Goal: Information Seeking & Learning: Learn about a topic

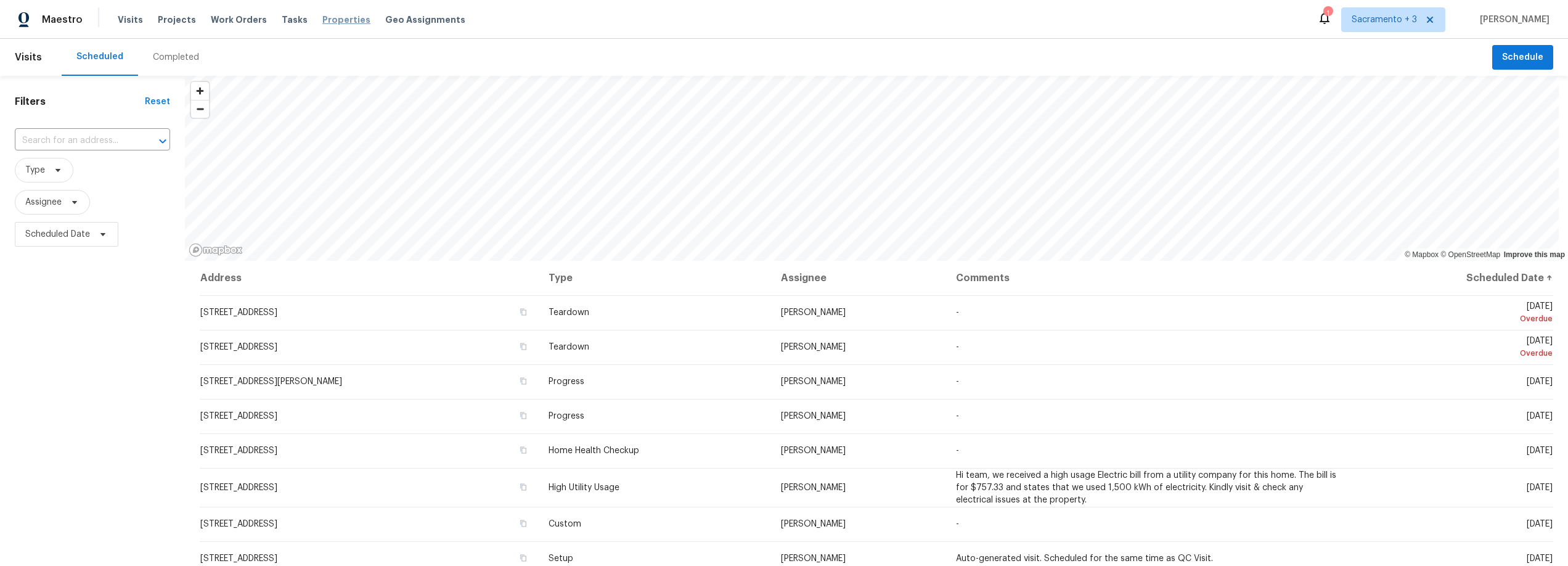
click at [325, 23] on span "Properties" at bounding box center [347, 19] width 48 height 13
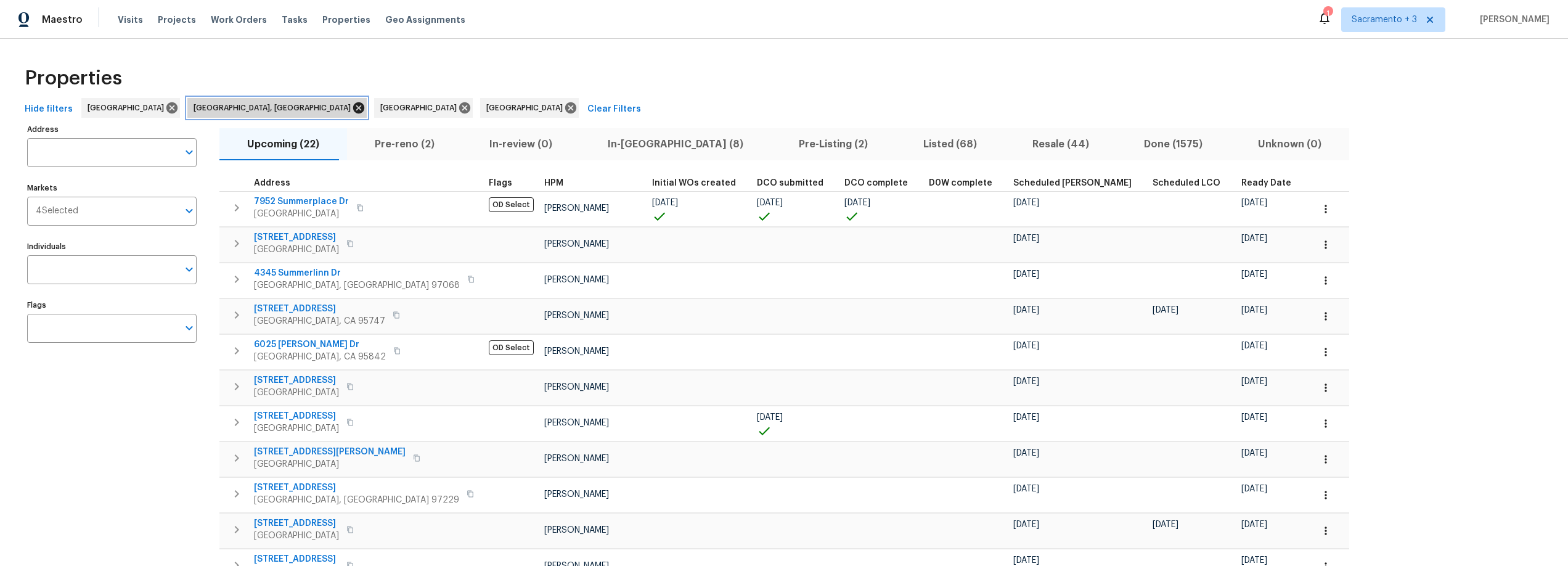
click at [353, 109] on icon at bounding box center [358, 108] width 11 height 11
click at [272, 108] on icon at bounding box center [277, 108] width 11 height 11
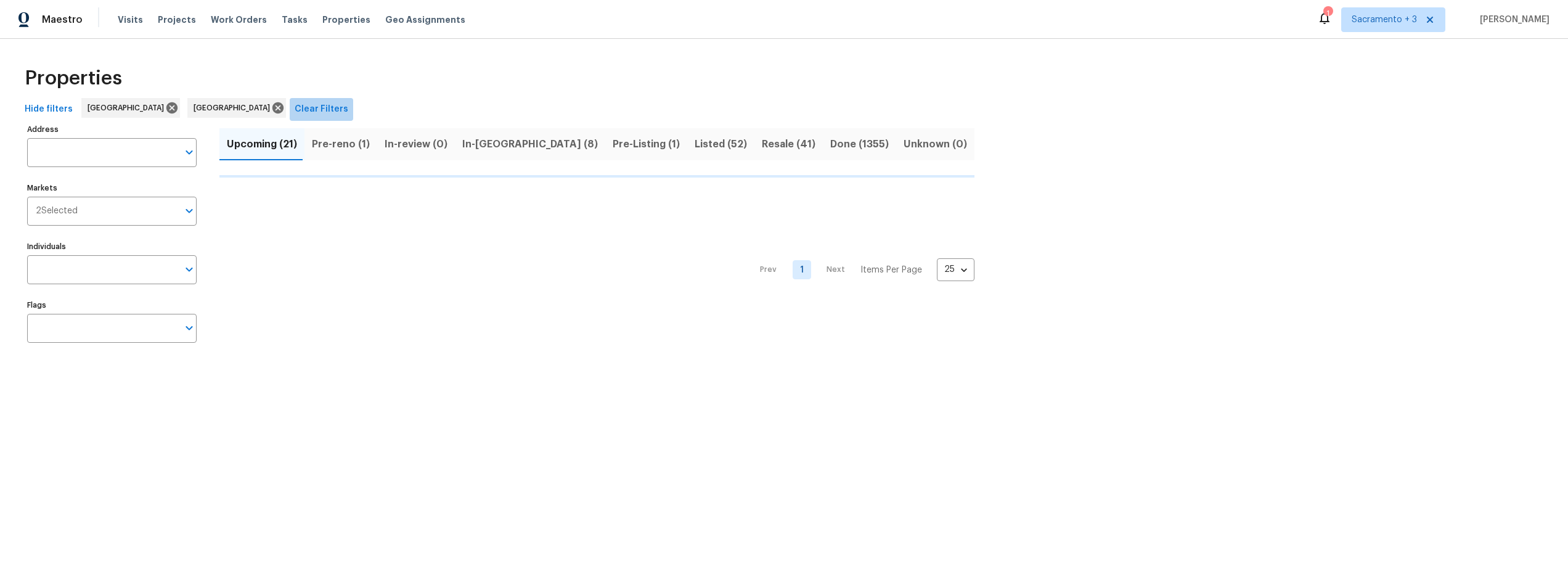
click at [295, 108] on span "Clear Filters" at bounding box center [321, 110] width 53 height 16
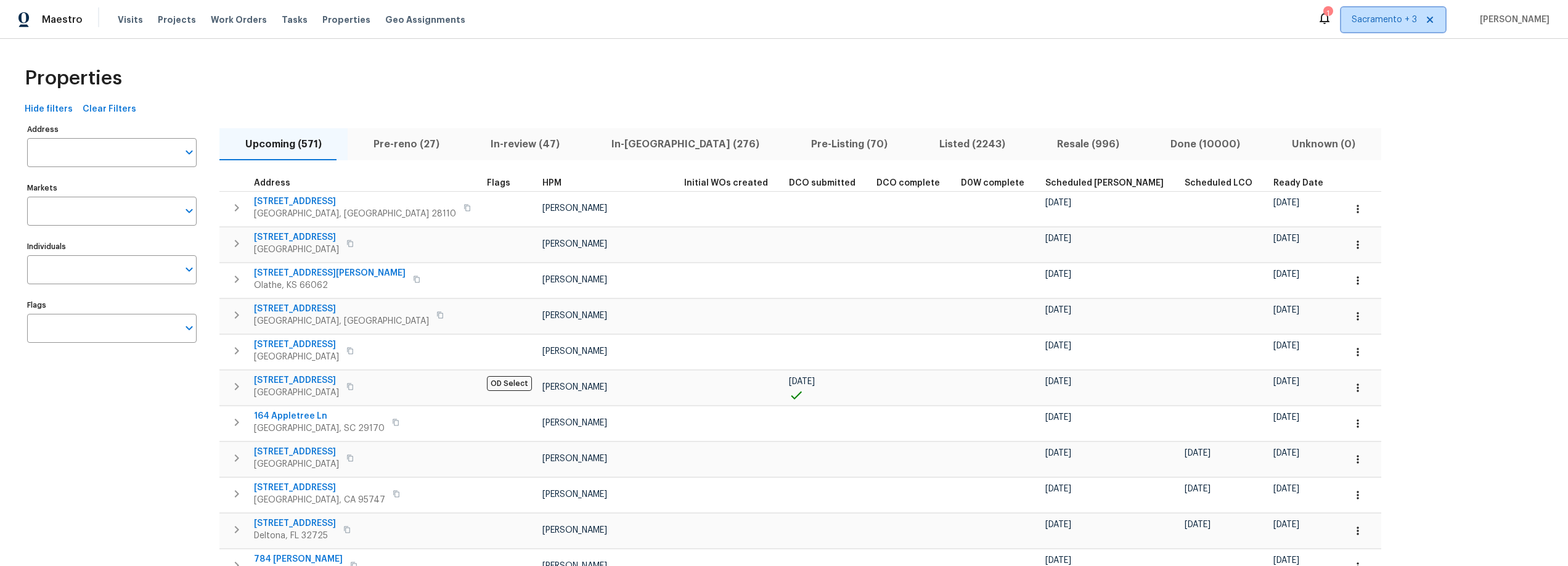
click at [1414, 23] on span "Sacramento + 3" at bounding box center [1384, 19] width 65 height 13
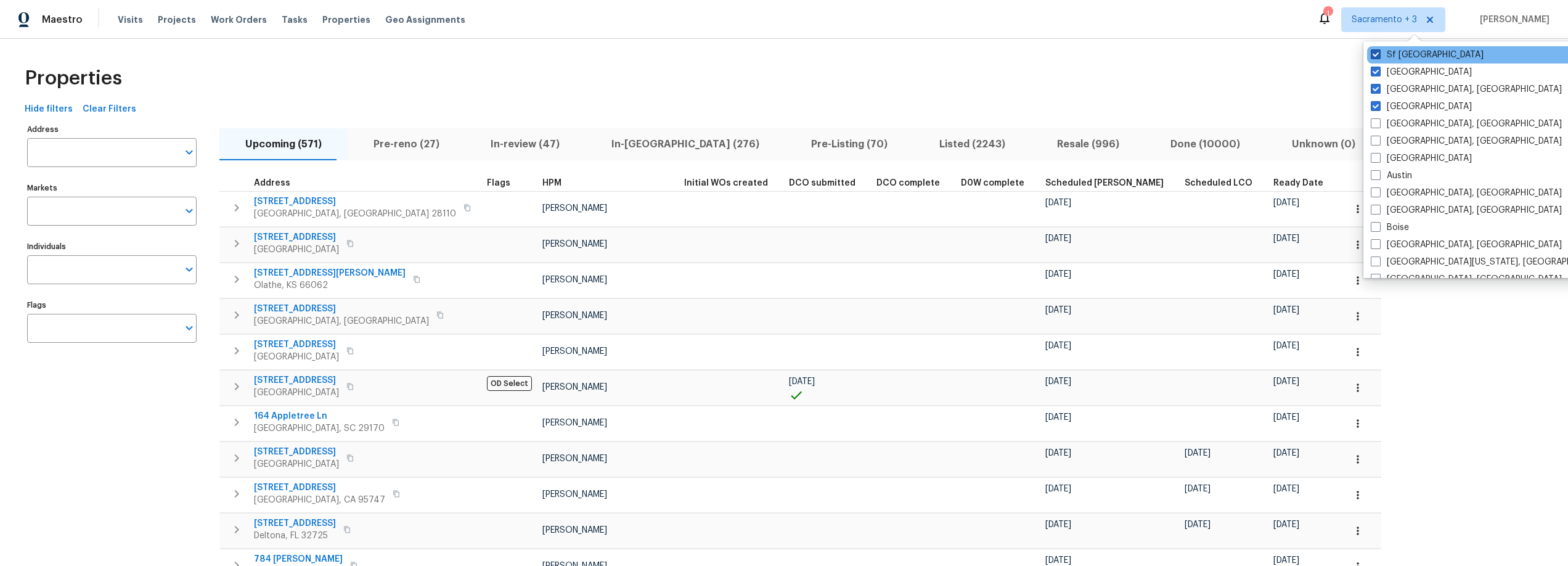
click at [1390, 51] on label "Sf Bay Area" at bounding box center [1427, 54] width 112 height 13
click at [1379, 51] on input "Sf Bay Area" at bounding box center [1375, 52] width 8 height 8
checkbox input "false"
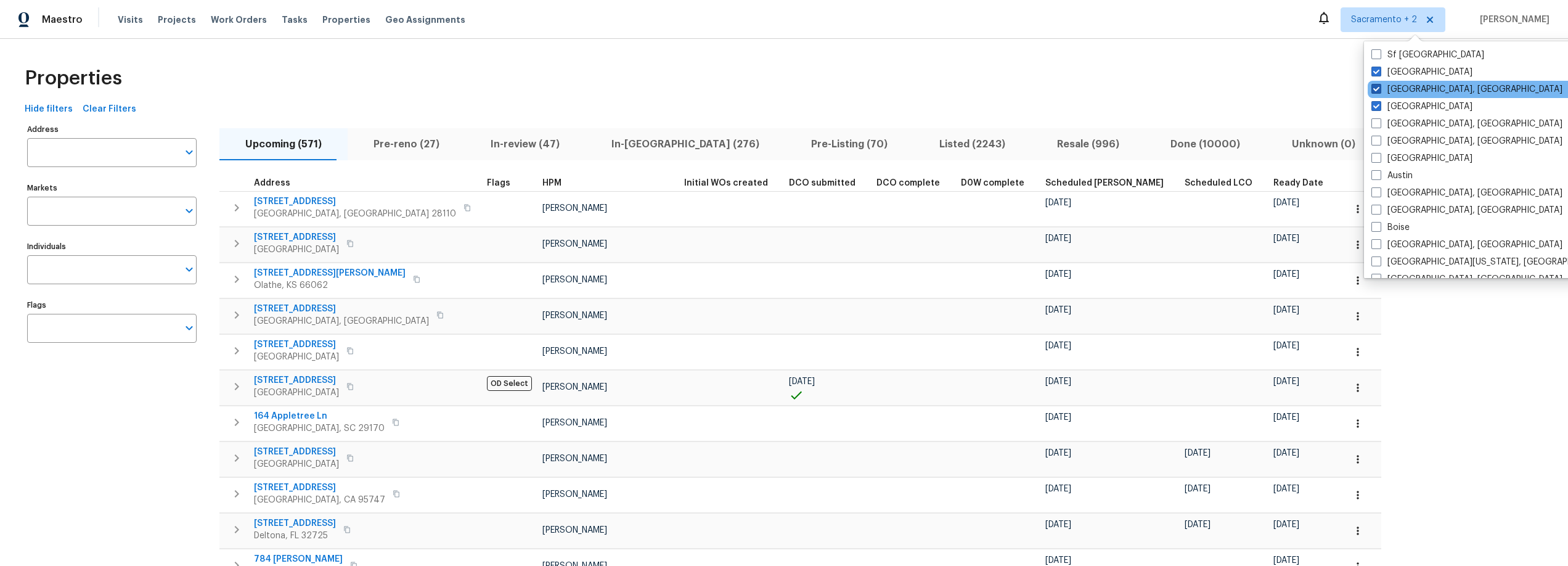
click at [1390, 95] on label "Reno, NV" at bounding box center [1466, 89] width 191 height 13
click at [1380, 91] on input "Reno, NV" at bounding box center [1375, 87] width 8 height 8
checkbox input "false"
click at [1390, 105] on label "Portland" at bounding box center [1424, 107] width 101 height 13
click at [1381, 105] on input "Portland" at bounding box center [1377, 105] width 8 height 8
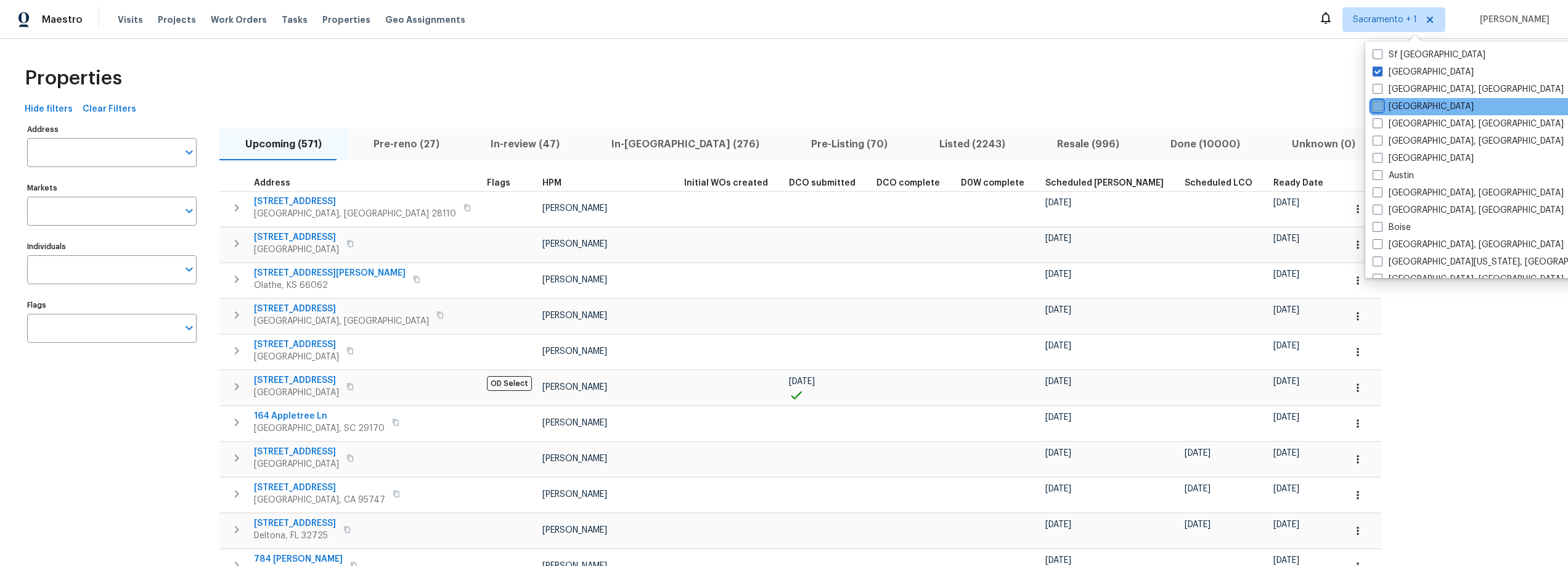
checkbox input "false"
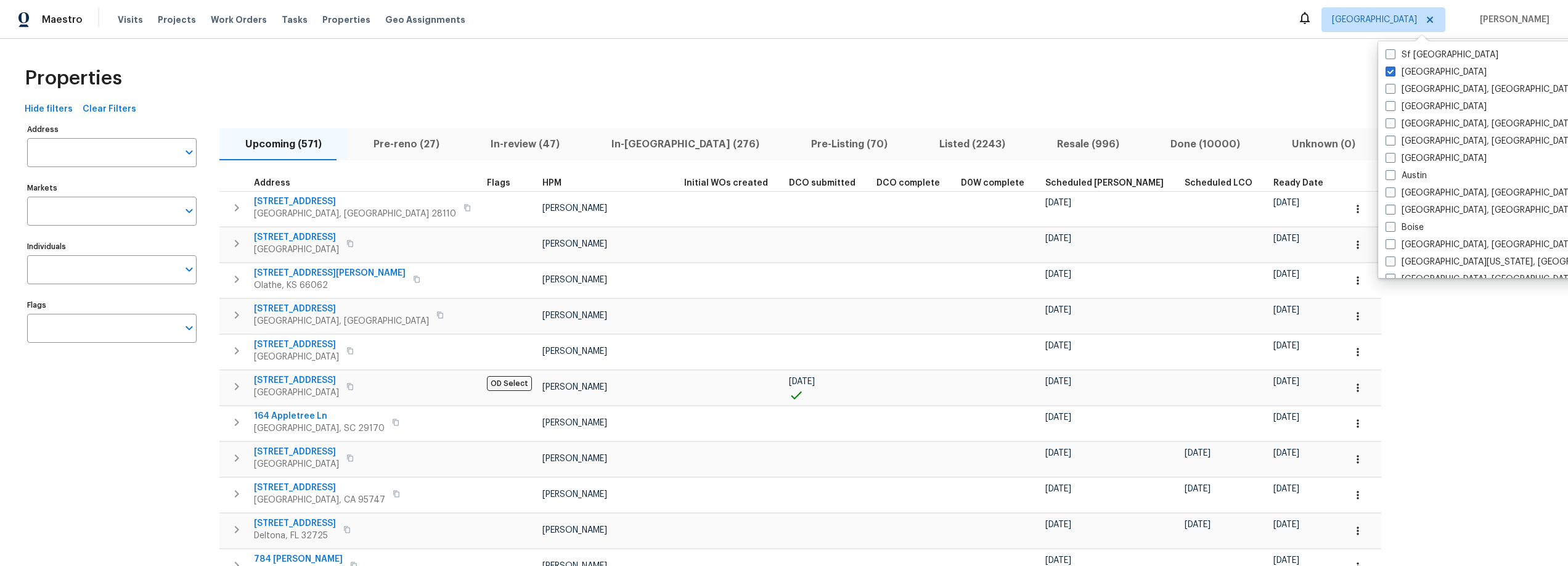
click at [1302, 92] on div "Properties" at bounding box center [784, 78] width 1529 height 40
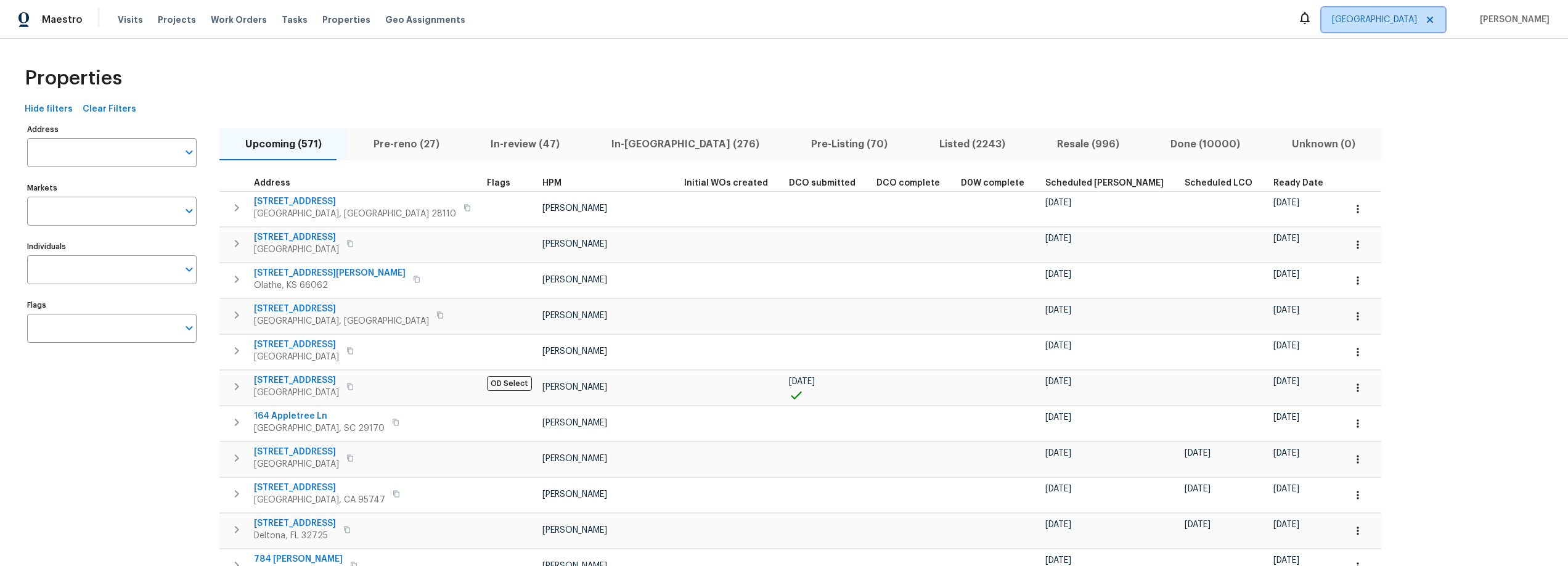
click at [1408, 18] on span "Sacramento" at bounding box center [1375, 19] width 85 height 13
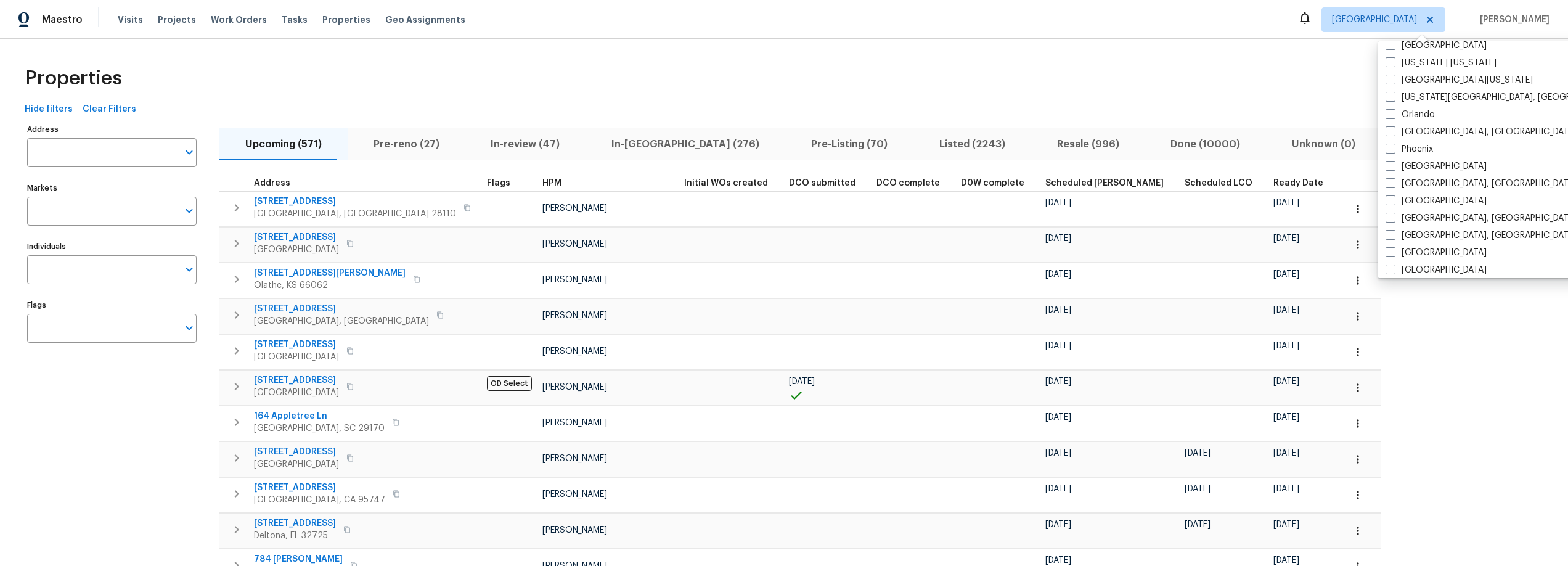
scroll to position [662, 0]
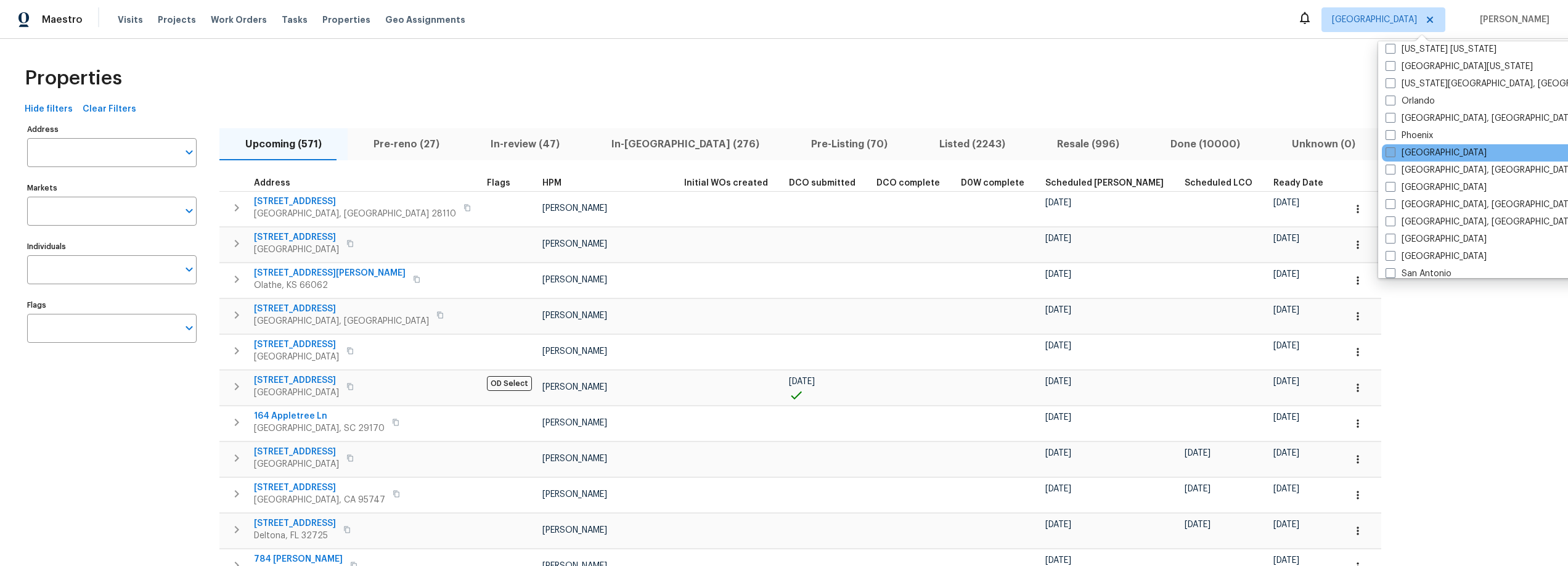
click at [1396, 156] on label "Portland" at bounding box center [1436, 152] width 101 height 13
click at [1394, 155] on input "Portland" at bounding box center [1390, 150] width 8 height 8
checkbox input "true"
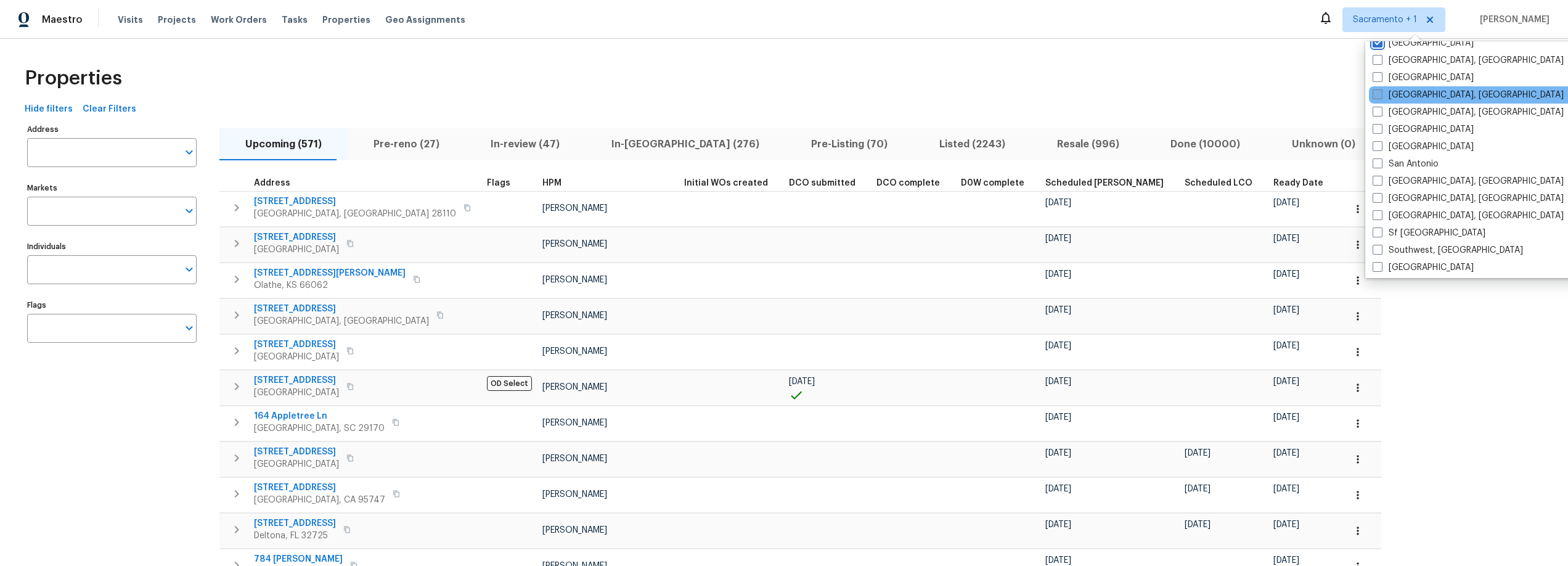
scroll to position [773, 0]
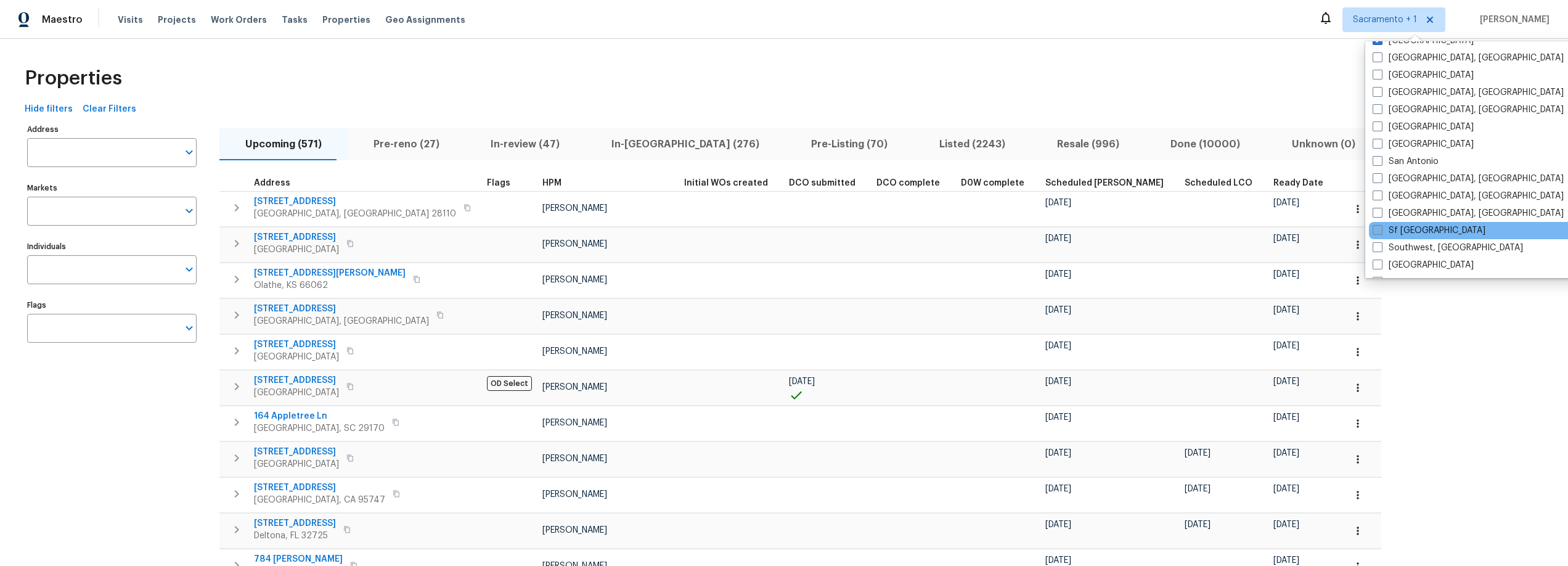
click at [1379, 230] on span at bounding box center [1378, 230] width 10 height 10
click at [1379, 230] on input "Sf Bay Area" at bounding box center [1377, 229] width 8 height 8
checkbox input "true"
click at [1369, 22] on span "Sacramento + 2" at bounding box center [1394, 19] width 105 height 24
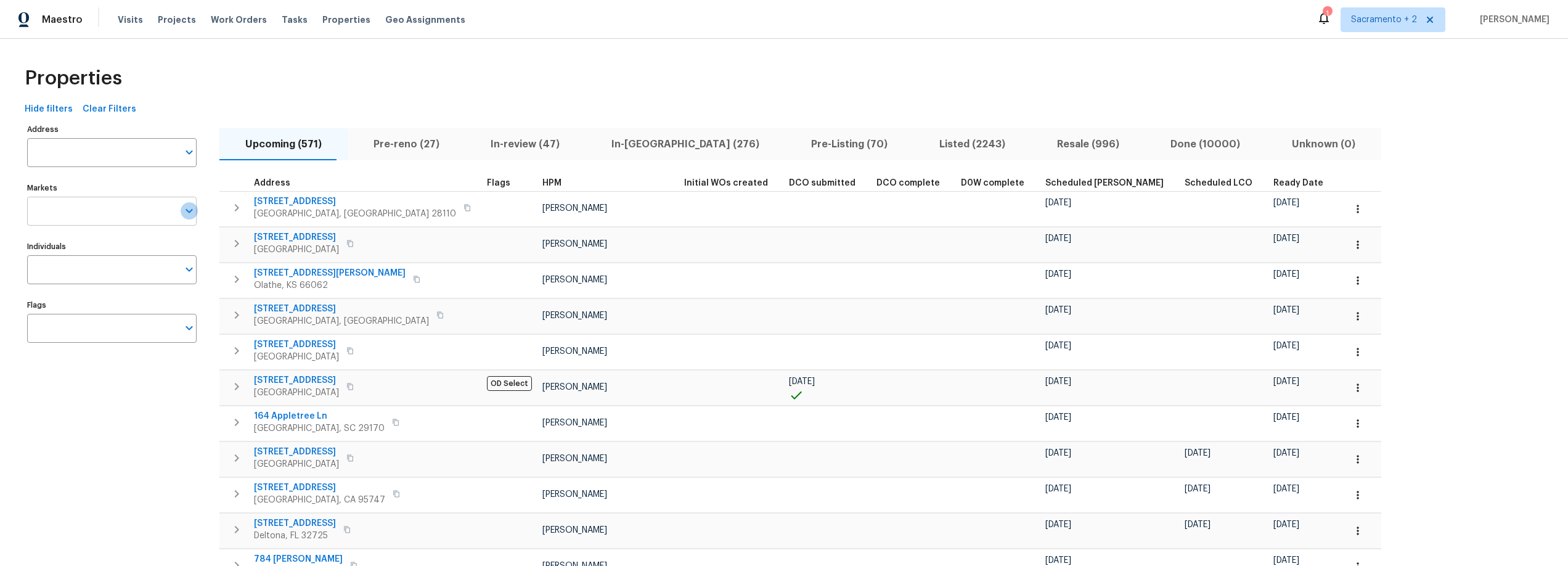
click at [182, 206] on icon "Open" at bounding box center [189, 210] width 15 height 15
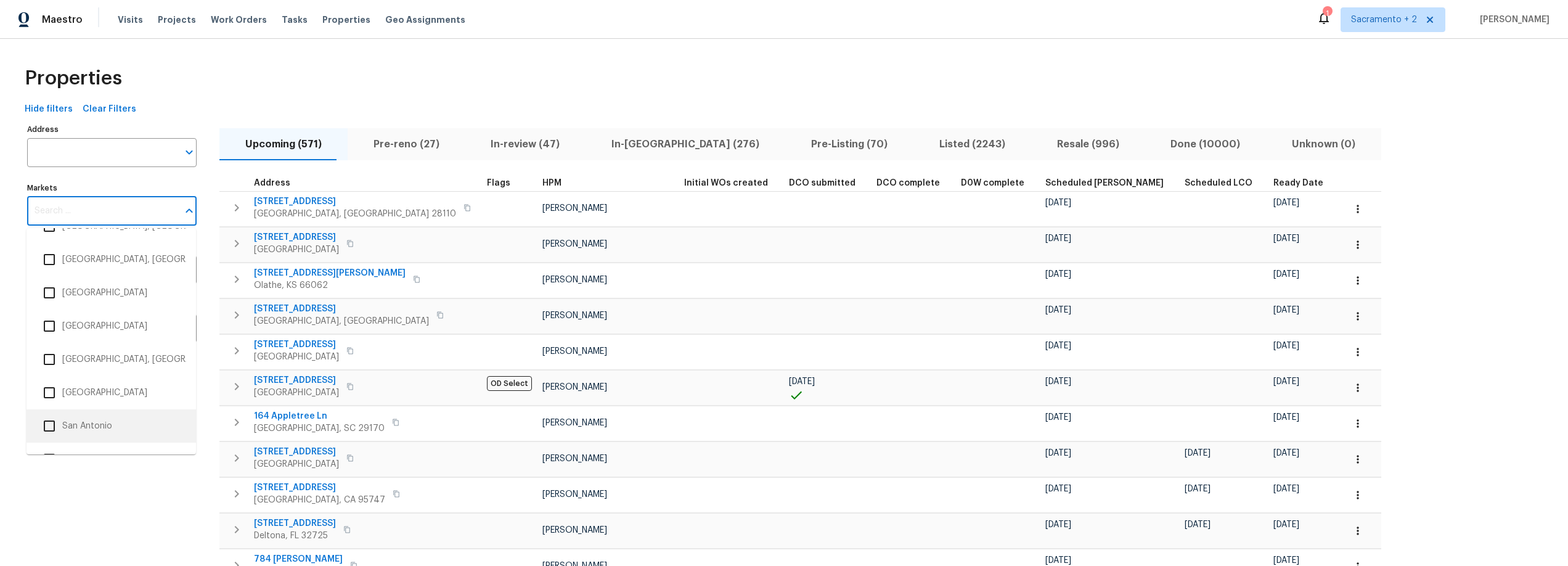
scroll to position [2121, 0]
click at [57, 323] on input "checkbox" at bounding box center [49, 327] width 26 height 26
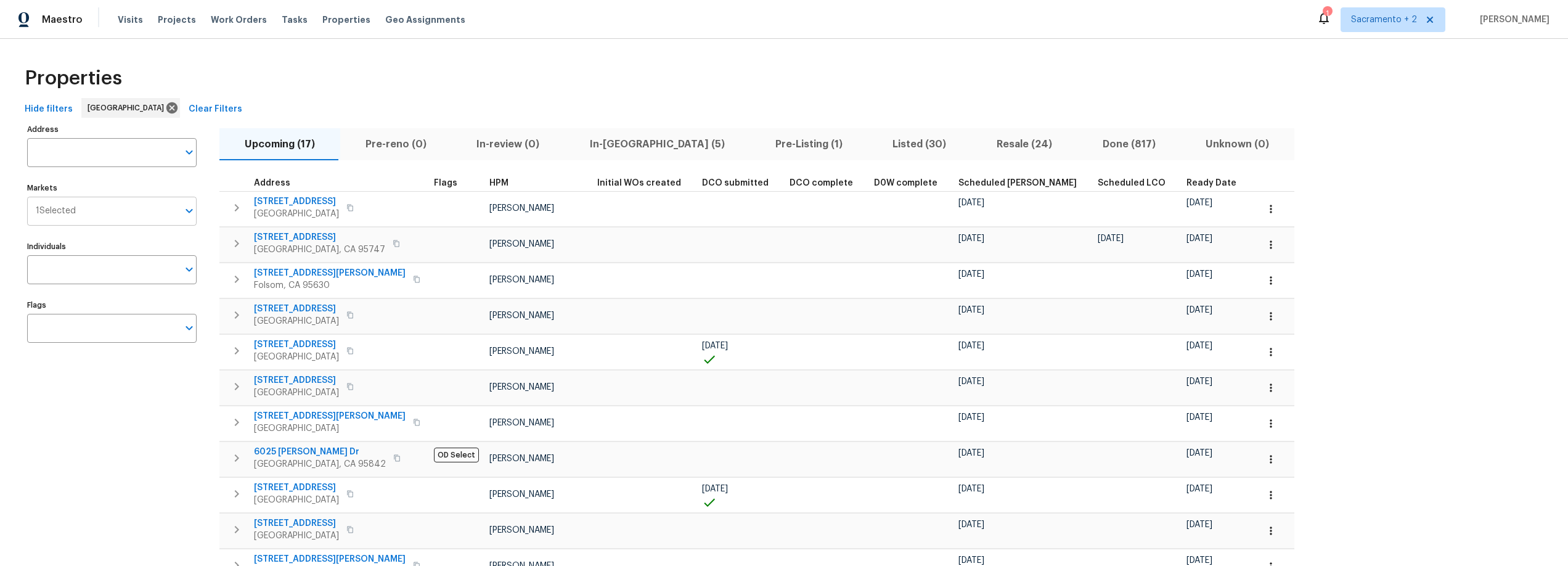
click at [114, 214] on input "Markets" at bounding box center [127, 211] width 103 height 29
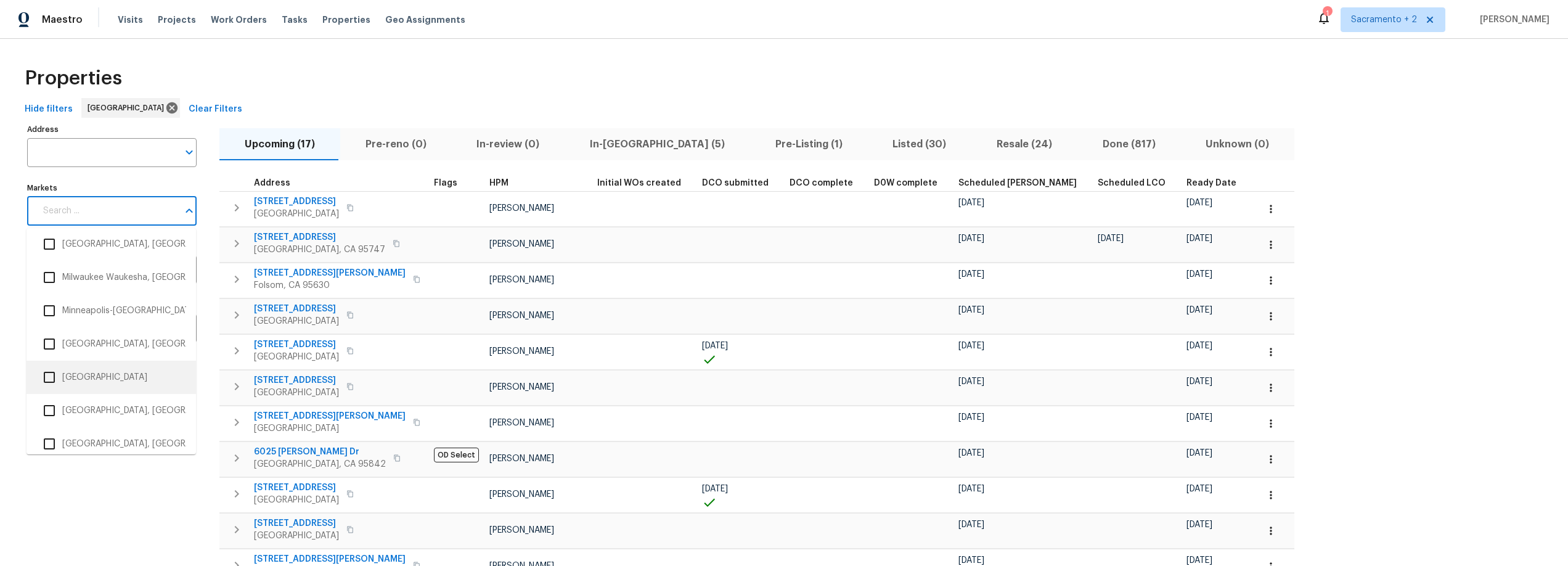
scroll to position [1473, 0]
click at [493, 43] on div "Properties Hide filters Sacramento Clear Filters Address Address Markets Market…" at bounding box center [784, 444] width 1568 height 810
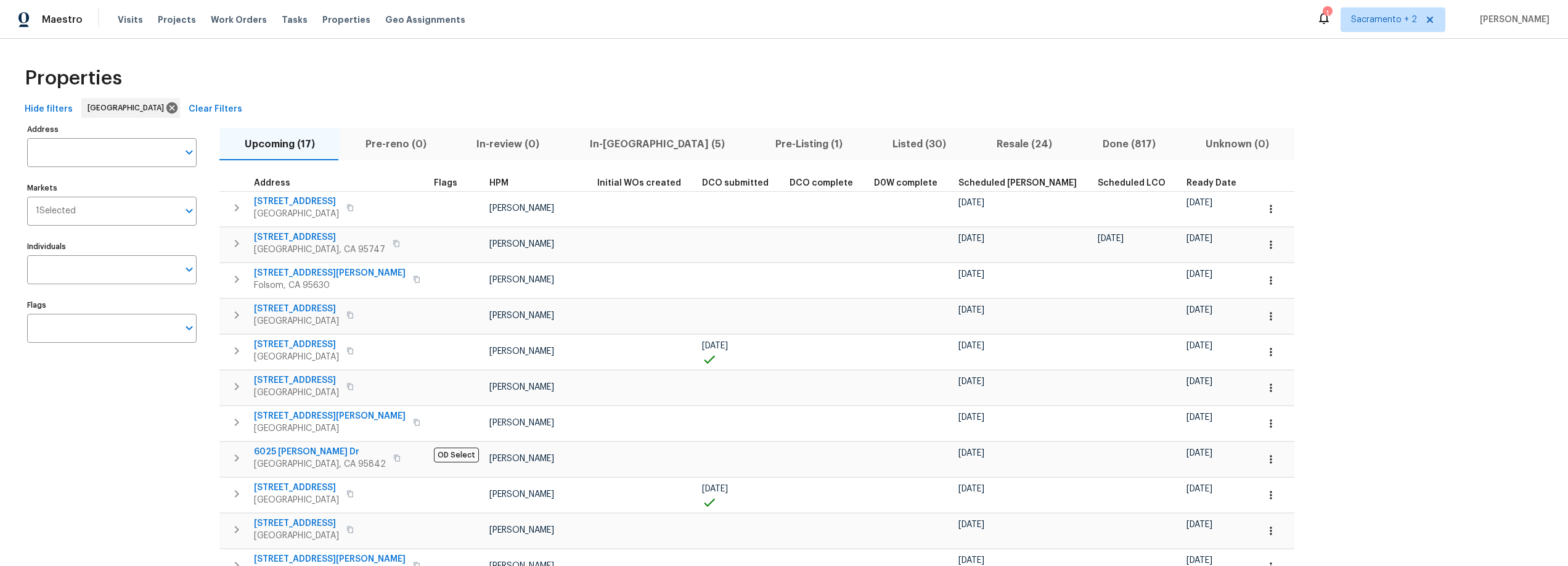
click at [599, 137] on span "In-reno (5)" at bounding box center [657, 144] width 171 height 17
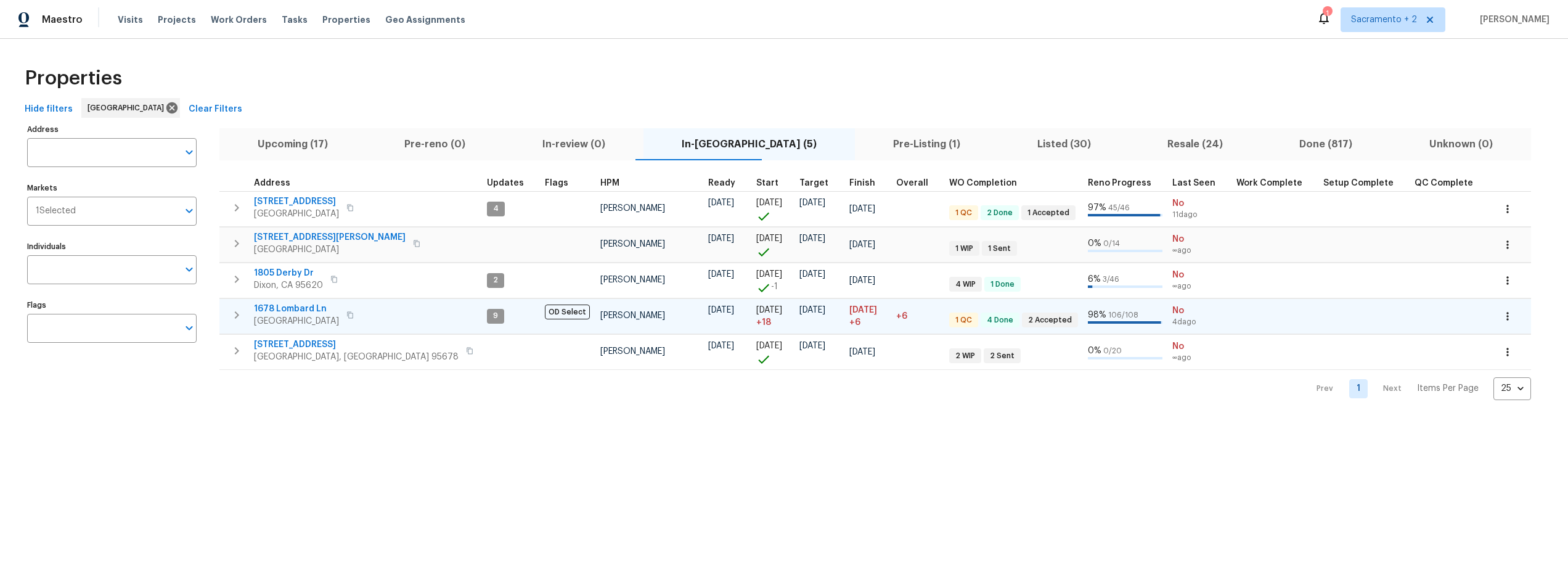
click at [319, 332] on tr "1678 Lombard Ln Lincoln, CA 95648 9 OD Select Douglass Noblett 06/12/25 06/30/2…" at bounding box center [875, 316] width 1312 height 35
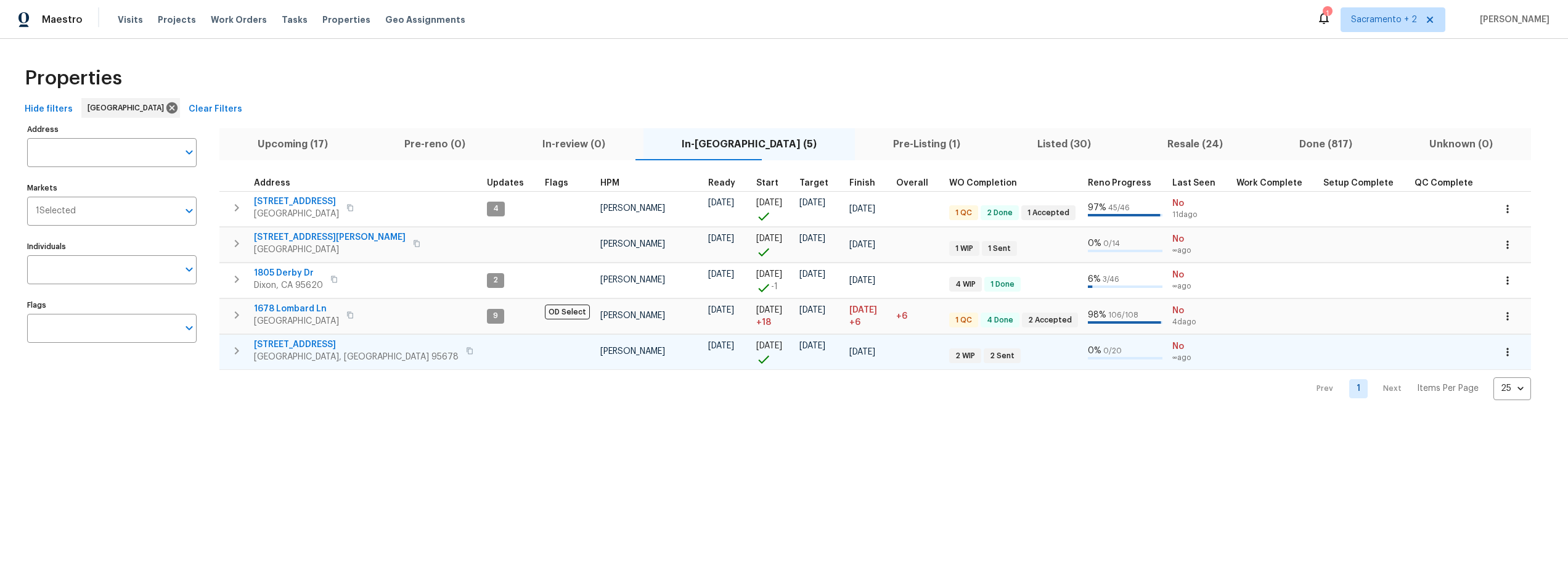
click at [298, 352] on span "Roseville, CA 95678" at bounding box center [356, 357] width 204 height 13
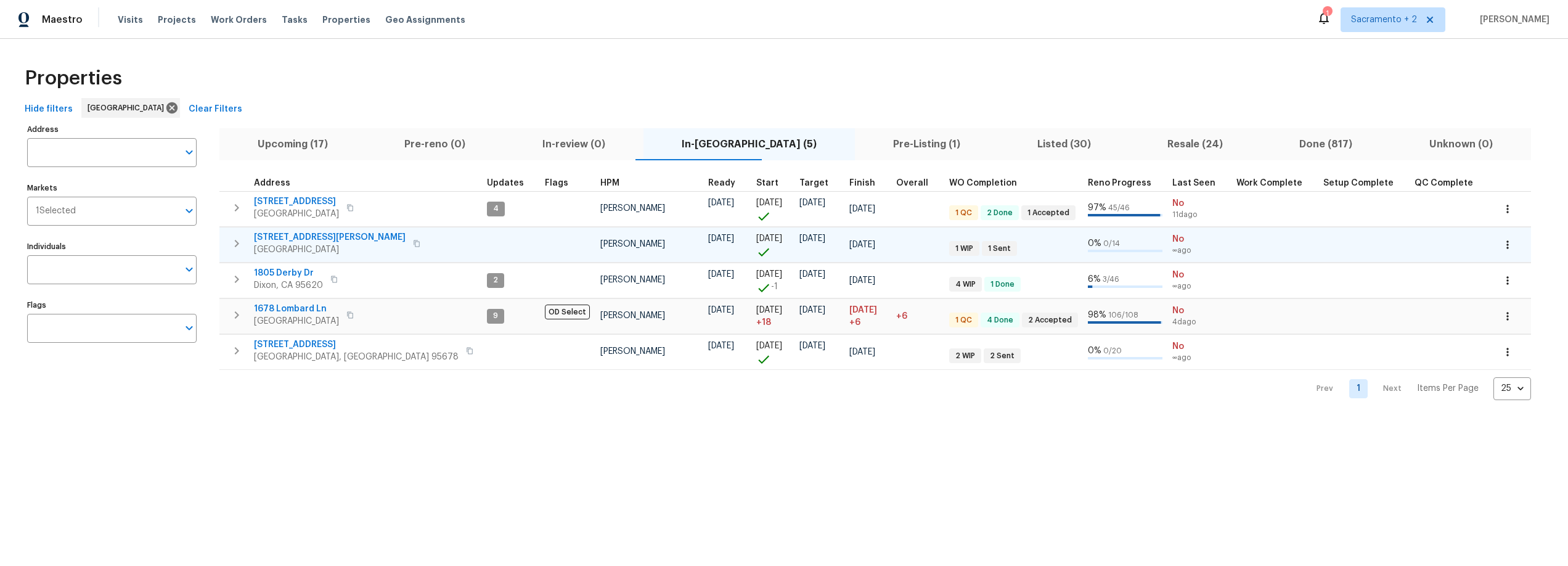
click at [326, 238] on span "400 Morrison Ave" at bounding box center [329, 237] width 151 height 13
click at [862, 148] on span "Pre-Listing (1)" at bounding box center [926, 144] width 129 height 17
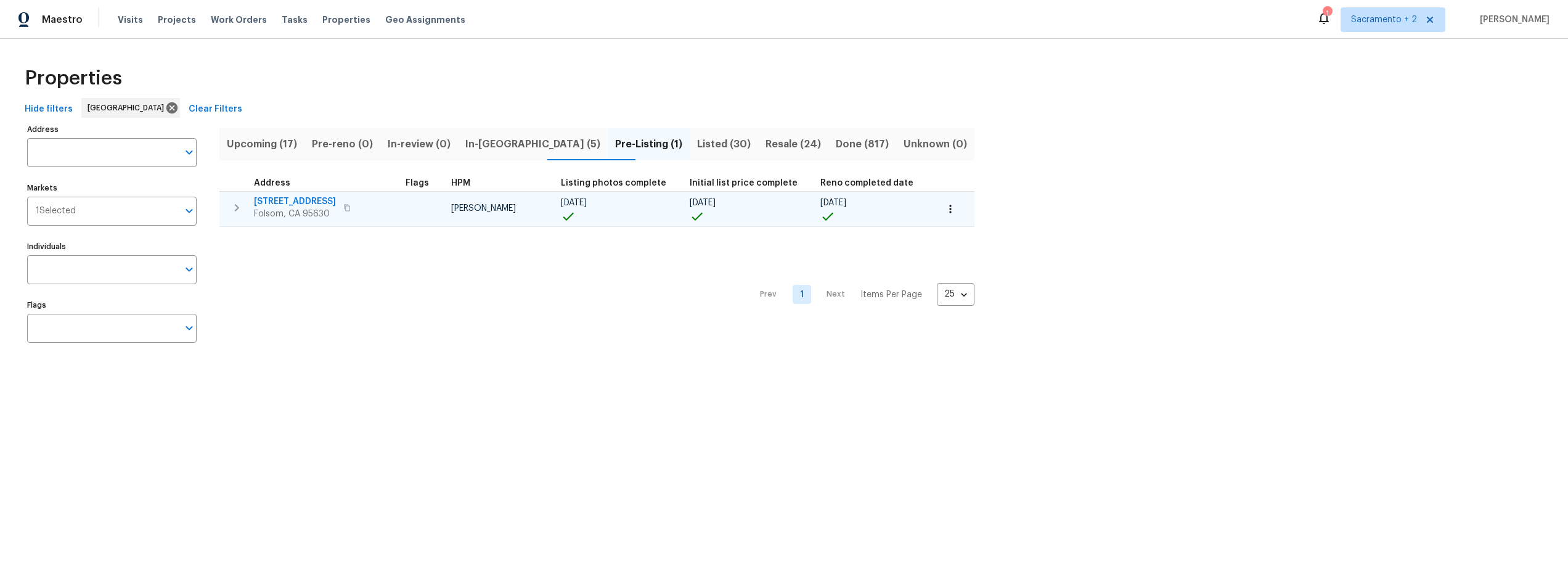
click at [293, 204] on span "121 N Grant Ln" at bounding box center [295, 202] width 82 height 13
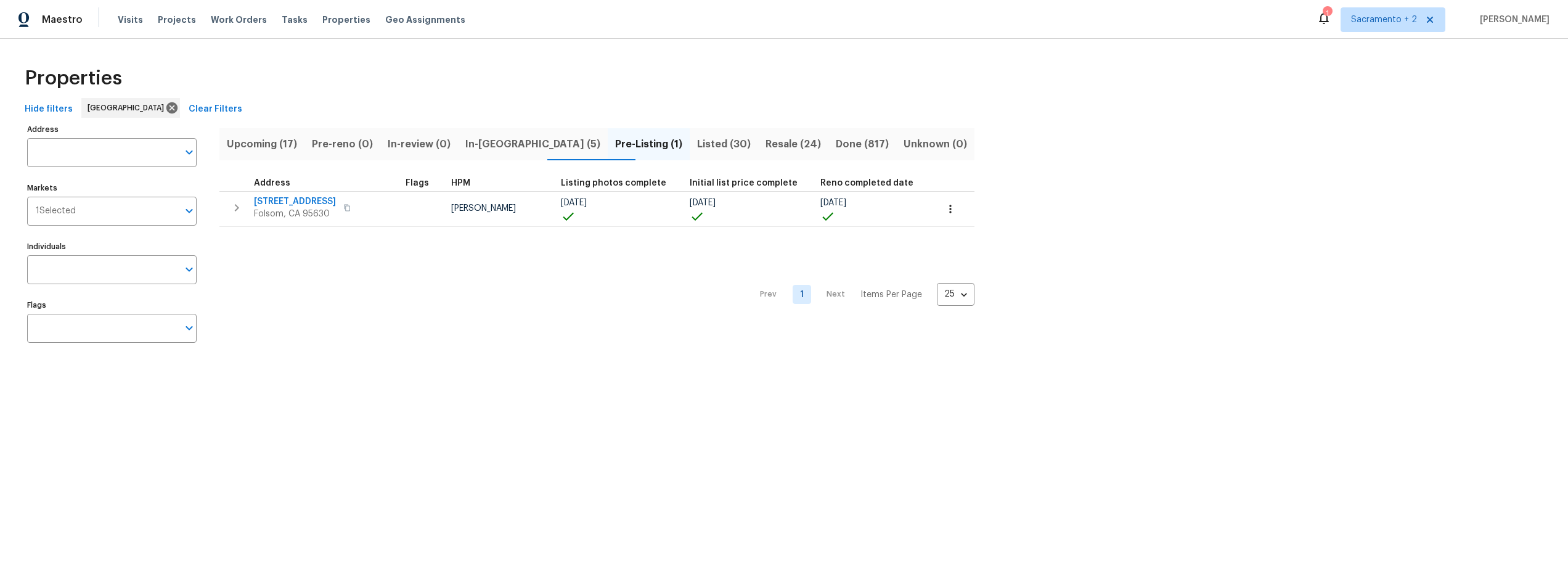
click at [697, 136] on span "Listed (30)" at bounding box center [723, 144] width 53 height 17
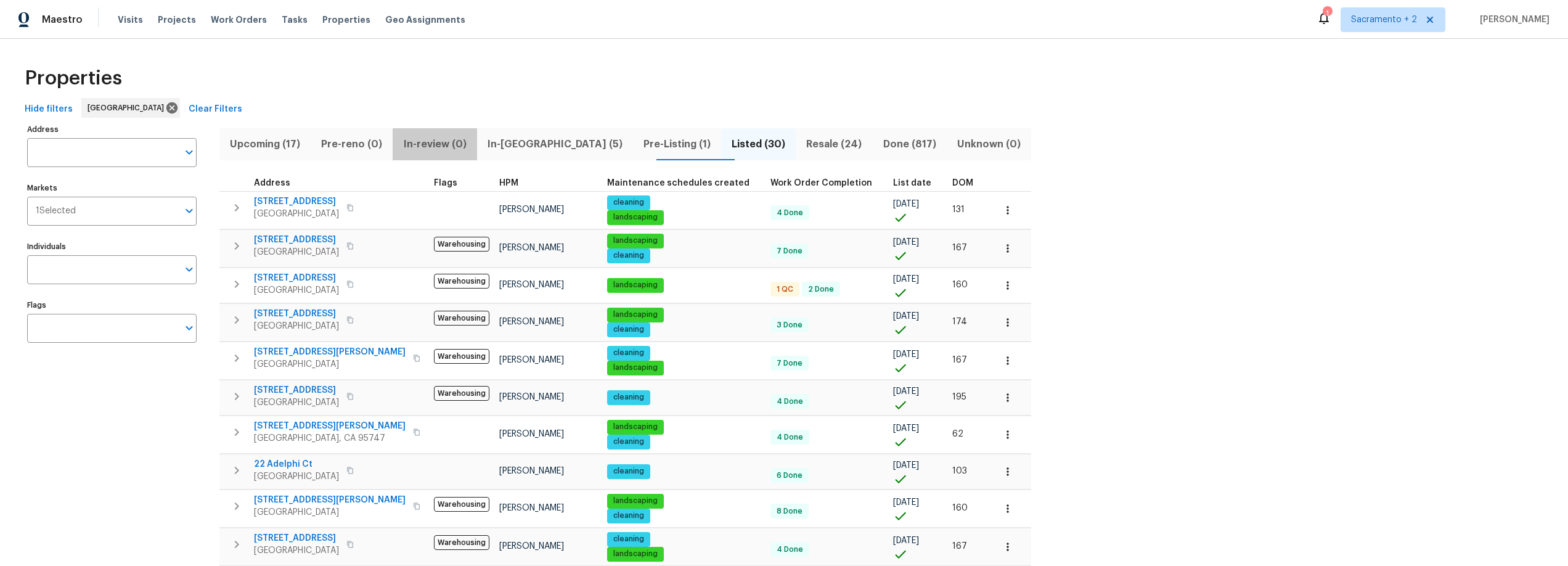
click at [424, 140] on span "In-review (0)" at bounding box center [434, 144] width 69 height 17
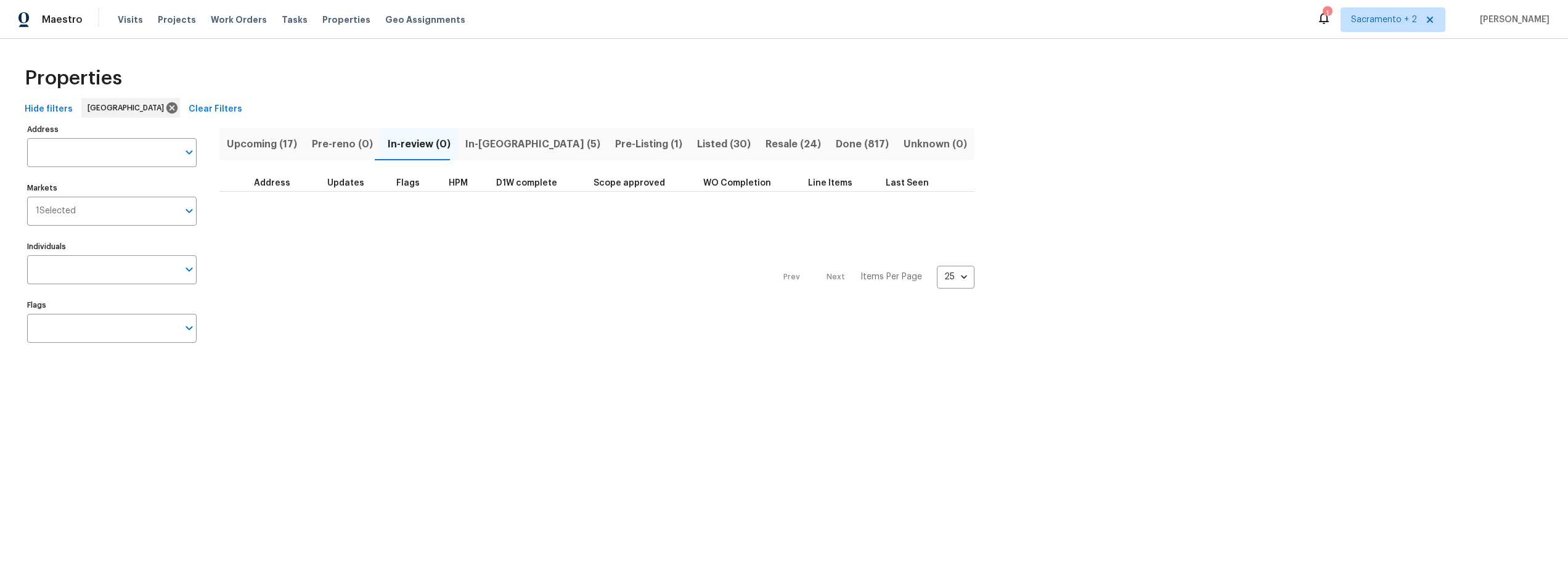
click at [479, 138] on span "In-reno (5)" at bounding box center [532, 144] width 135 height 17
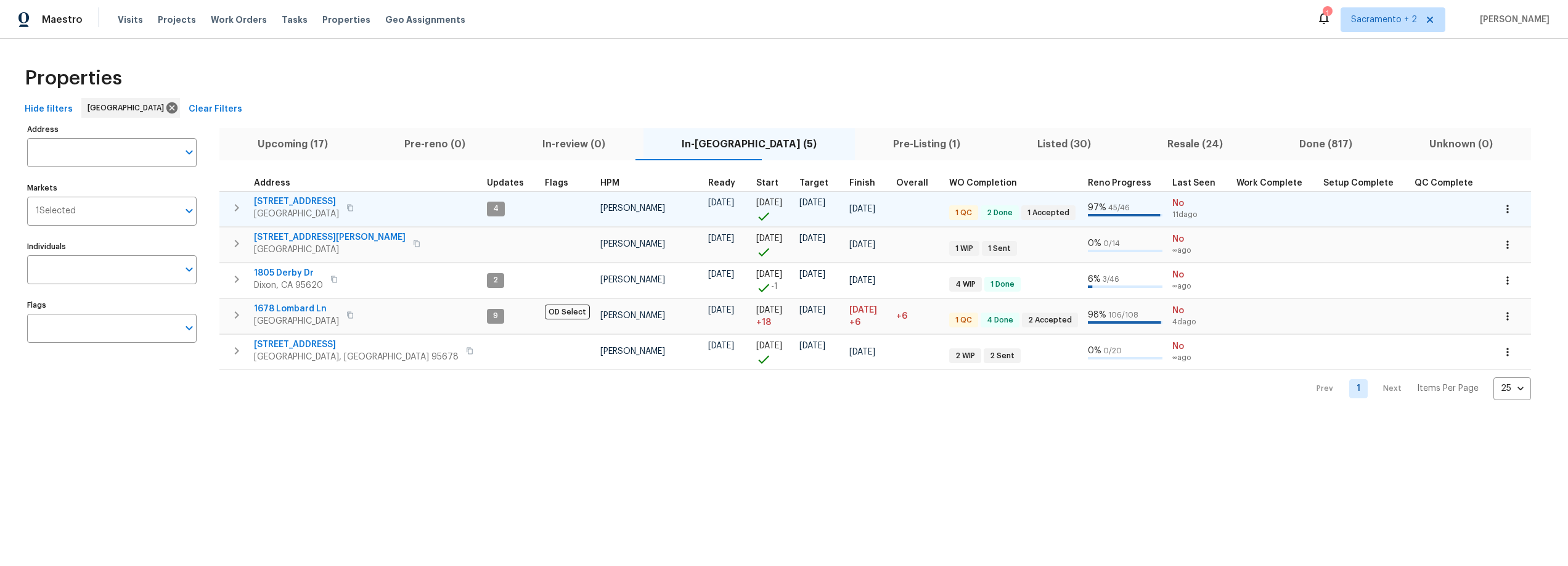
click at [312, 202] on span "4612 Silvies Way" at bounding box center [297, 202] width 85 height 13
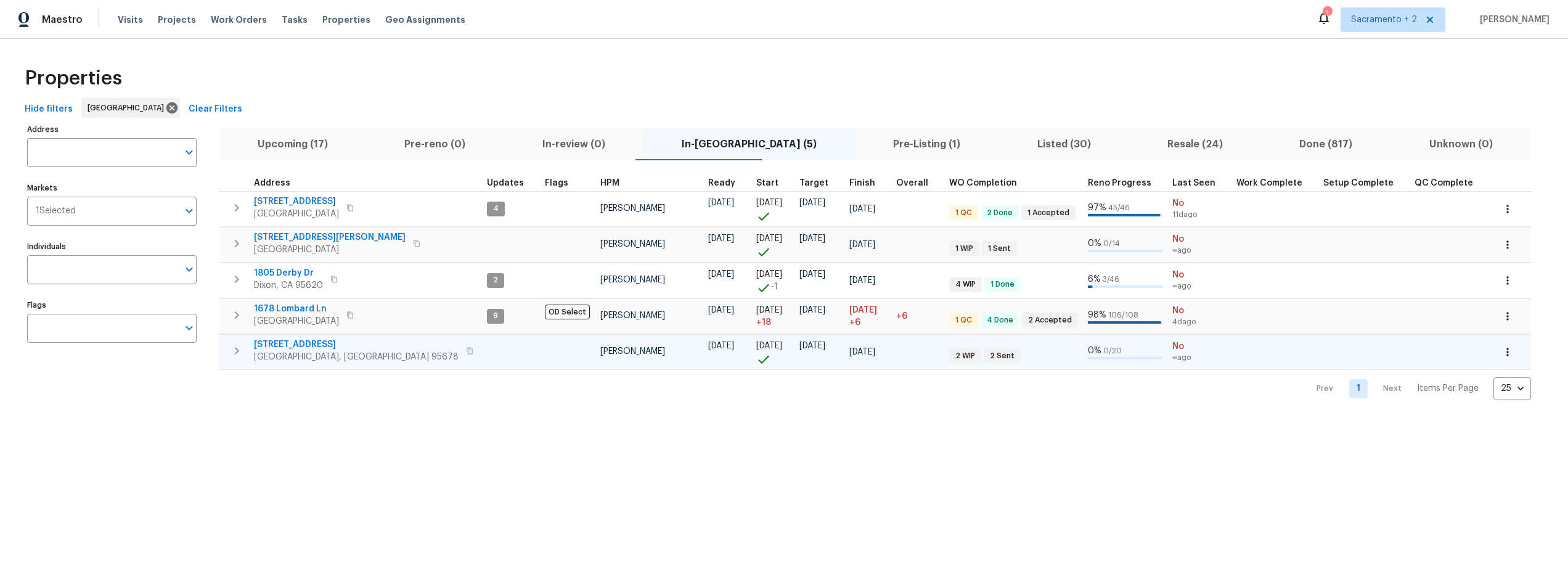
click at [307, 343] on span "509 Brookwood Rd" at bounding box center [356, 344] width 204 height 13
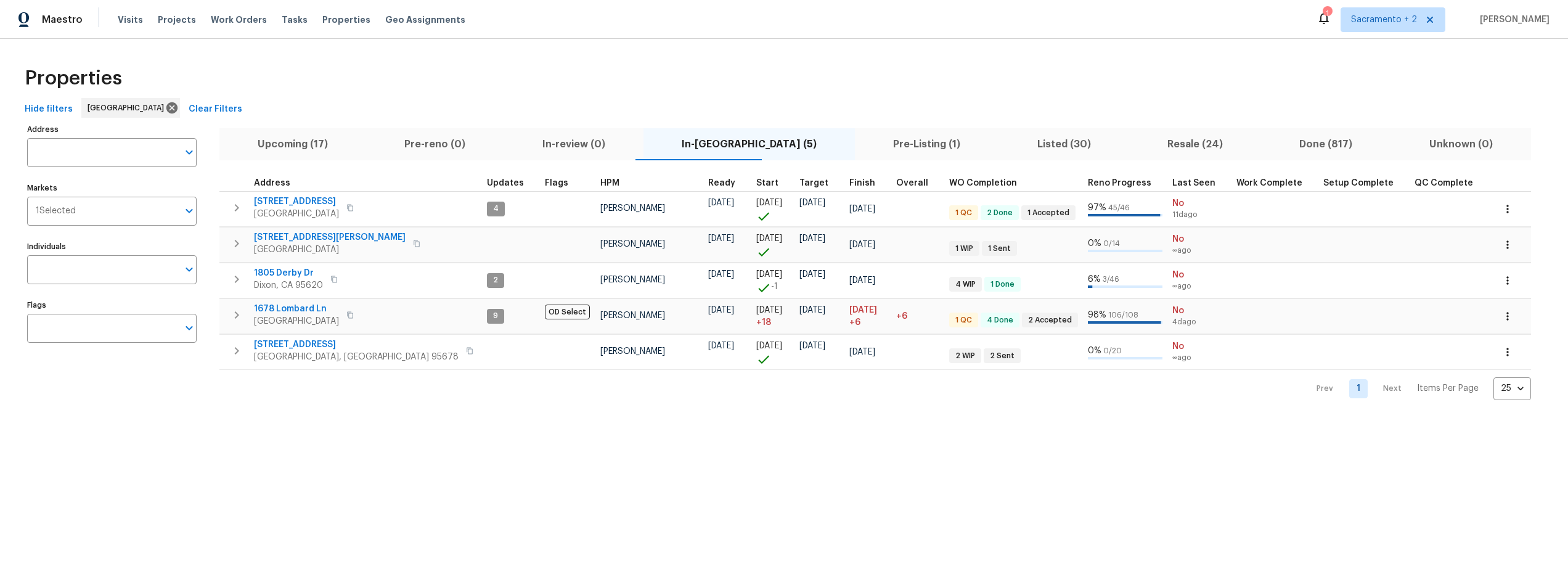
click at [293, 140] on span "Upcoming (17)" at bounding box center [293, 144] width 132 height 17
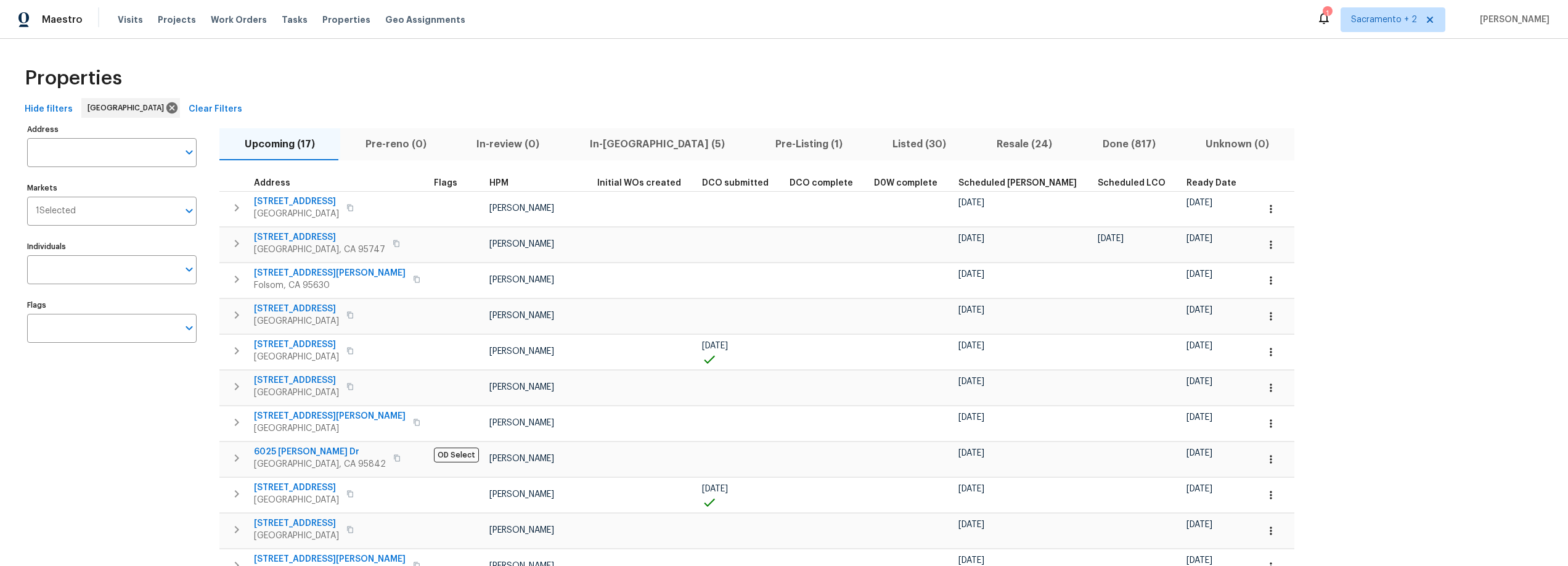
click at [875, 143] on span "Listed (30)" at bounding box center [920, 144] width 89 height 17
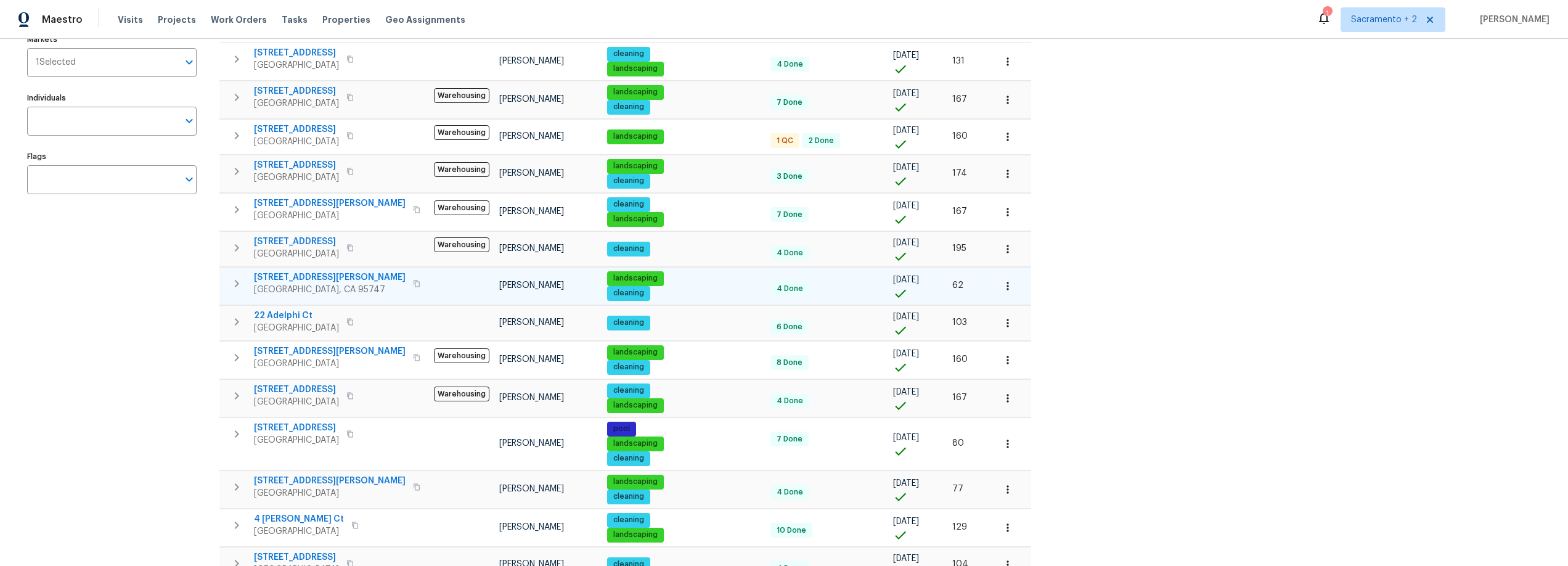
scroll to position [149, 0]
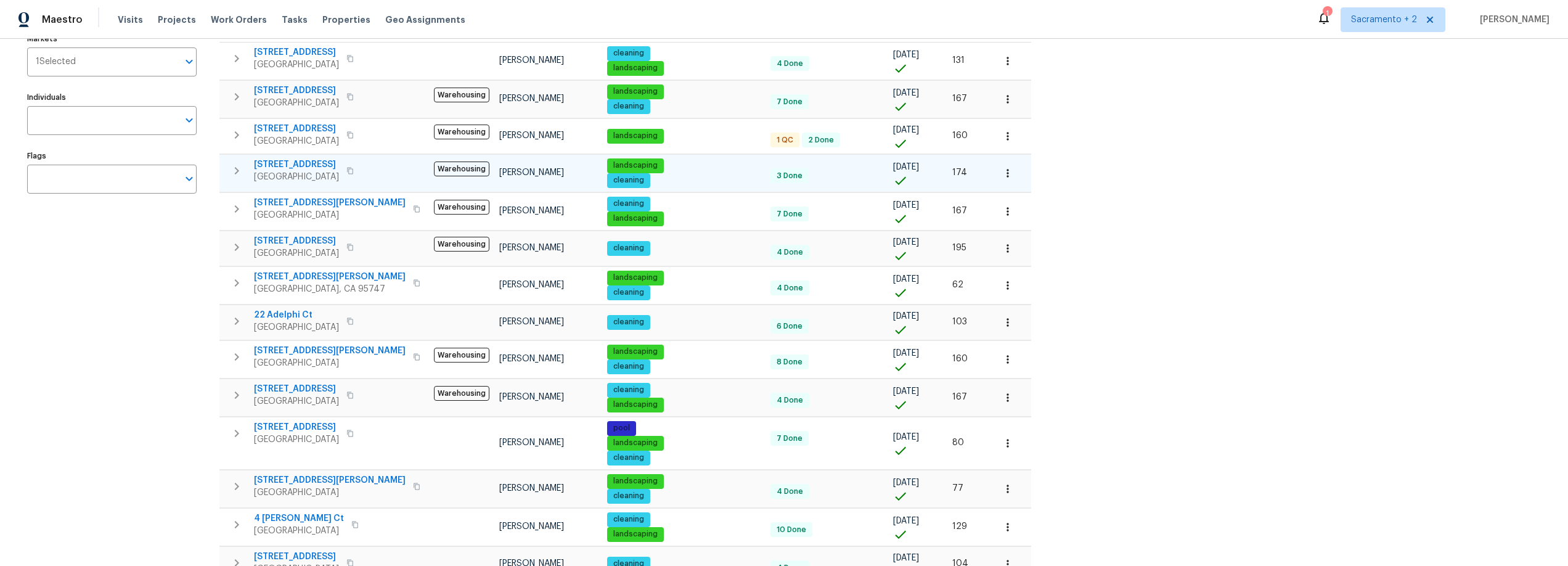
click at [291, 158] on span "4244 Crossroads Way" at bounding box center [297, 164] width 85 height 13
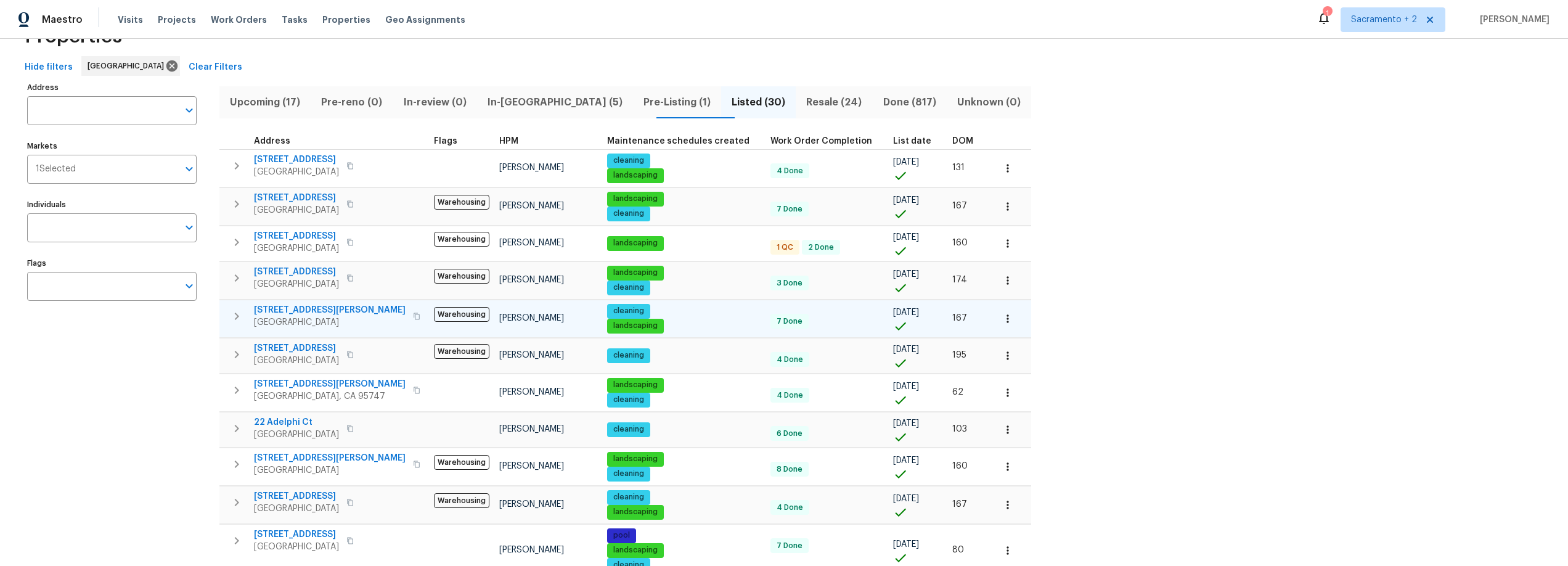
scroll to position [0, 0]
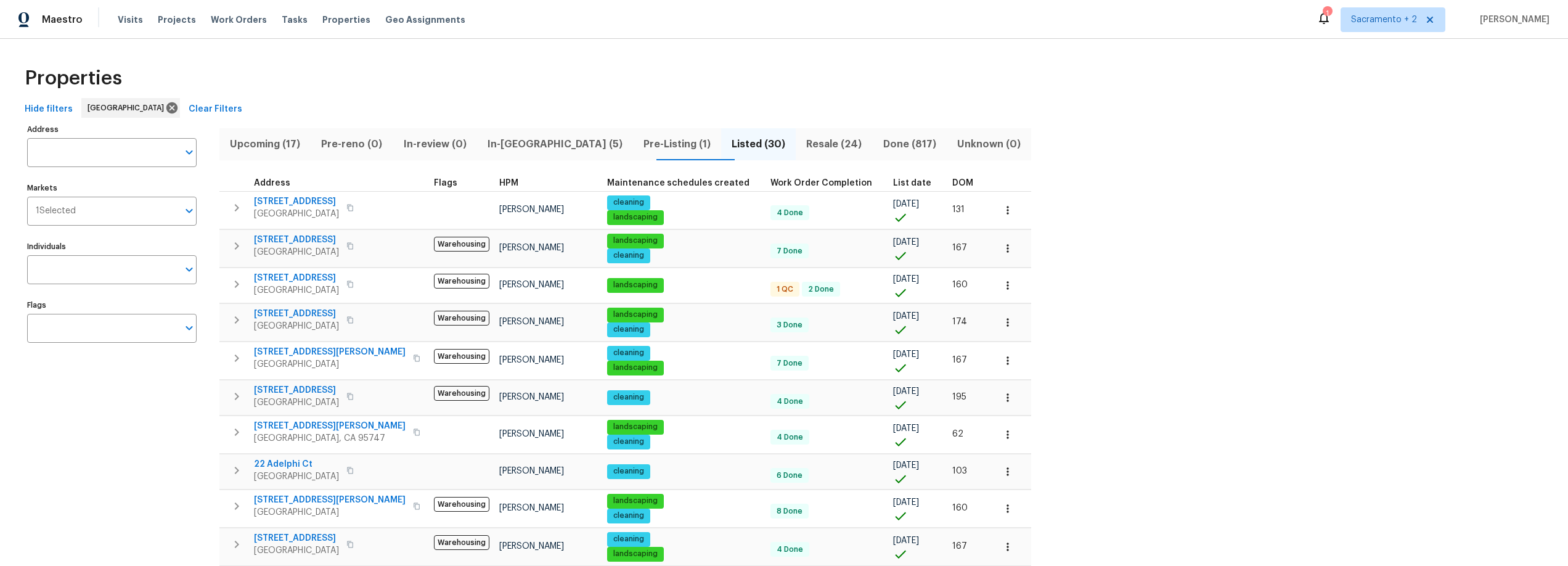
click at [729, 139] on span "Listed (30)" at bounding box center [759, 144] width 60 height 17
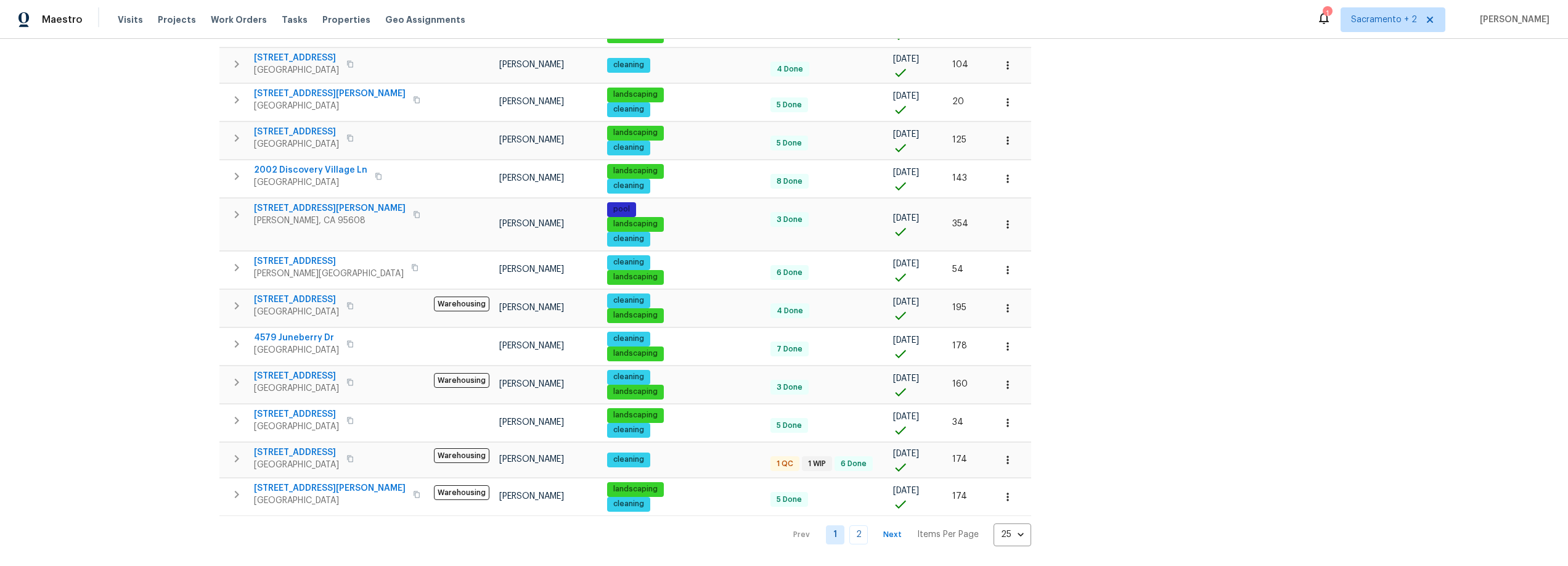
scroll to position [657, 0]
click at [850, 529] on link "2" at bounding box center [859, 535] width 18 height 19
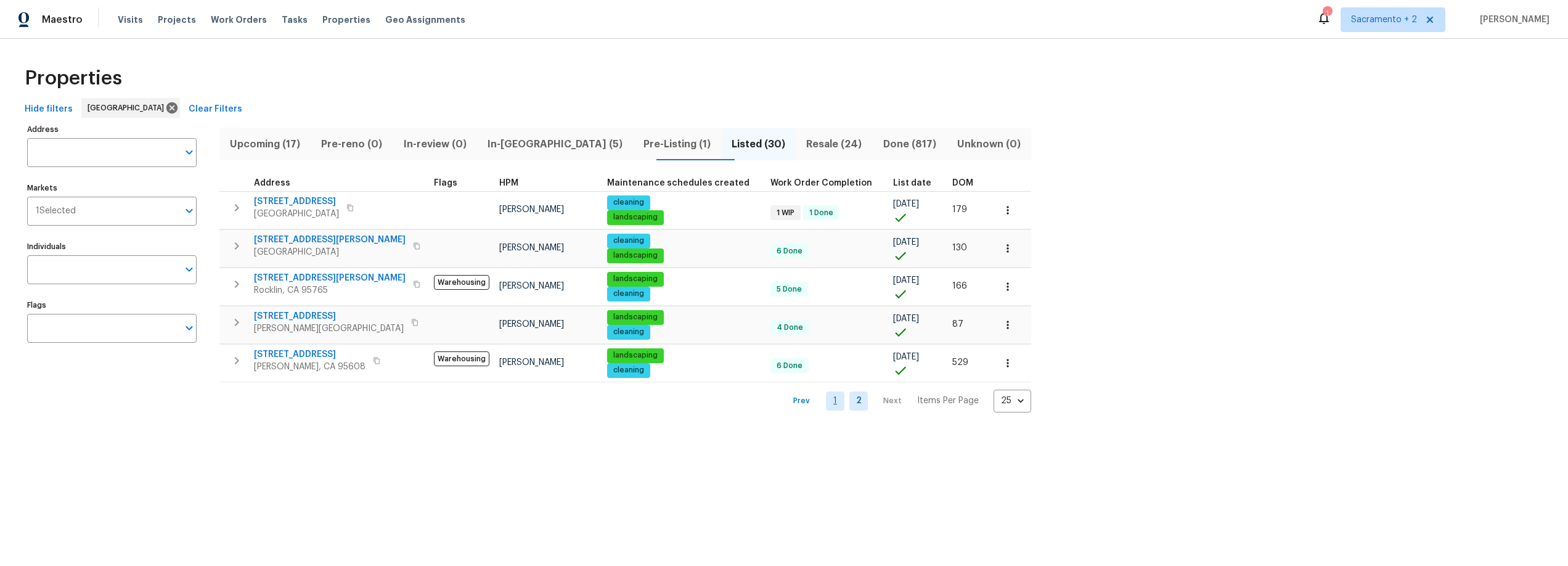
click at [826, 400] on link "1" at bounding box center [834, 401] width 18 height 19
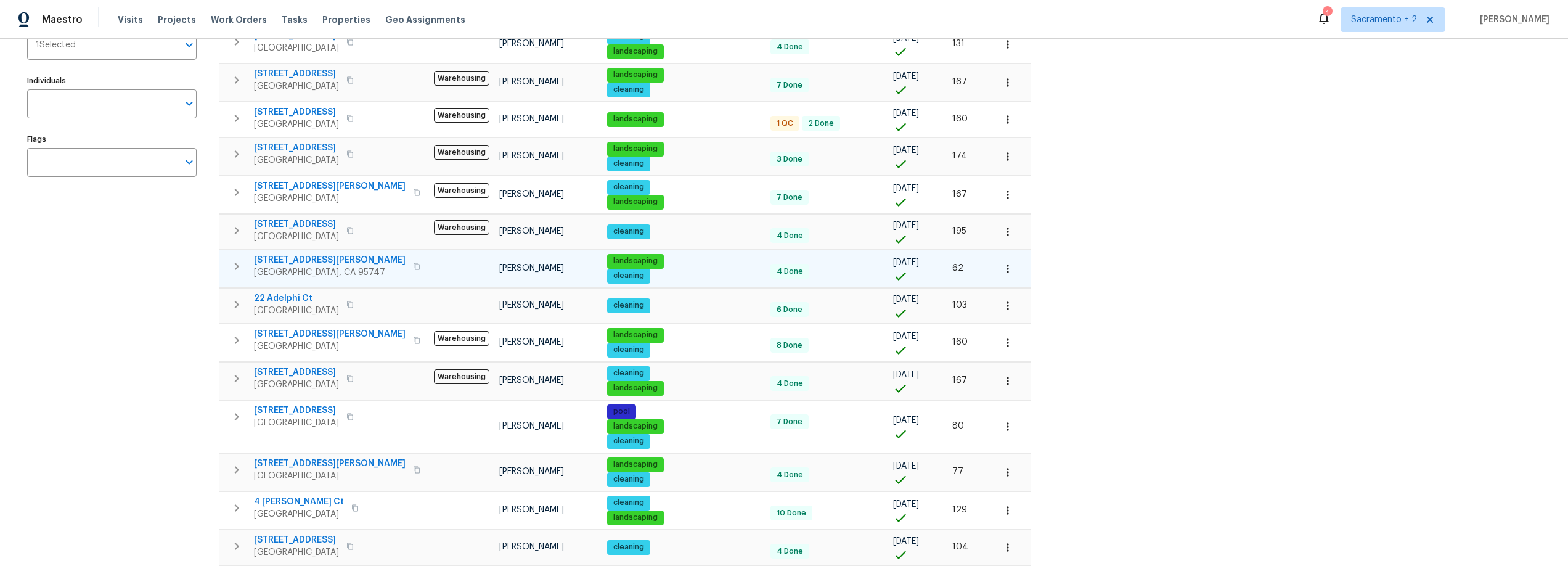
scroll to position [177, 0]
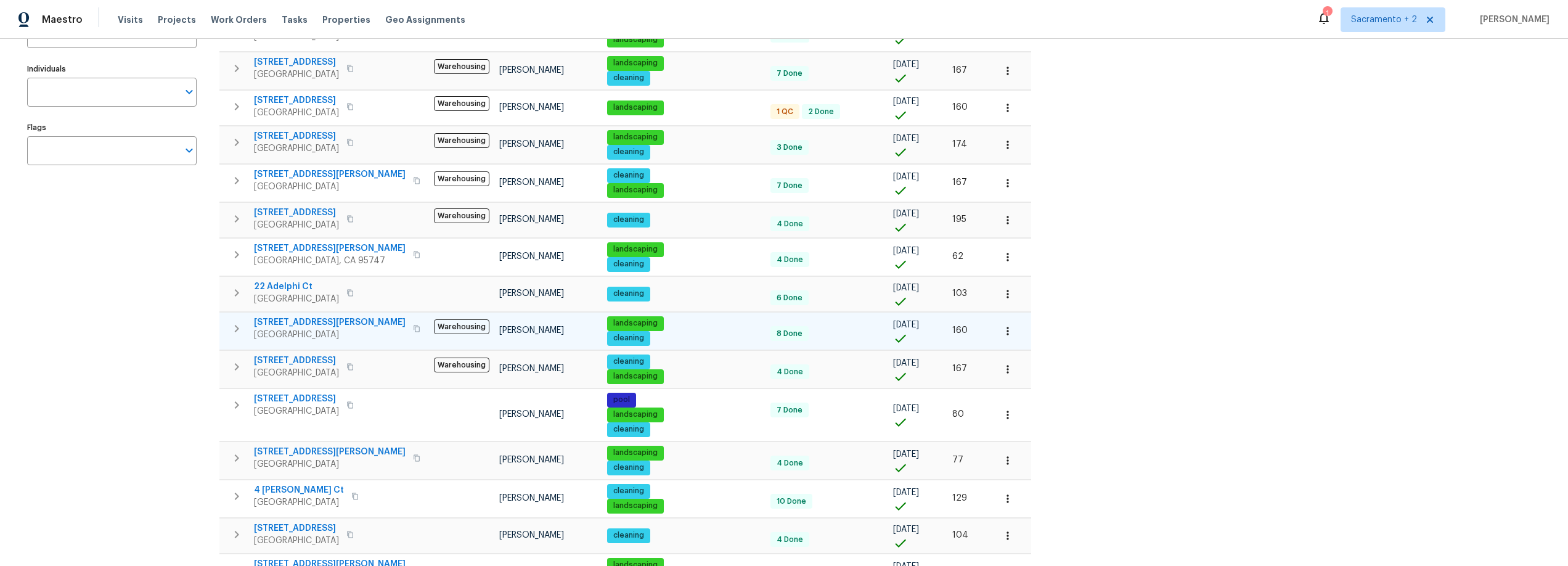
click at [313, 325] on span "2524 Las Casas Way" at bounding box center [329, 322] width 151 height 13
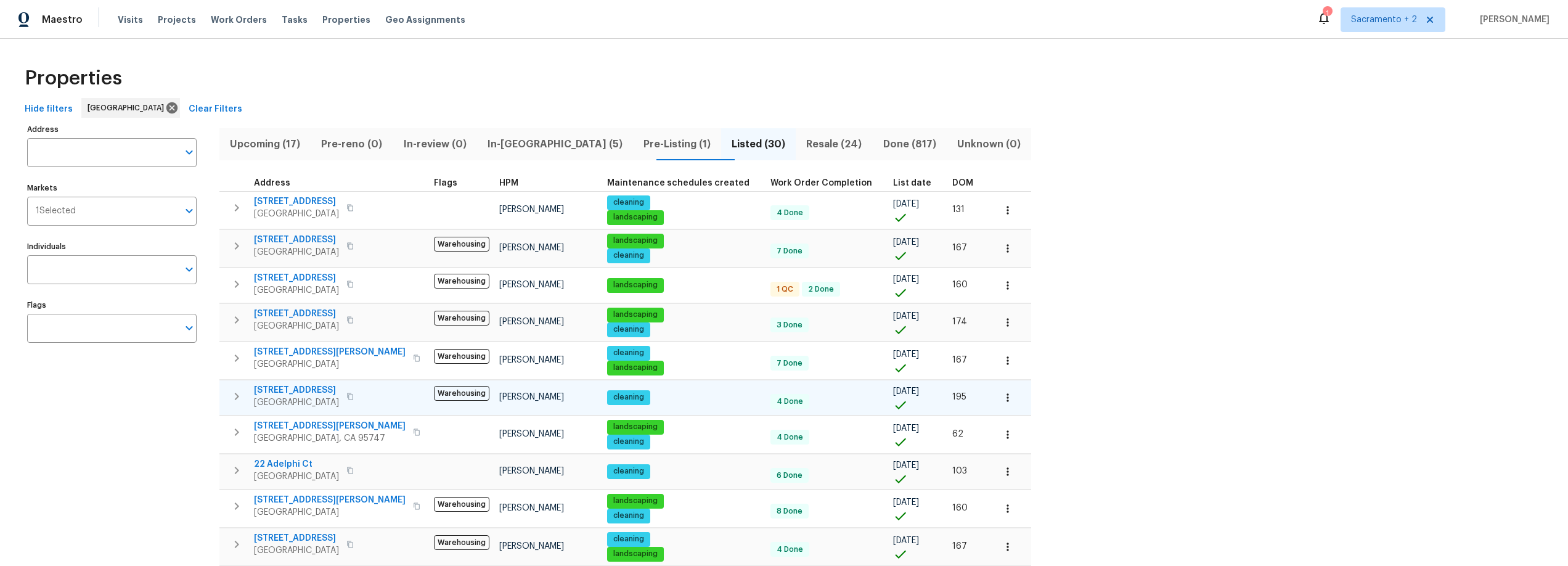
scroll to position [657, 0]
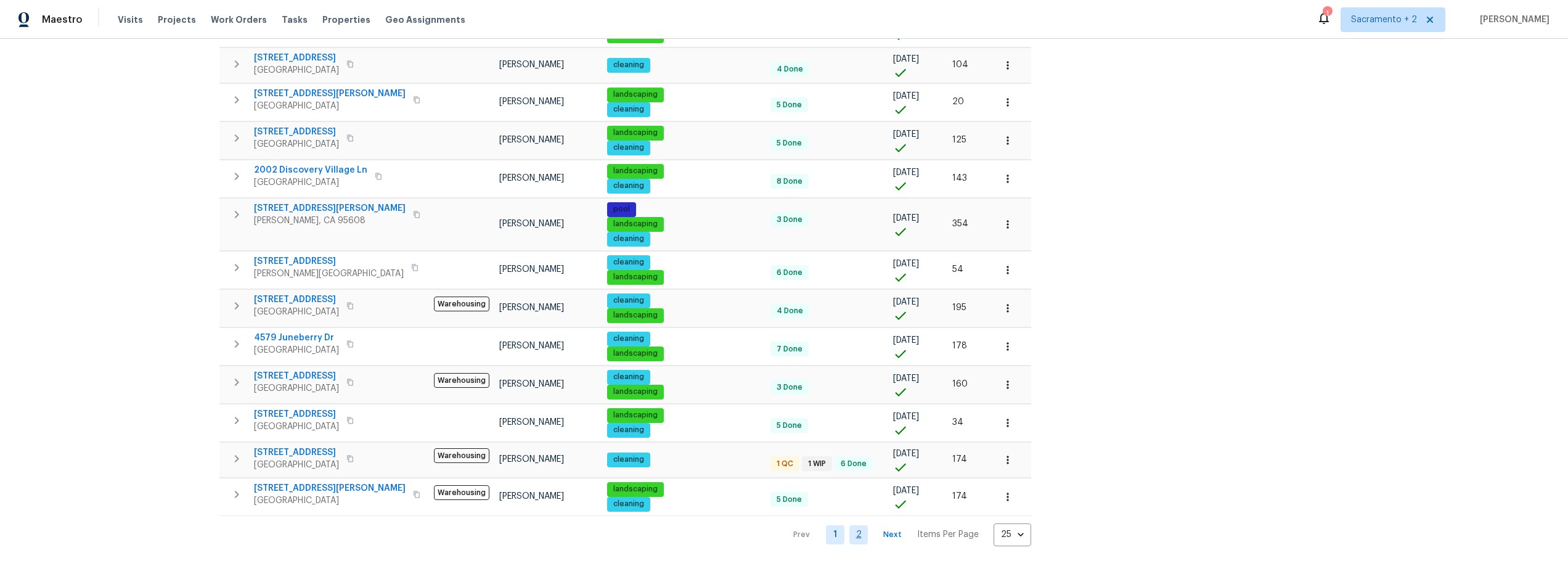
click at [850, 525] on link "2" at bounding box center [859, 535] width 18 height 19
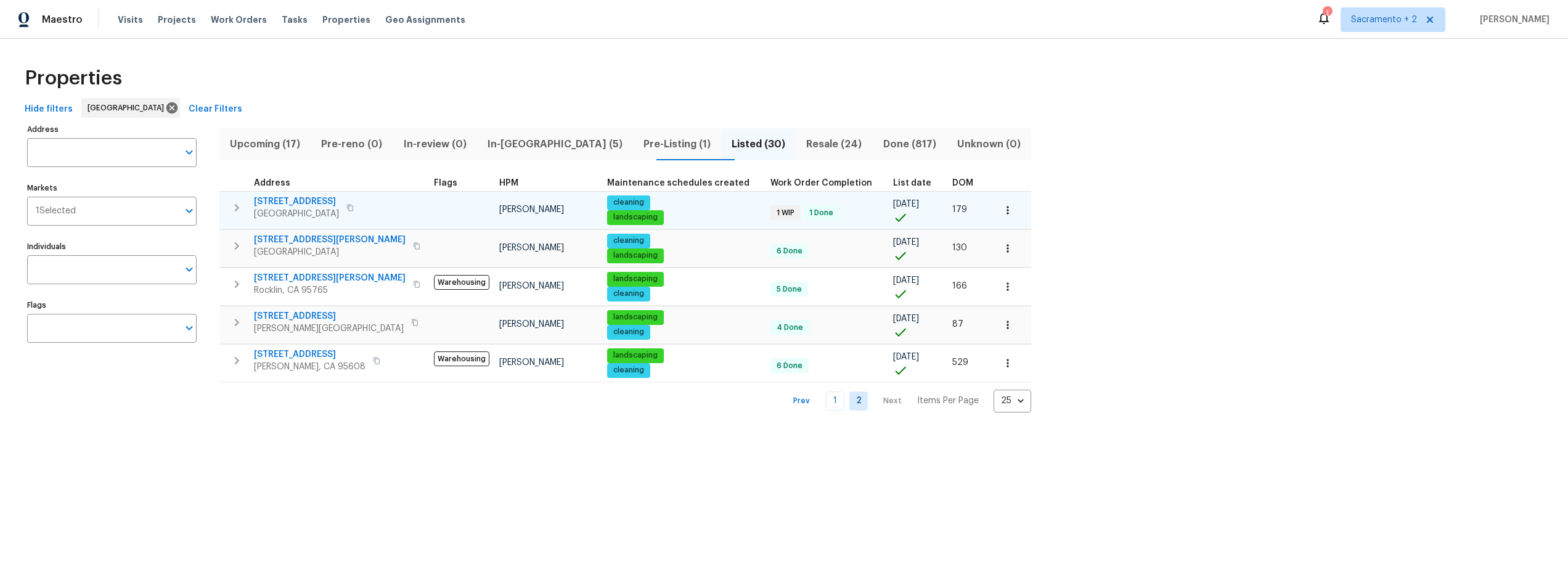
click at [318, 205] on span "8920 El Cielo Ln" at bounding box center [297, 202] width 85 height 13
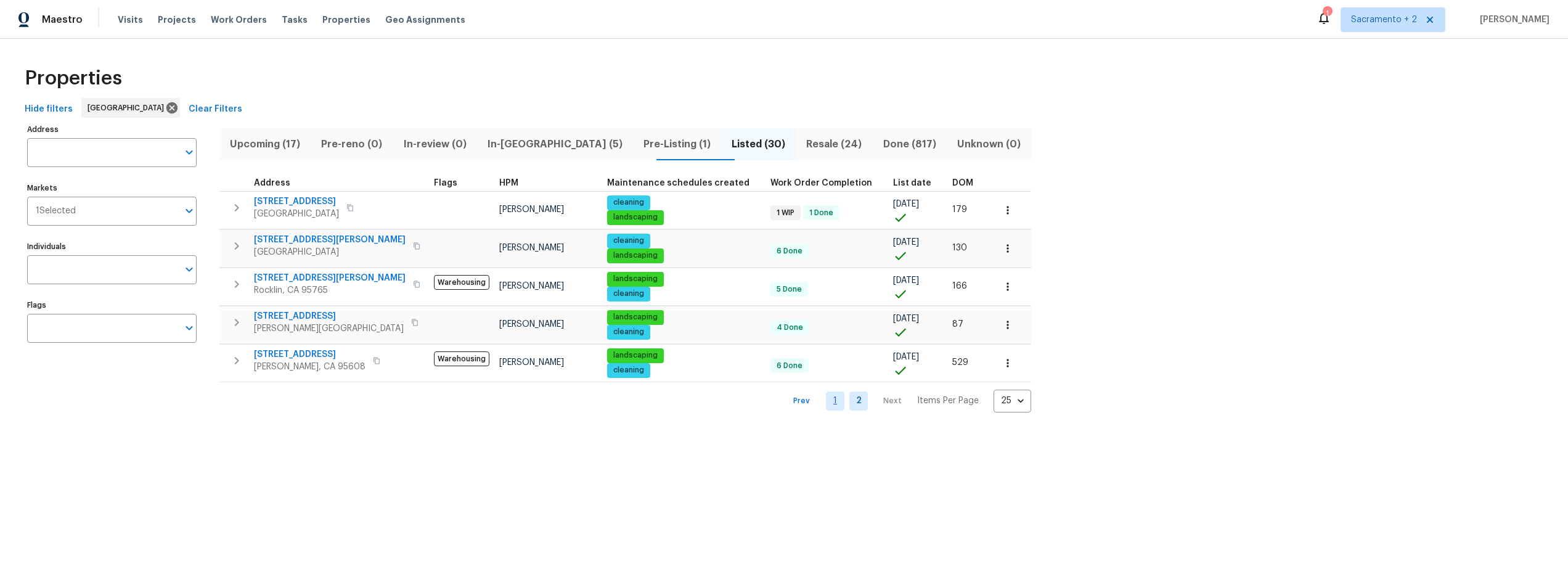
click at [826, 402] on link "1" at bounding box center [834, 401] width 18 height 19
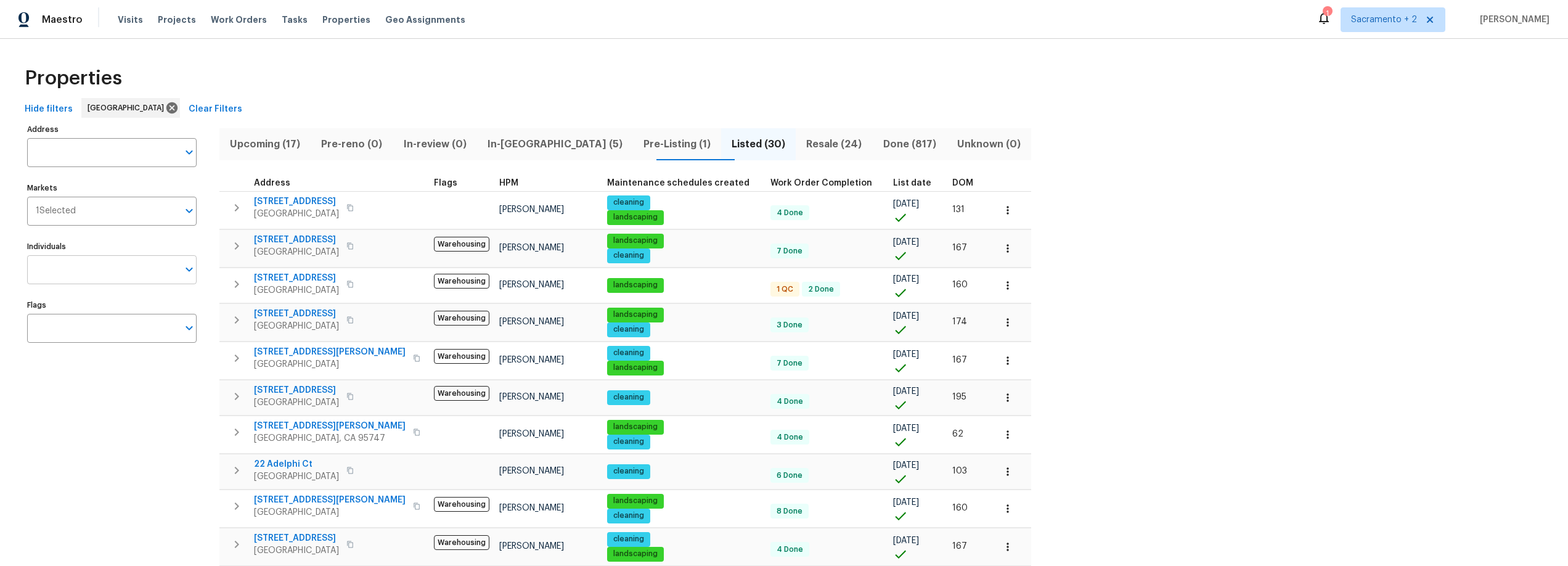
click at [88, 273] on input "Individuals" at bounding box center [103, 269] width 151 height 29
type input "marcos"
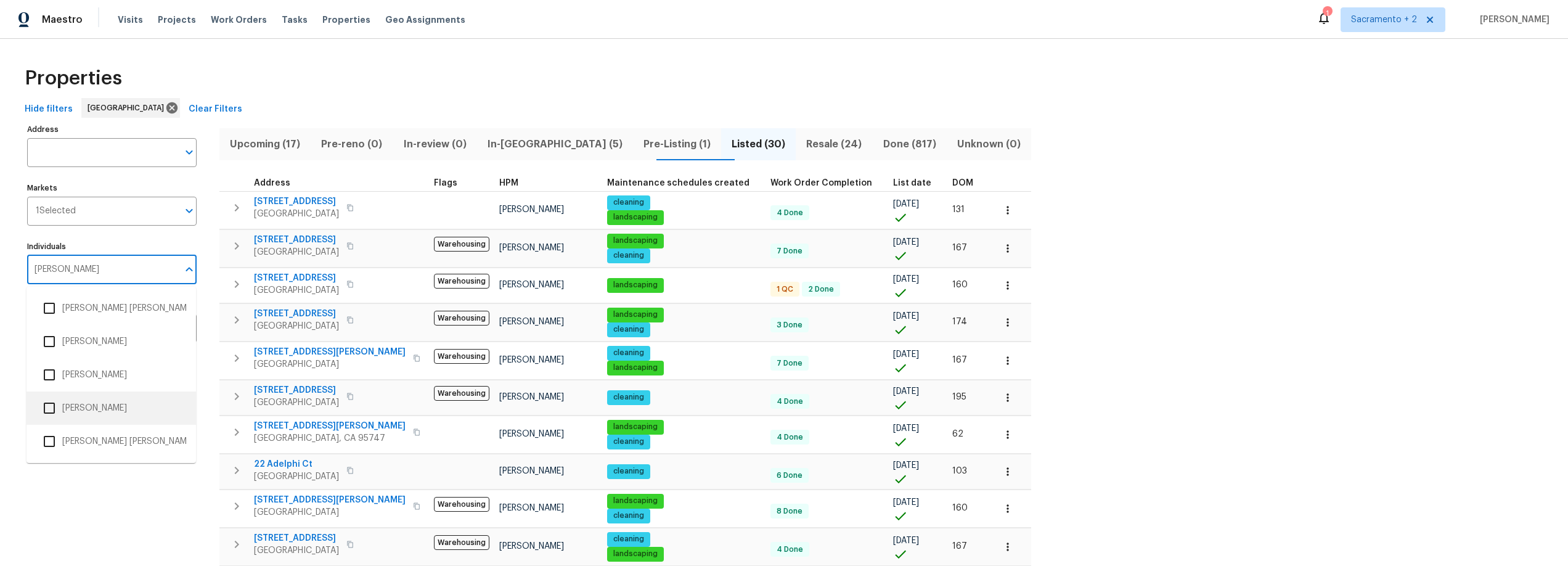
click at [52, 416] on input "checkbox" at bounding box center [49, 408] width 26 height 26
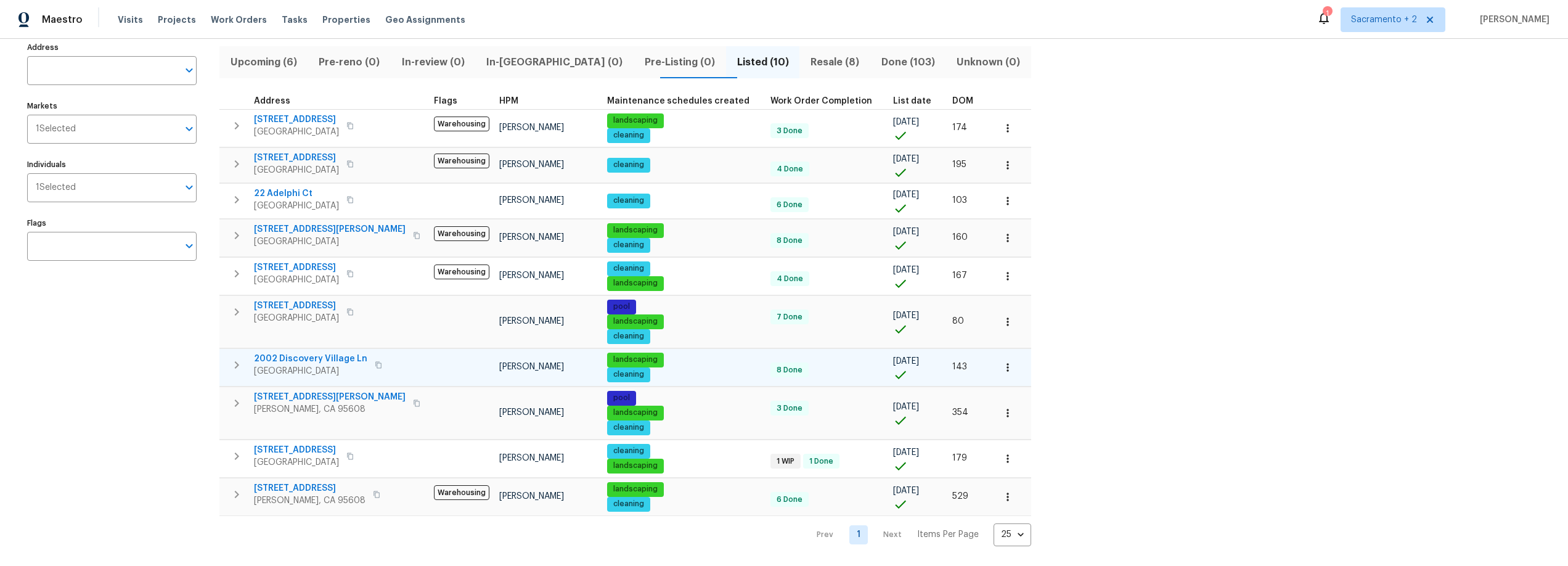
scroll to position [85, 0]
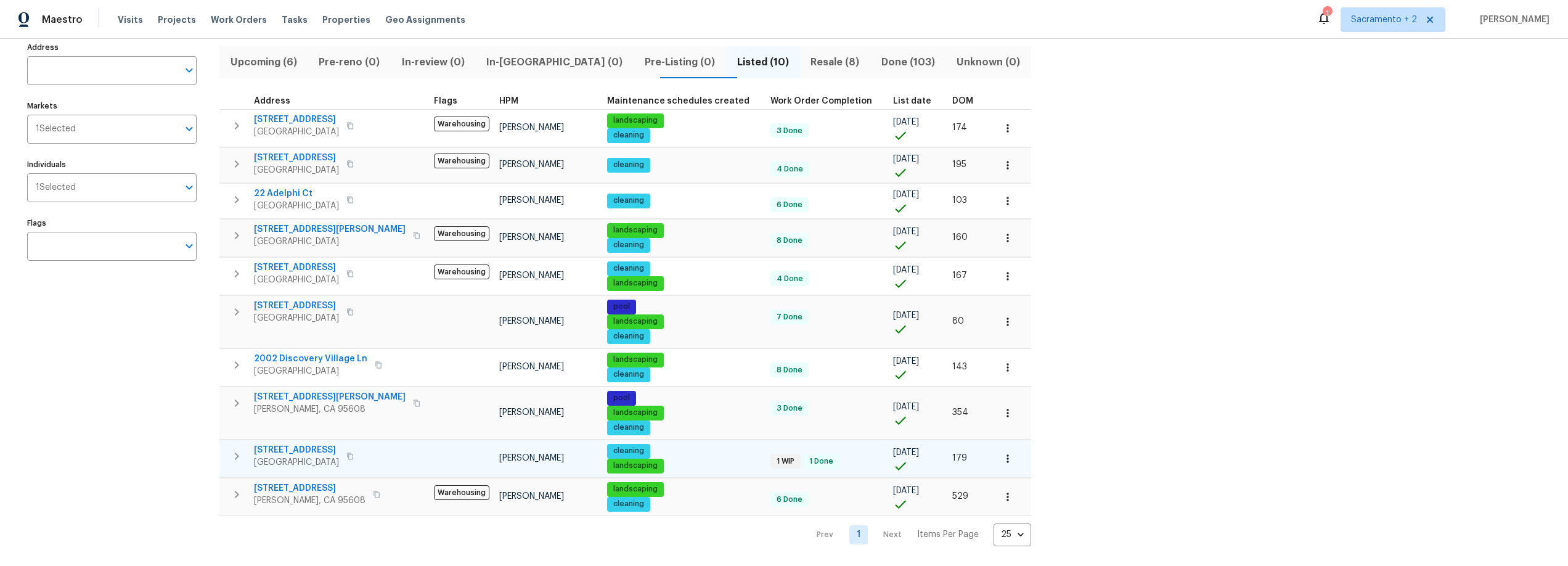
click at [308, 449] on span "8920 El Cielo Ln" at bounding box center [297, 450] width 85 height 13
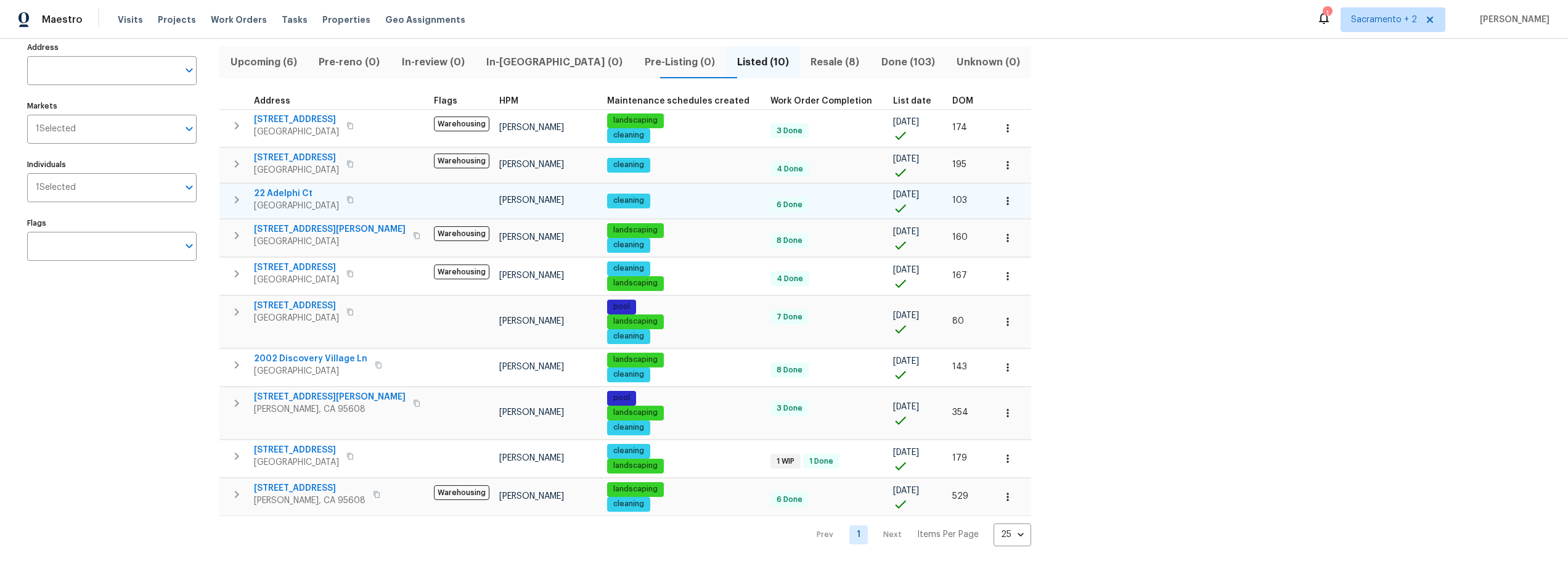
click at [279, 187] on span "22 Adelphi Ct" at bounding box center [297, 193] width 85 height 13
click at [294, 302] on span "3667 Archetto Dr" at bounding box center [297, 305] width 85 height 13
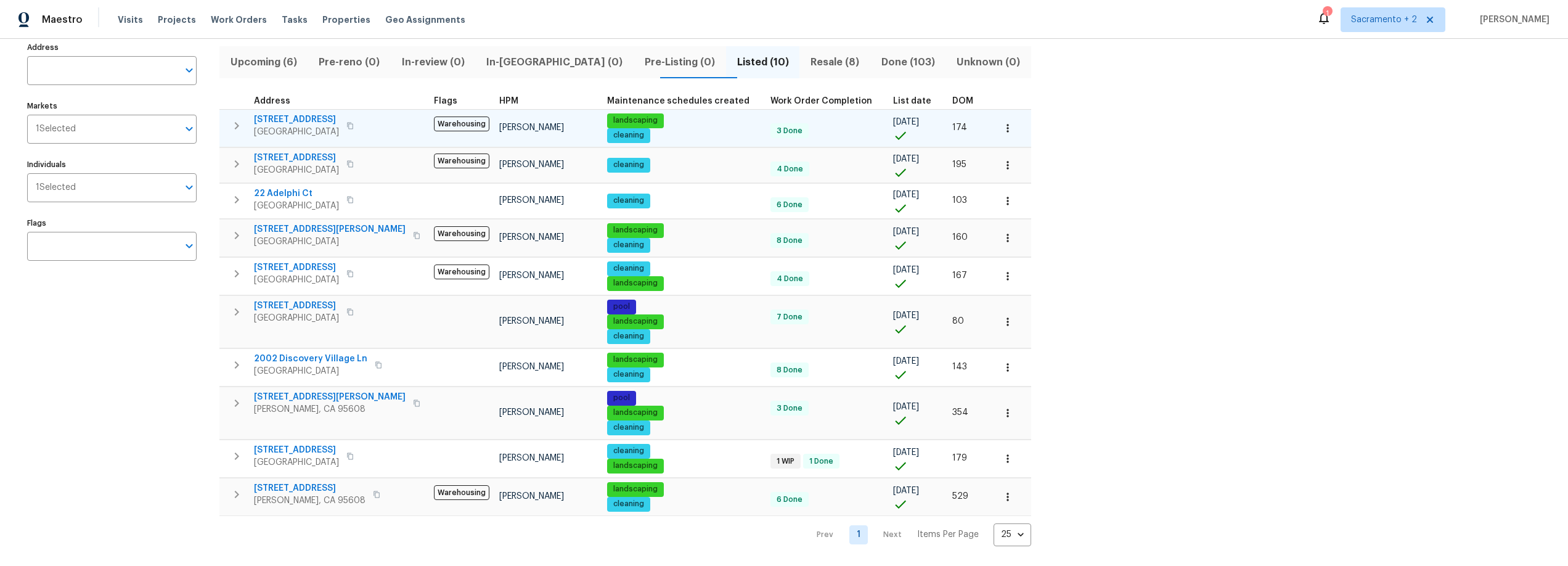
click at [300, 114] on span "4244 Crossroads Way" at bounding box center [297, 119] width 85 height 13
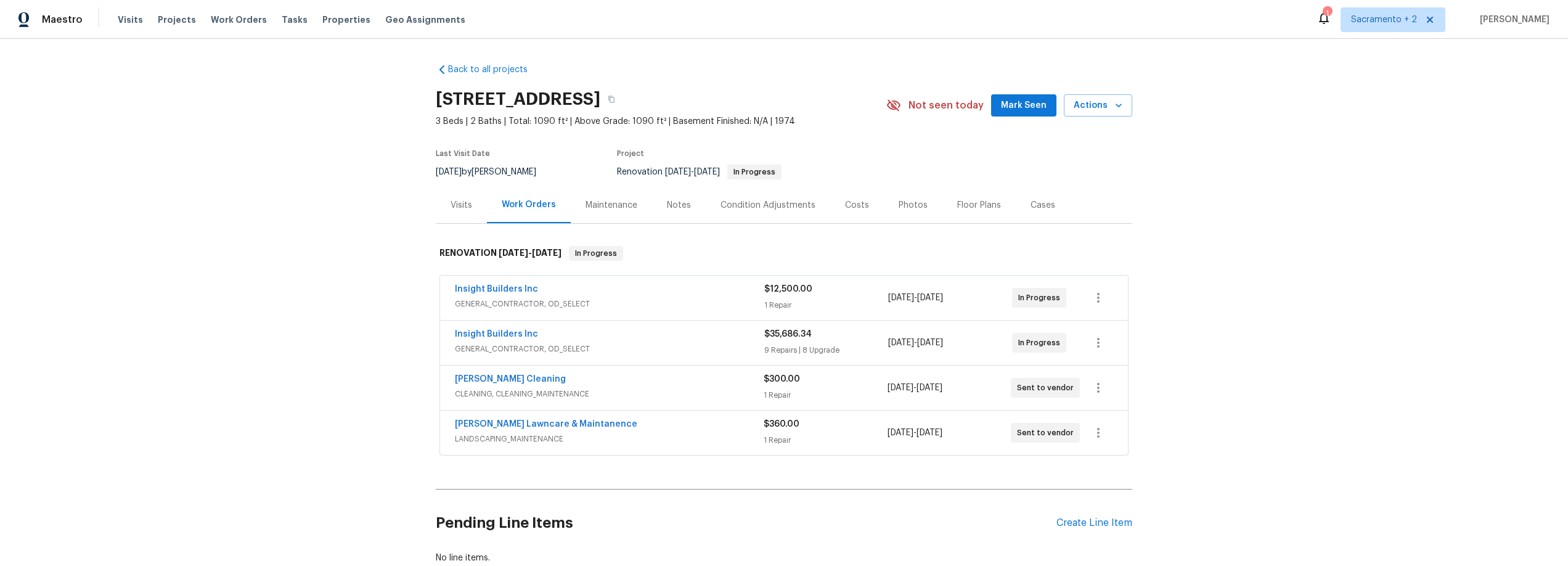
click at [802, 205] on div "Condition Adjustments" at bounding box center [768, 204] width 95 height 13
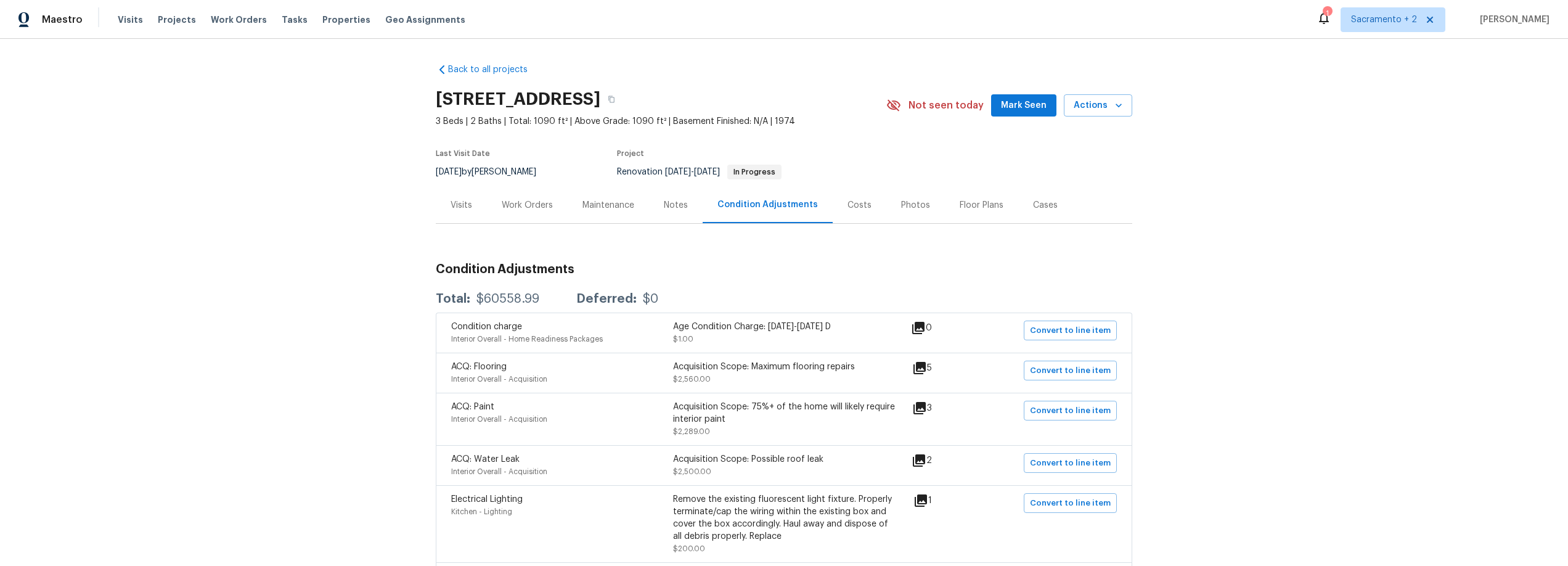
click at [585, 202] on div "Maintenance" at bounding box center [608, 204] width 51 height 13
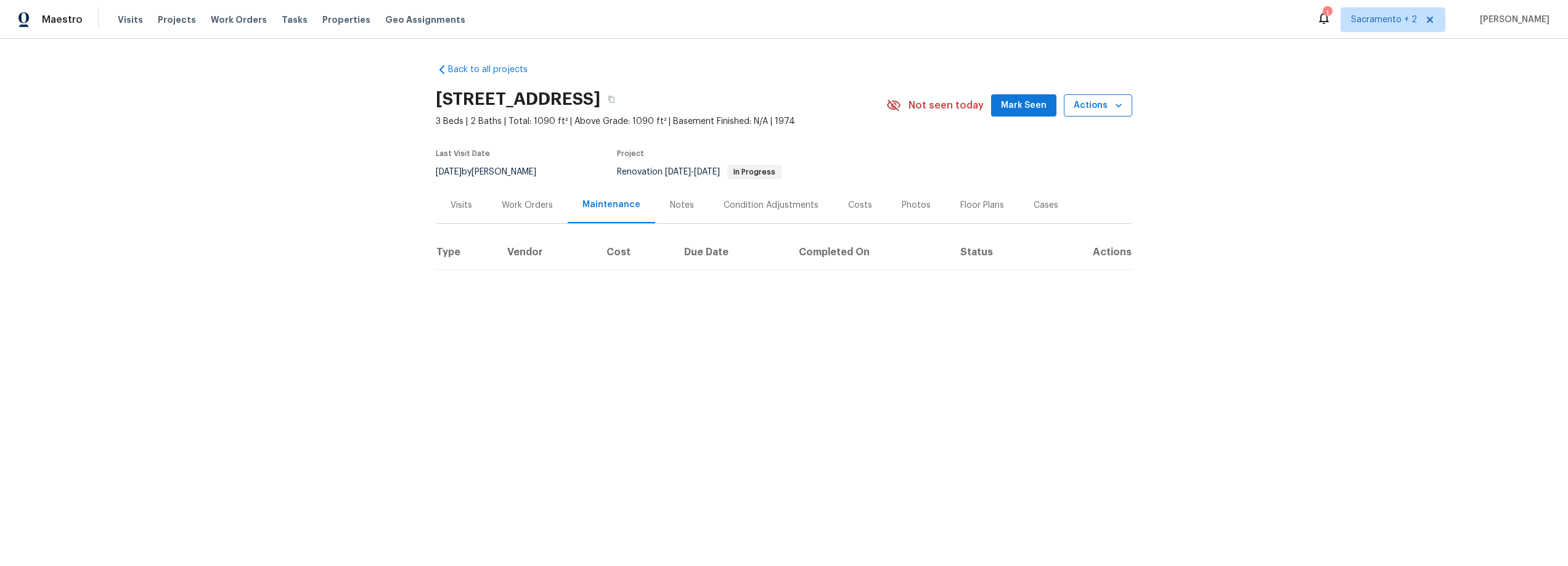
click at [1084, 97] on button "Actions" at bounding box center [1098, 106] width 69 height 23
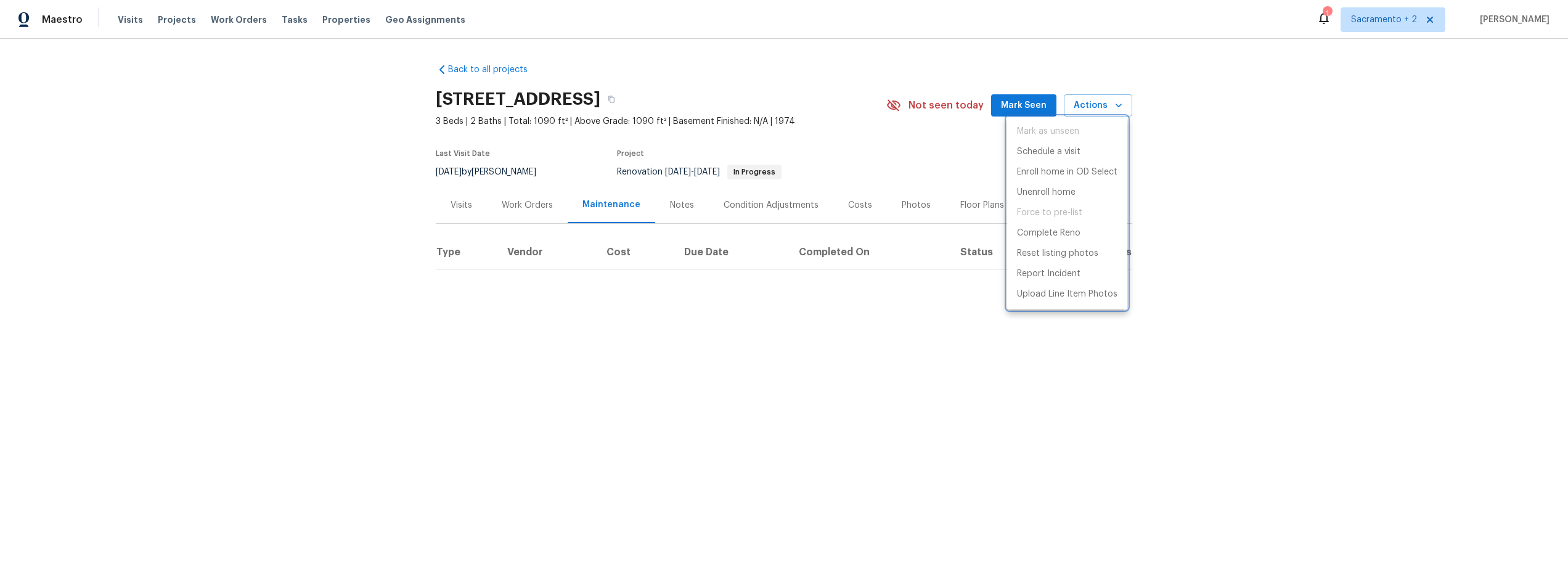
click at [770, 98] on div at bounding box center [784, 283] width 1568 height 566
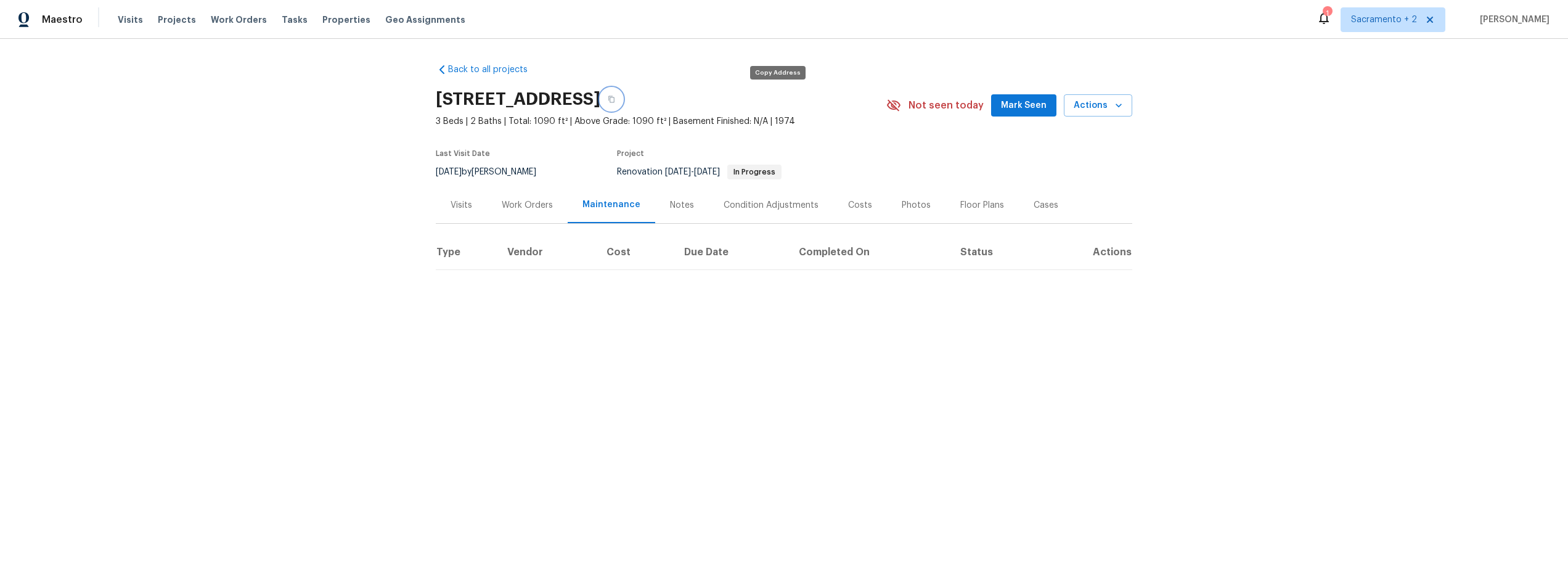
click at [622, 98] on button "button" at bounding box center [612, 99] width 22 height 22
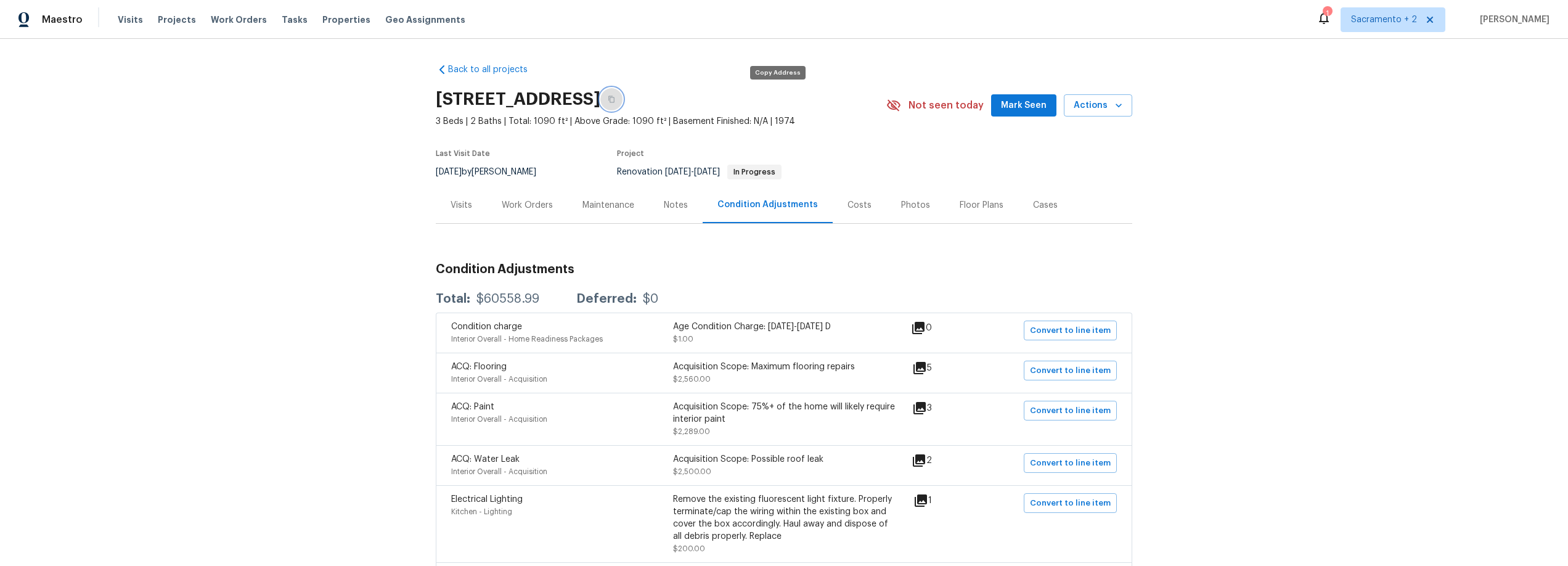
click at [622, 105] on button "button" at bounding box center [612, 99] width 22 height 22
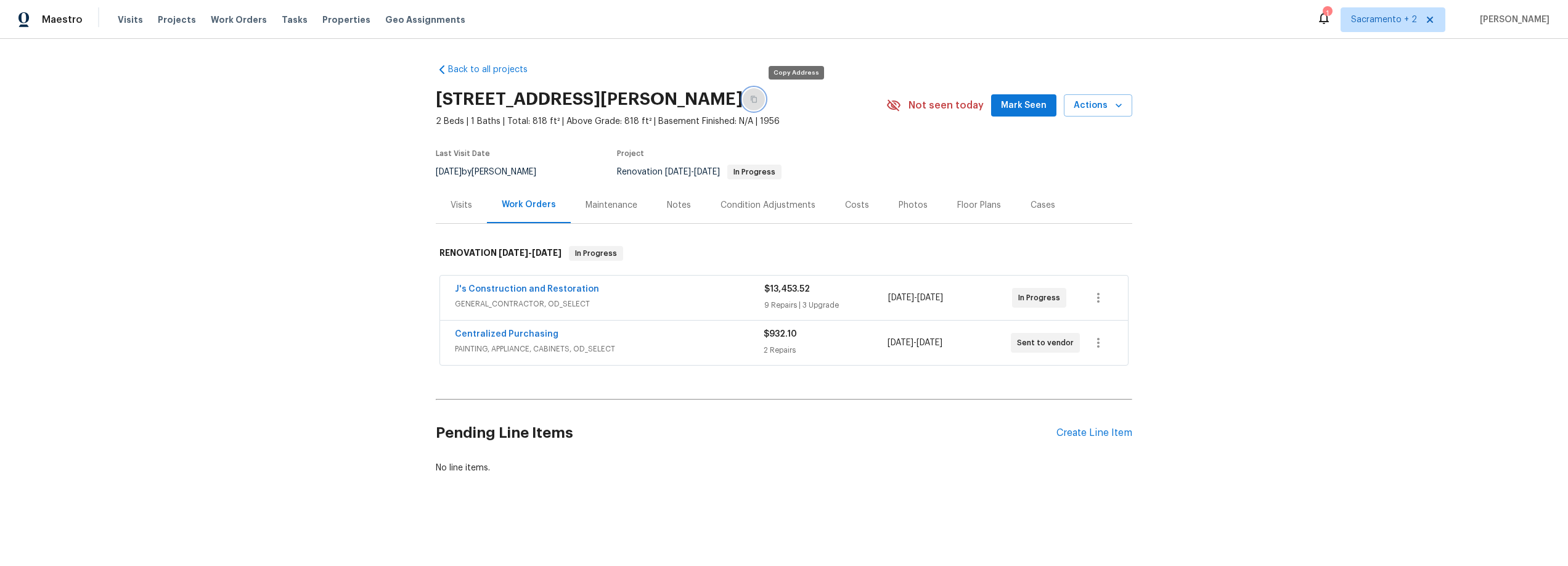
click at [758, 102] on icon "button" at bounding box center [754, 100] width 8 height 8
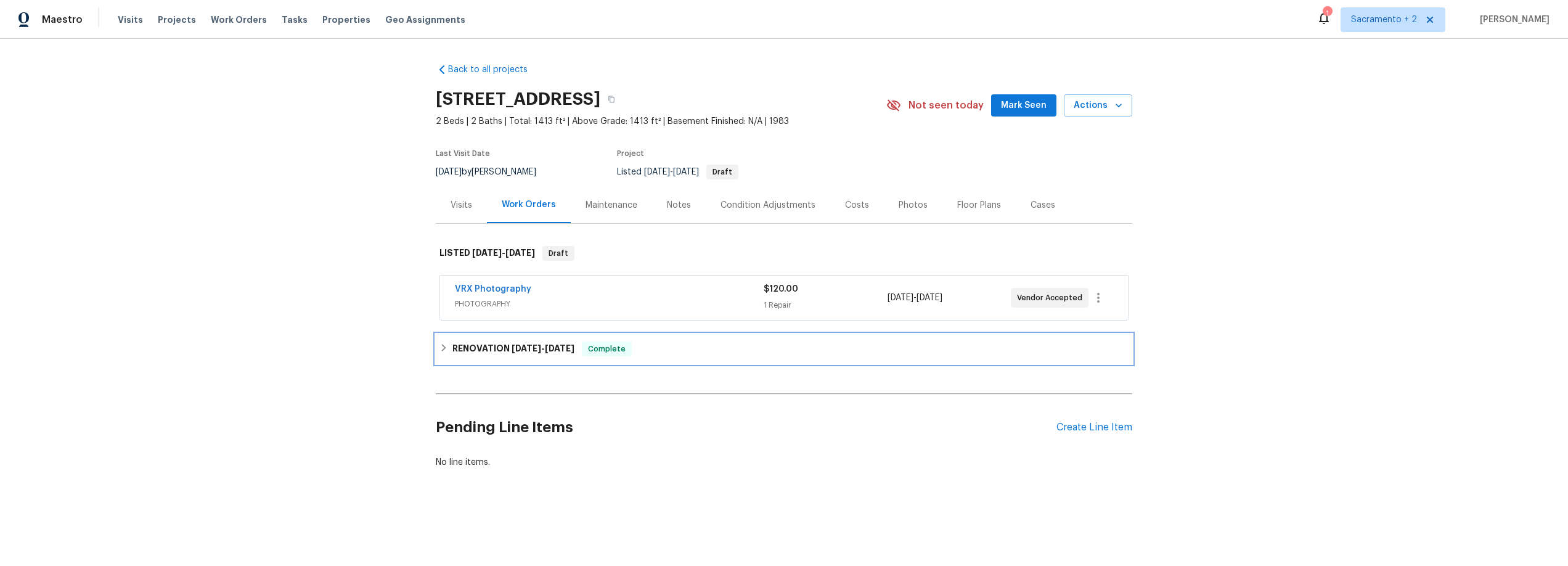
click at [567, 347] on span "8/15/25" at bounding box center [559, 348] width 30 height 9
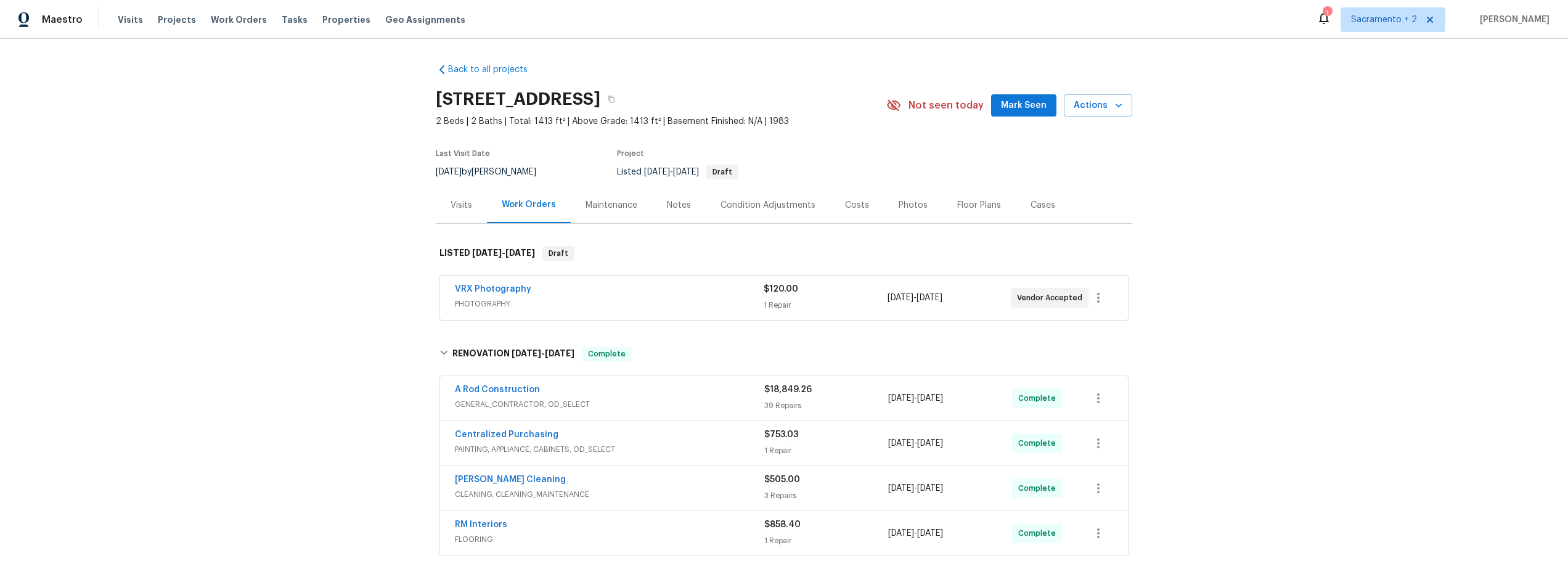
click at [898, 202] on div "Photos" at bounding box center [913, 204] width 29 height 13
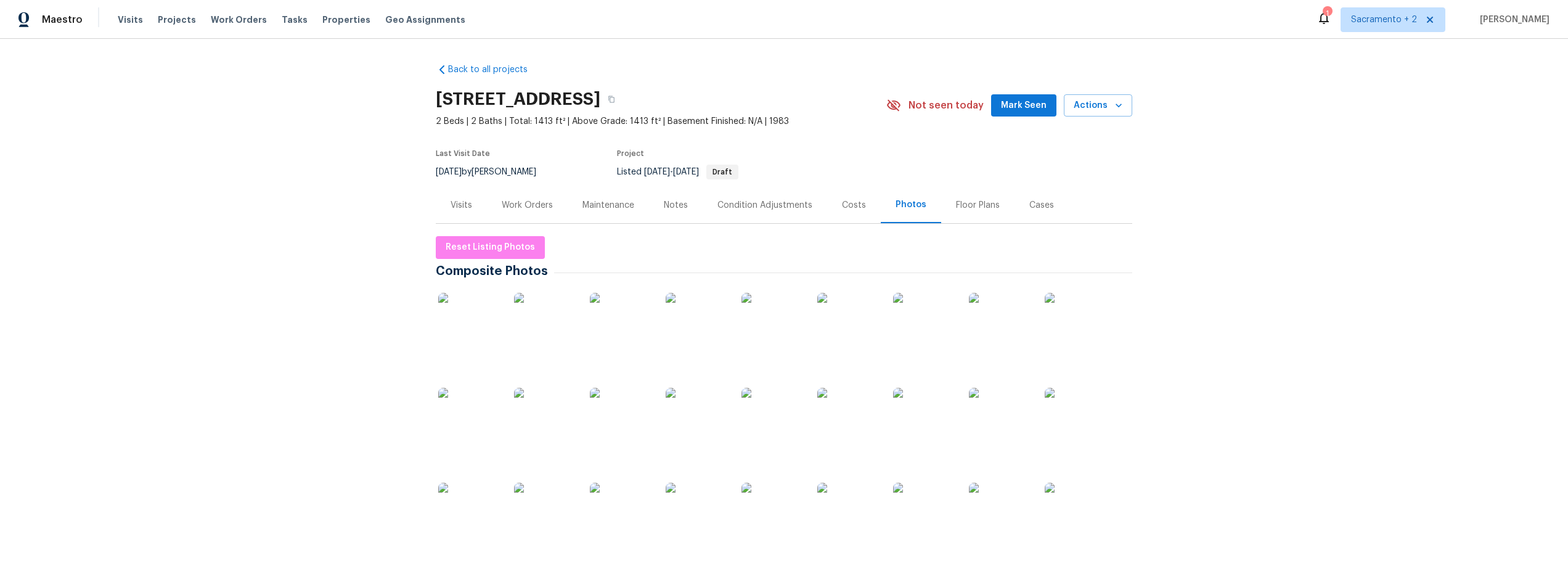
scroll to position [280, 0]
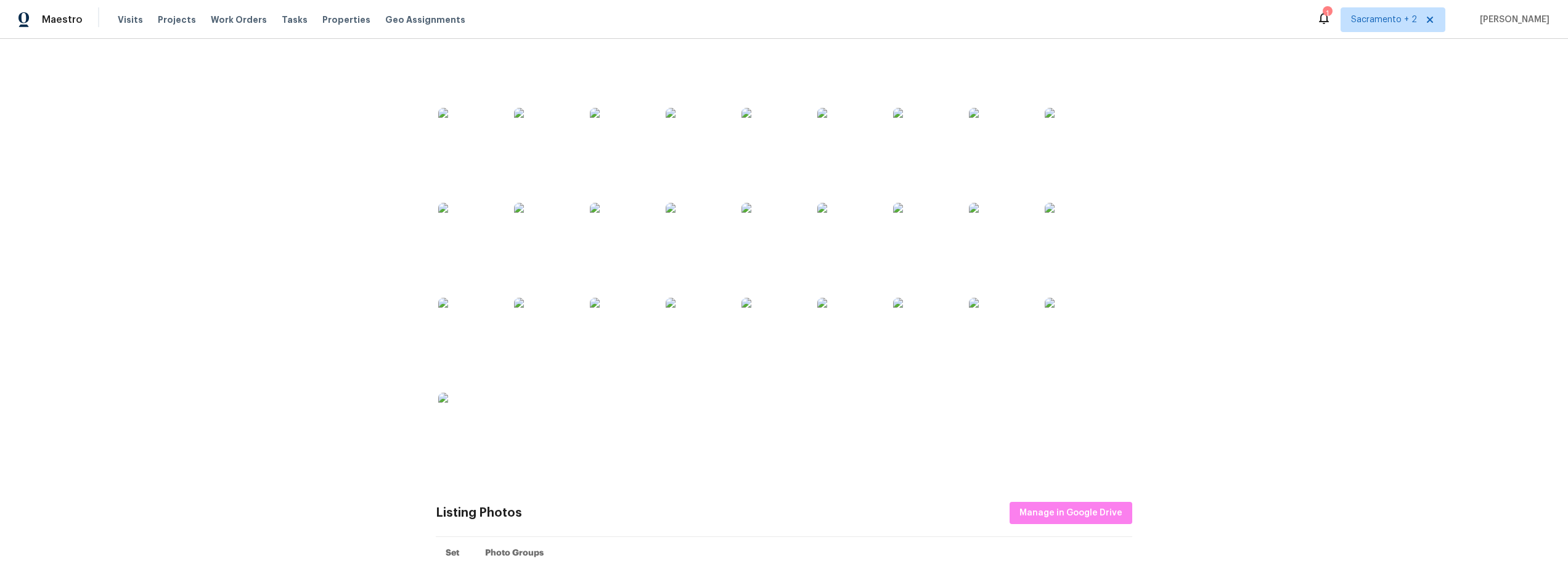
click at [762, 239] on img at bounding box center [772, 234] width 62 height 62
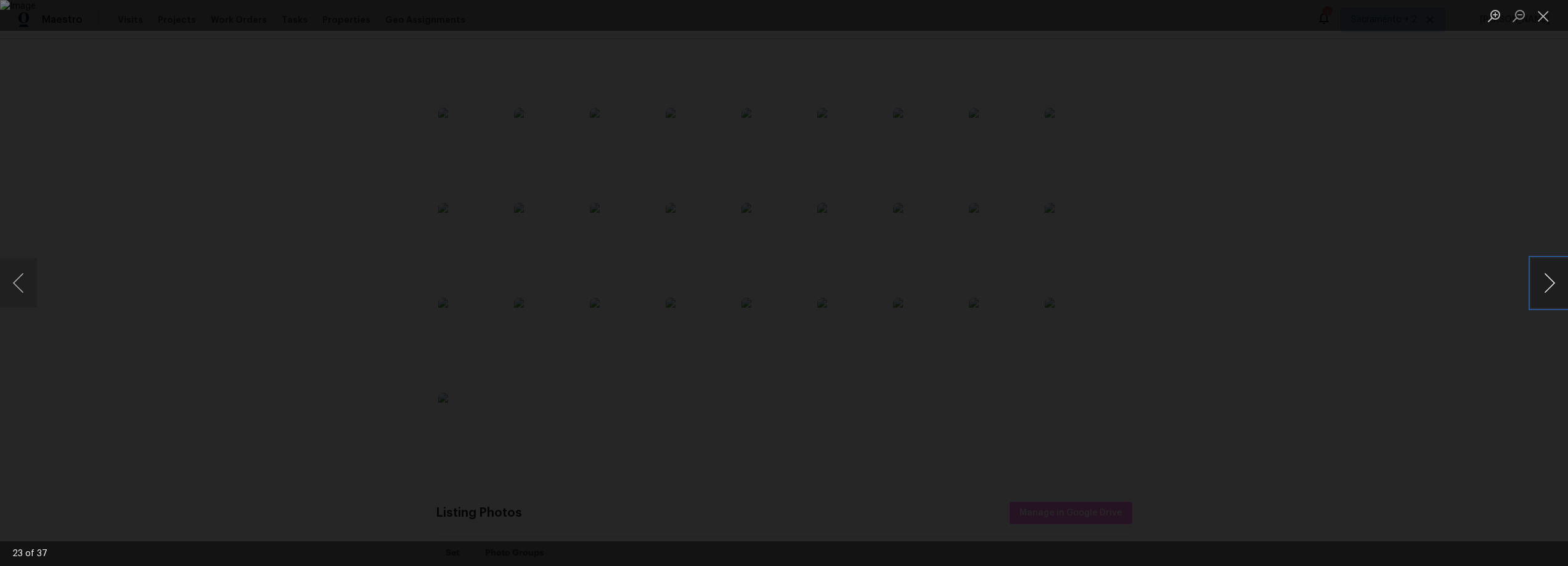
click at [1548, 280] on button "Next image" at bounding box center [1550, 283] width 37 height 49
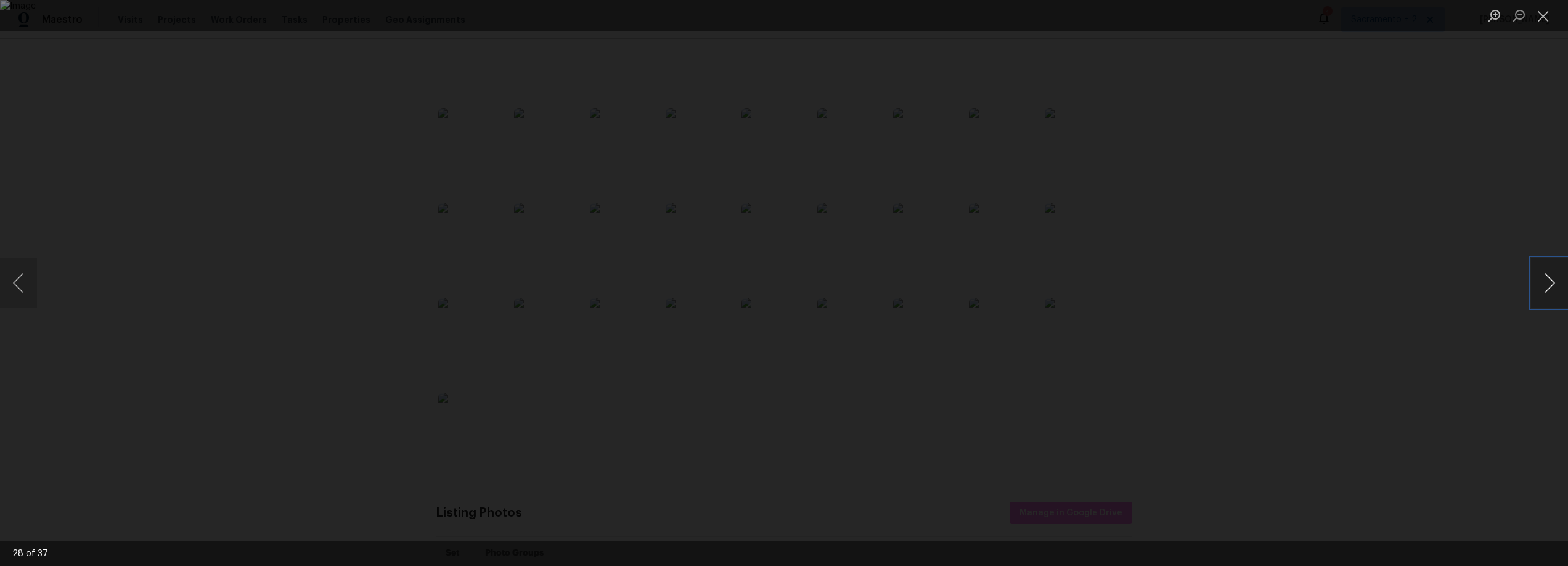
click at [1548, 280] on button "Next image" at bounding box center [1550, 283] width 37 height 49
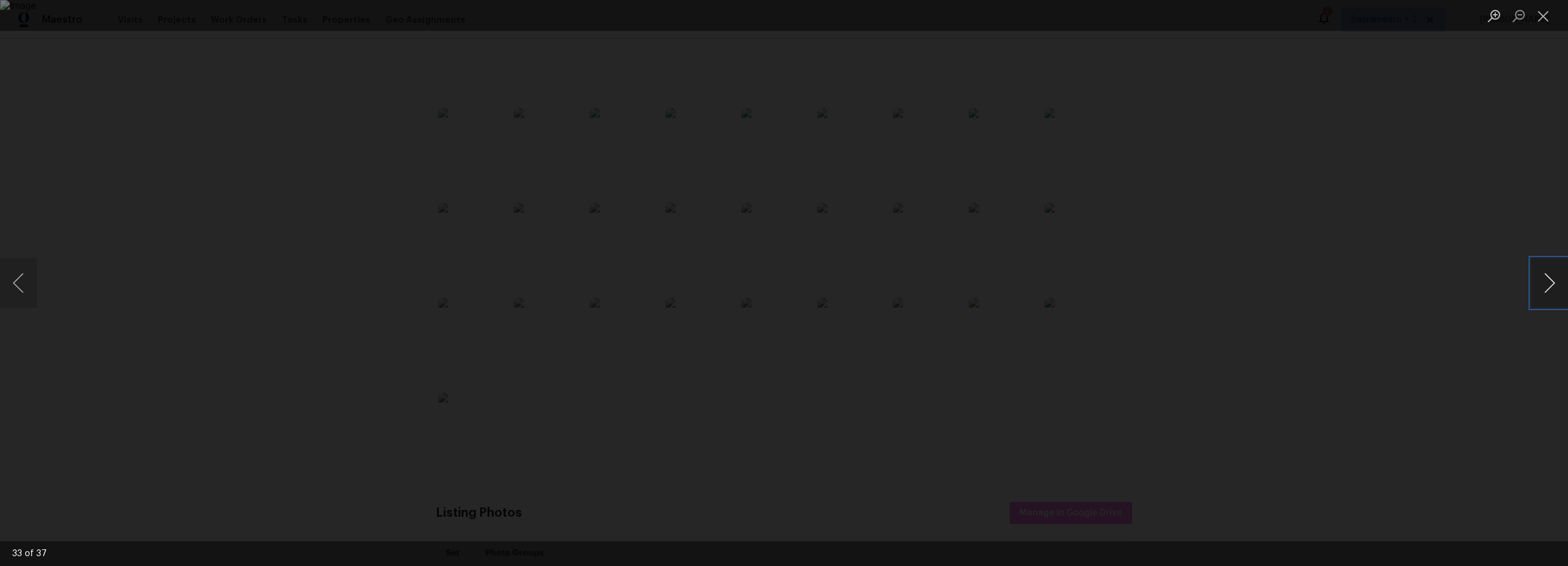
click at [1548, 280] on button "Next image" at bounding box center [1550, 283] width 37 height 49
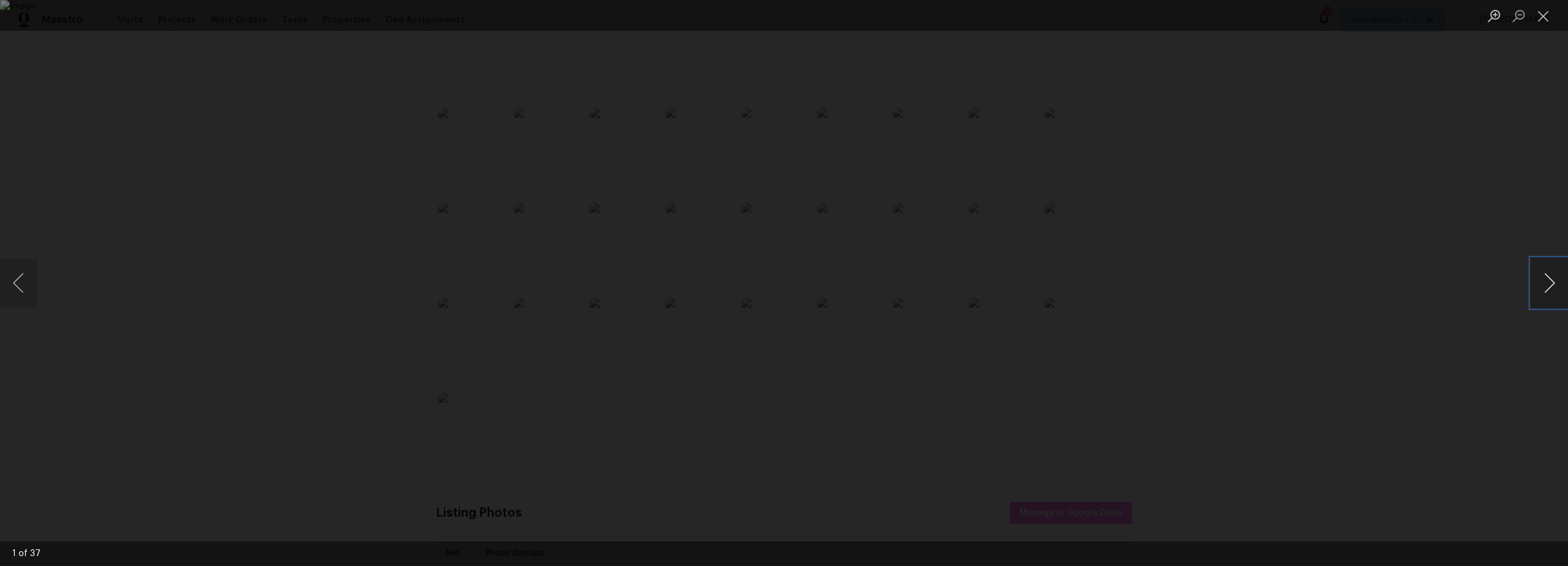
click at [1548, 280] on button "Next image" at bounding box center [1550, 283] width 37 height 49
click at [18, 289] on button "Previous image" at bounding box center [18, 283] width 37 height 49
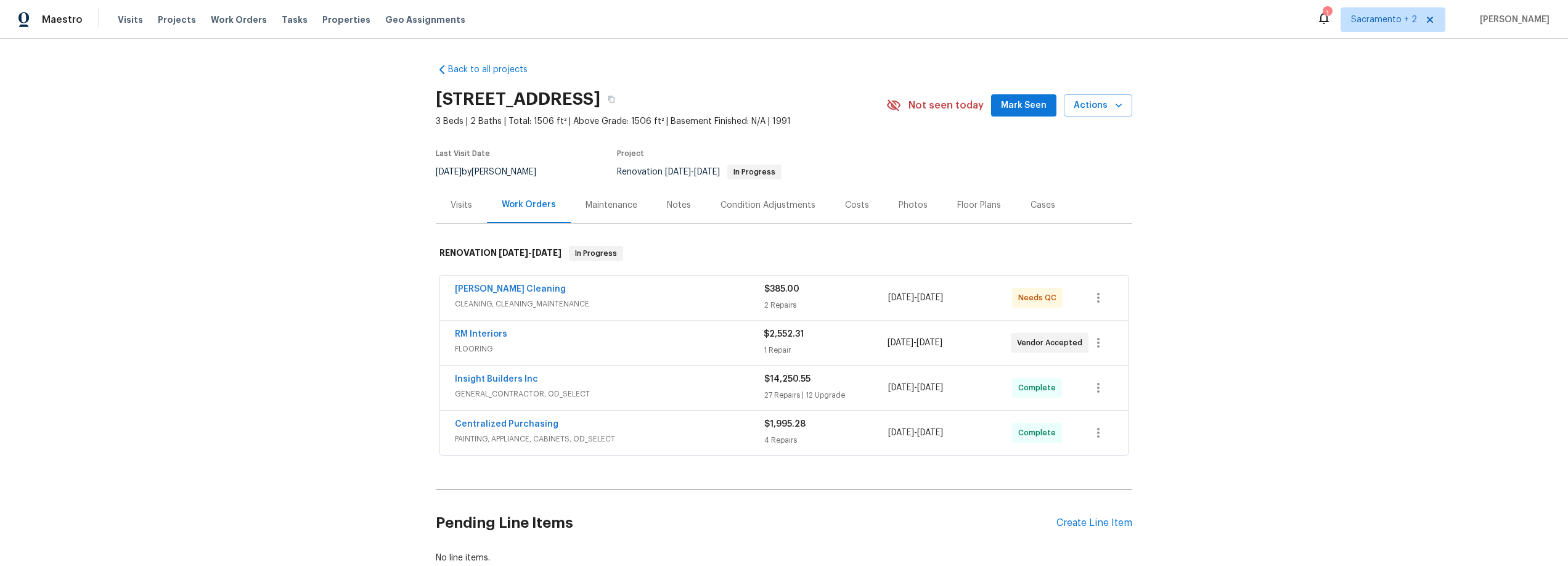
click at [898, 204] on div "Photos" at bounding box center [913, 204] width 29 height 13
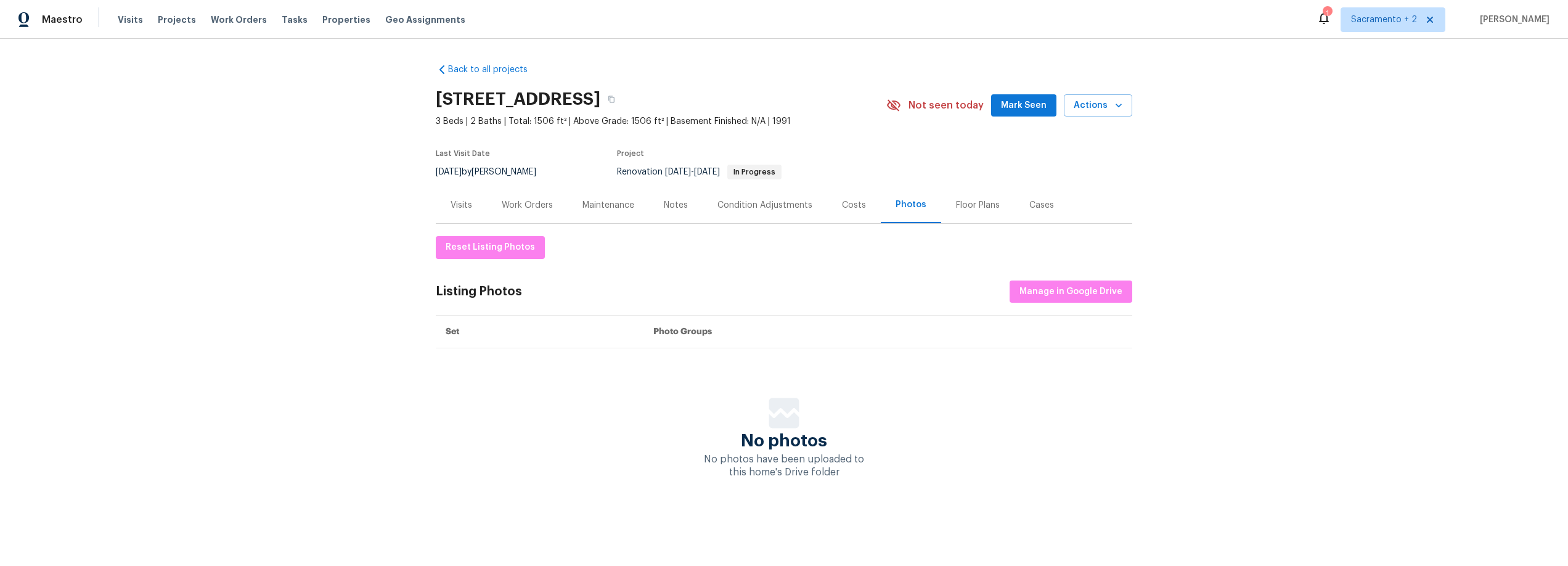
click at [852, 205] on div "Costs" at bounding box center [854, 204] width 24 height 13
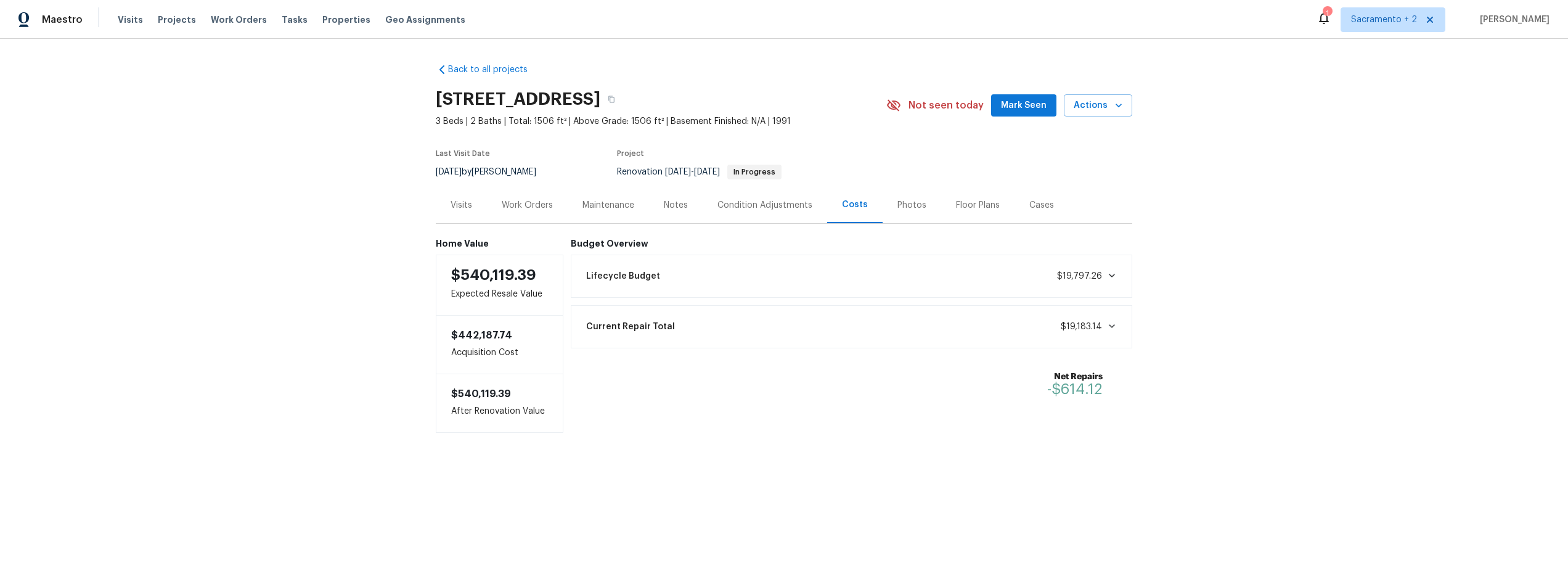
click at [779, 205] on div "Condition Adjustments" at bounding box center [765, 204] width 95 height 13
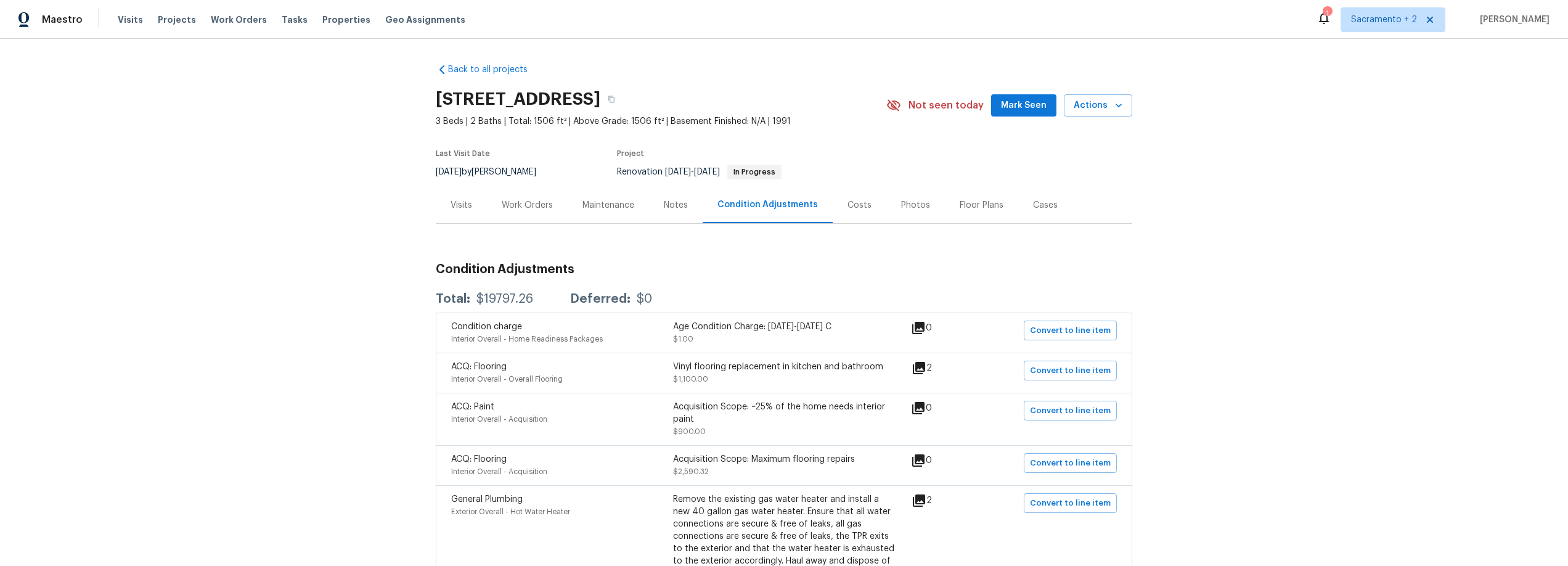
click at [656, 204] on div "Notes" at bounding box center [675, 205] width 53 height 37
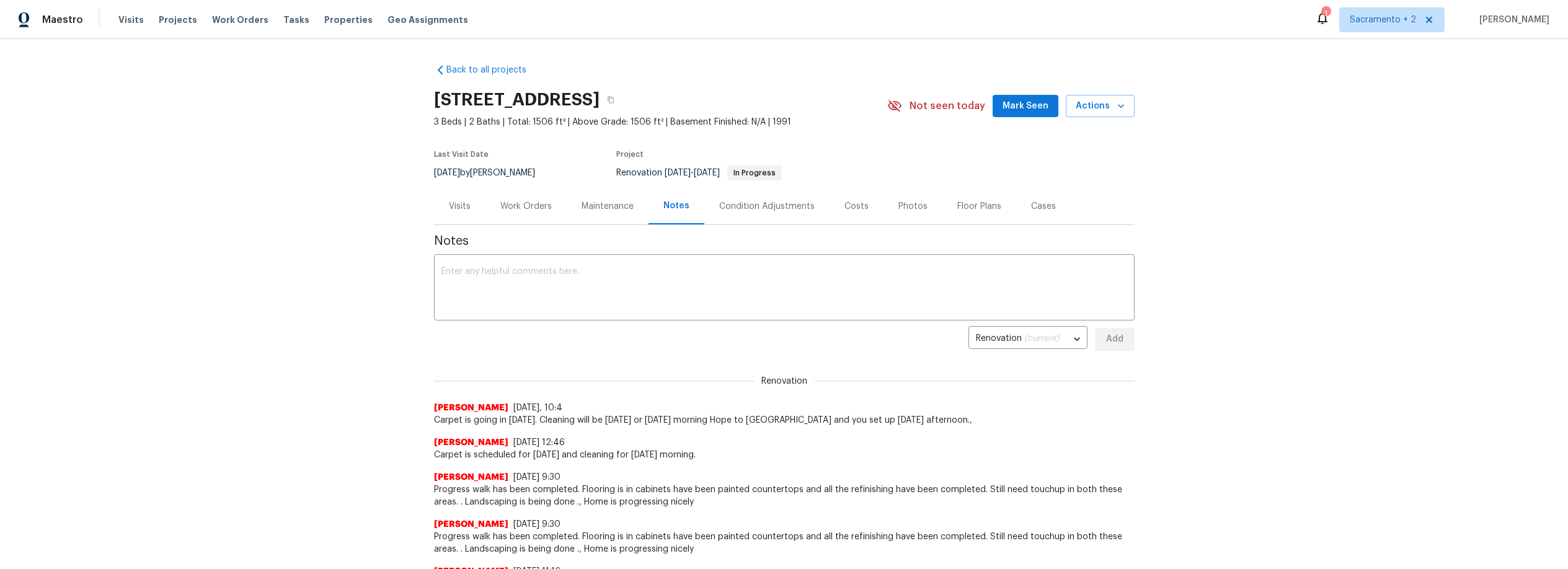
click at [600, 209] on div "Maintenance" at bounding box center [607, 206] width 52 height 13
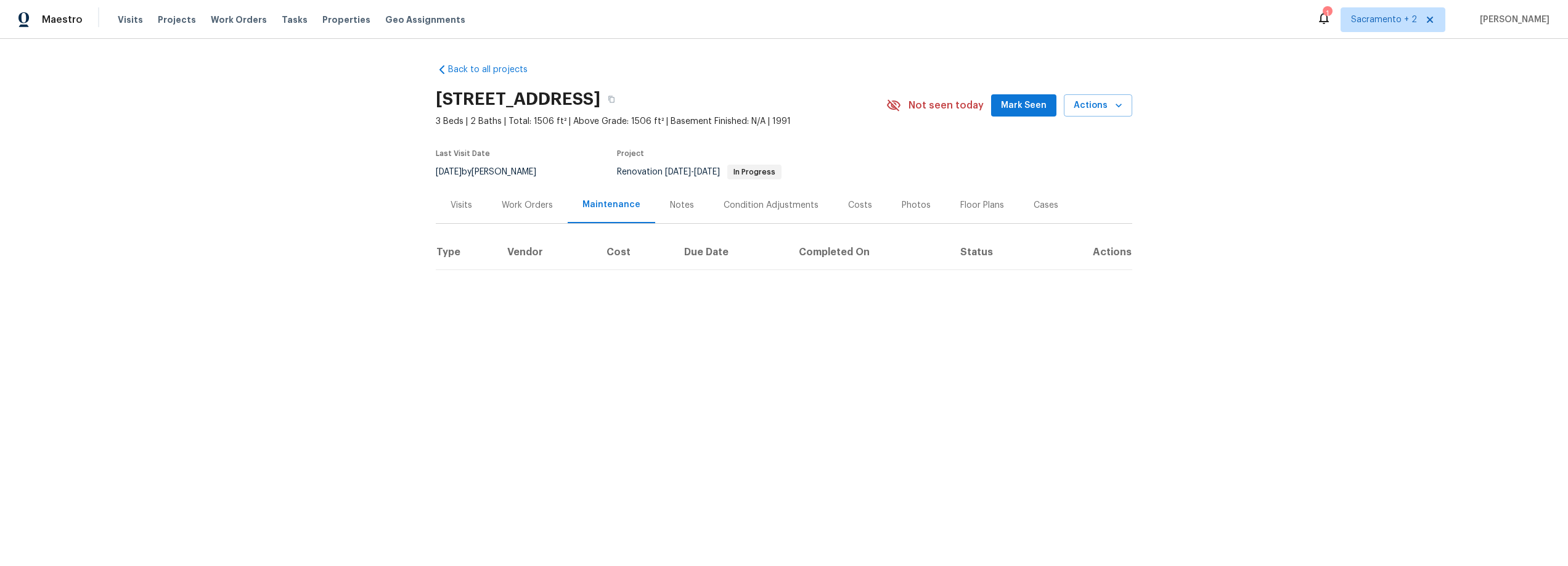
click at [523, 207] on div "Work Orders" at bounding box center [527, 204] width 51 height 13
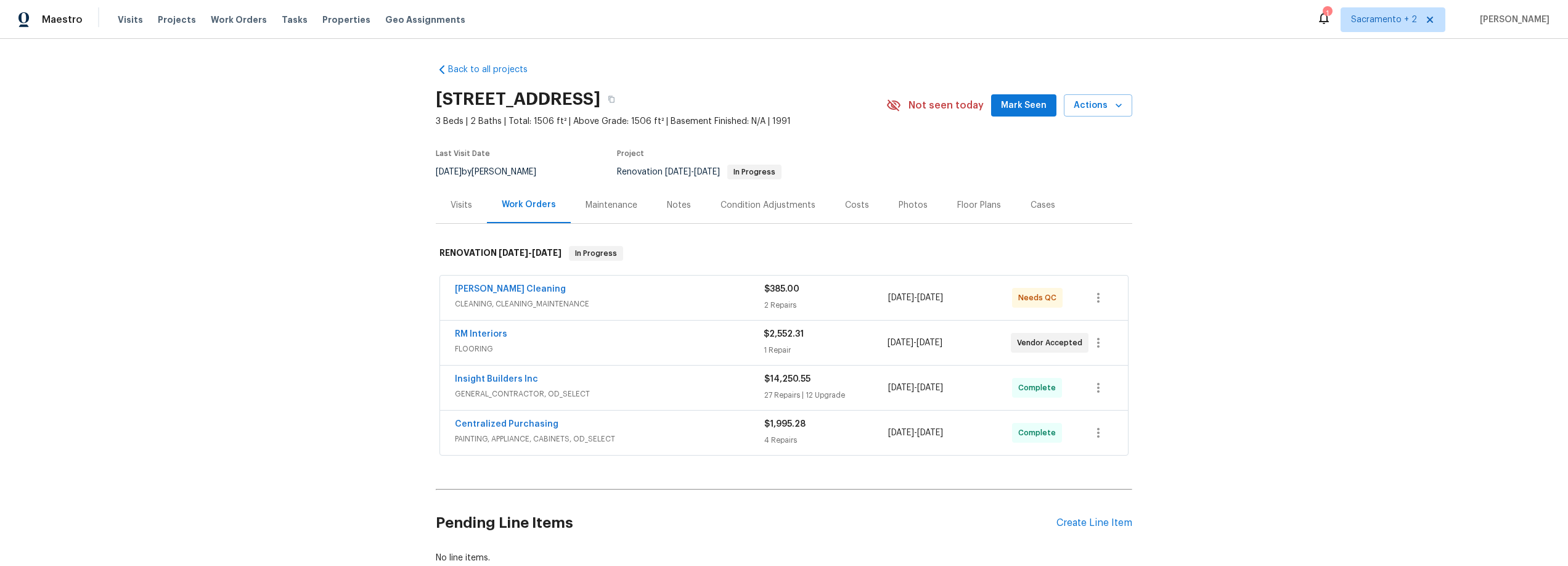
click at [460, 207] on div "Visits" at bounding box center [461, 204] width 21 height 13
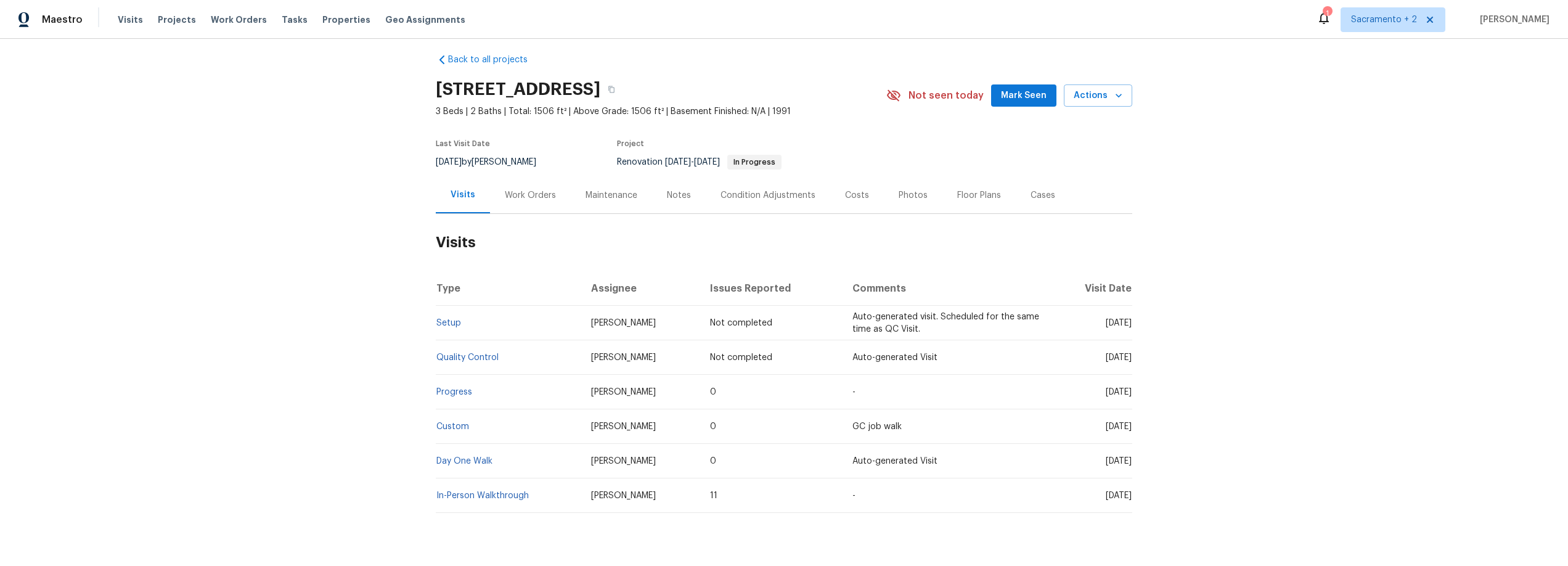
scroll to position [13, 0]
click at [474, 352] on link "Quality Control" at bounding box center [467, 355] width 62 height 9
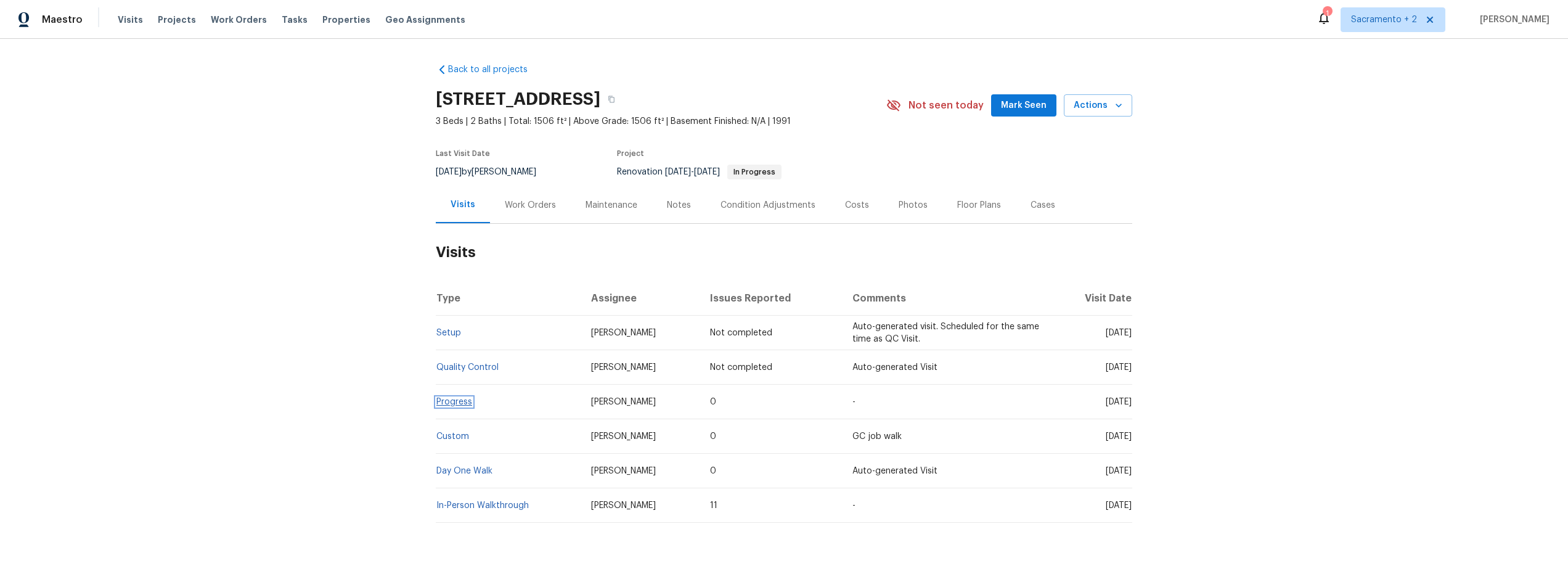
click at [437, 402] on link "Progress" at bounding box center [454, 401] width 36 height 9
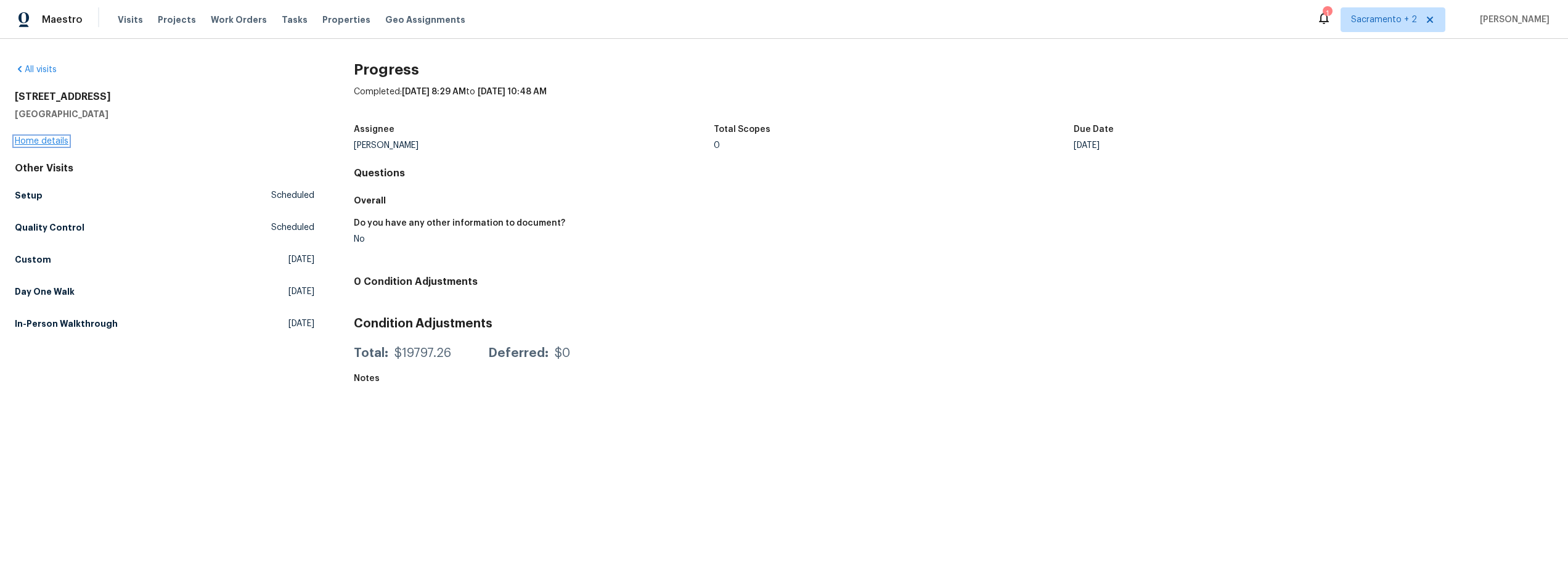
click at [62, 142] on link "Home details" at bounding box center [41, 141] width 53 height 9
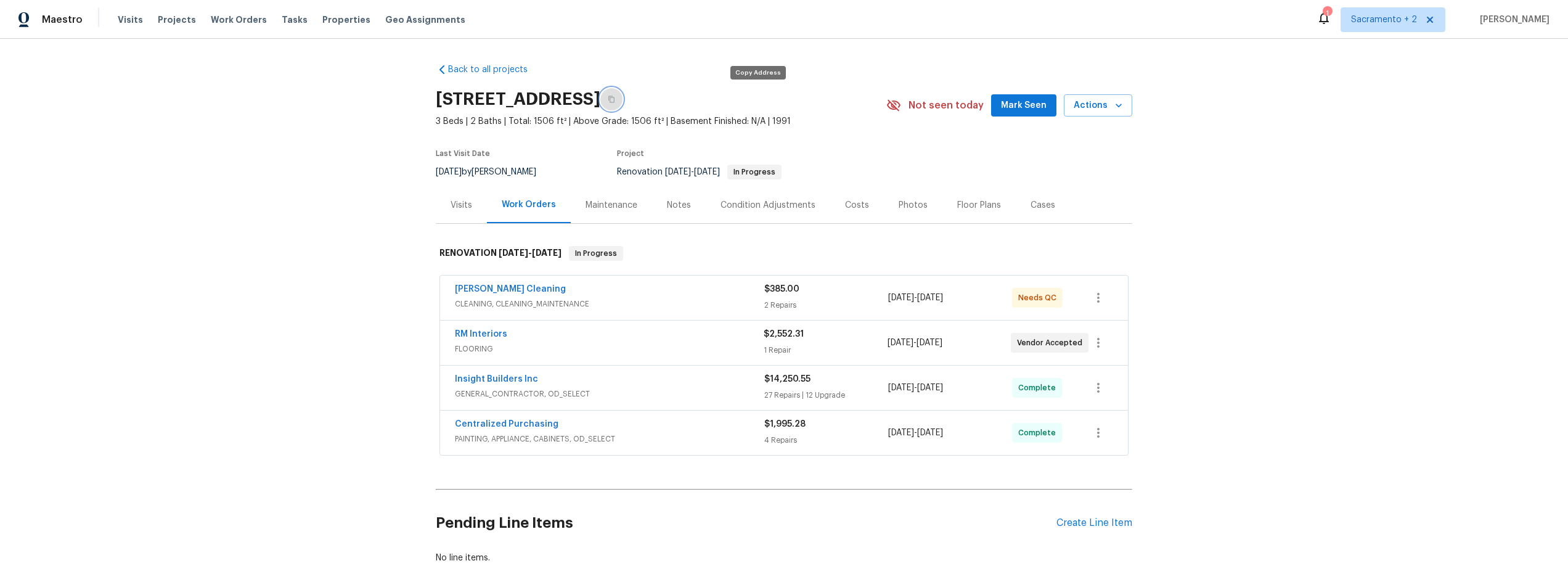
click at [614, 99] on icon "button" at bounding box center [612, 99] width 6 height 7
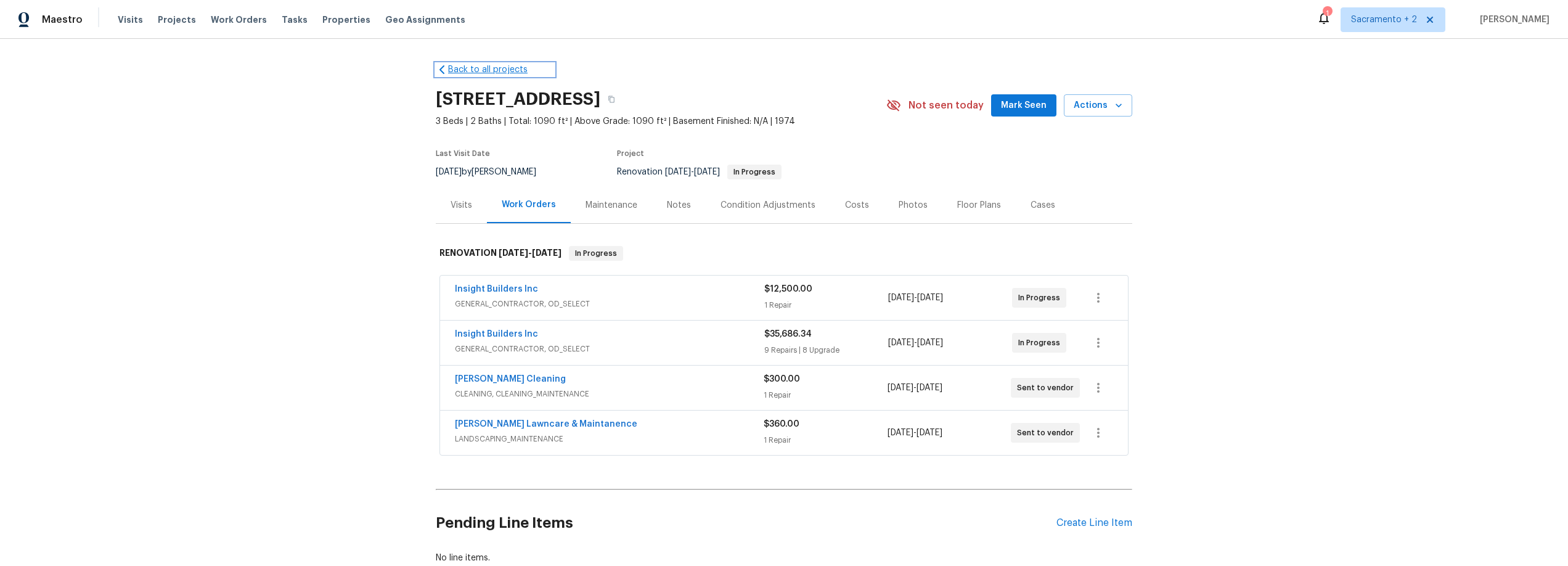
click at [485, 64] on link "Back to all projects" at bounding box center [495, 70] width 118 height 13
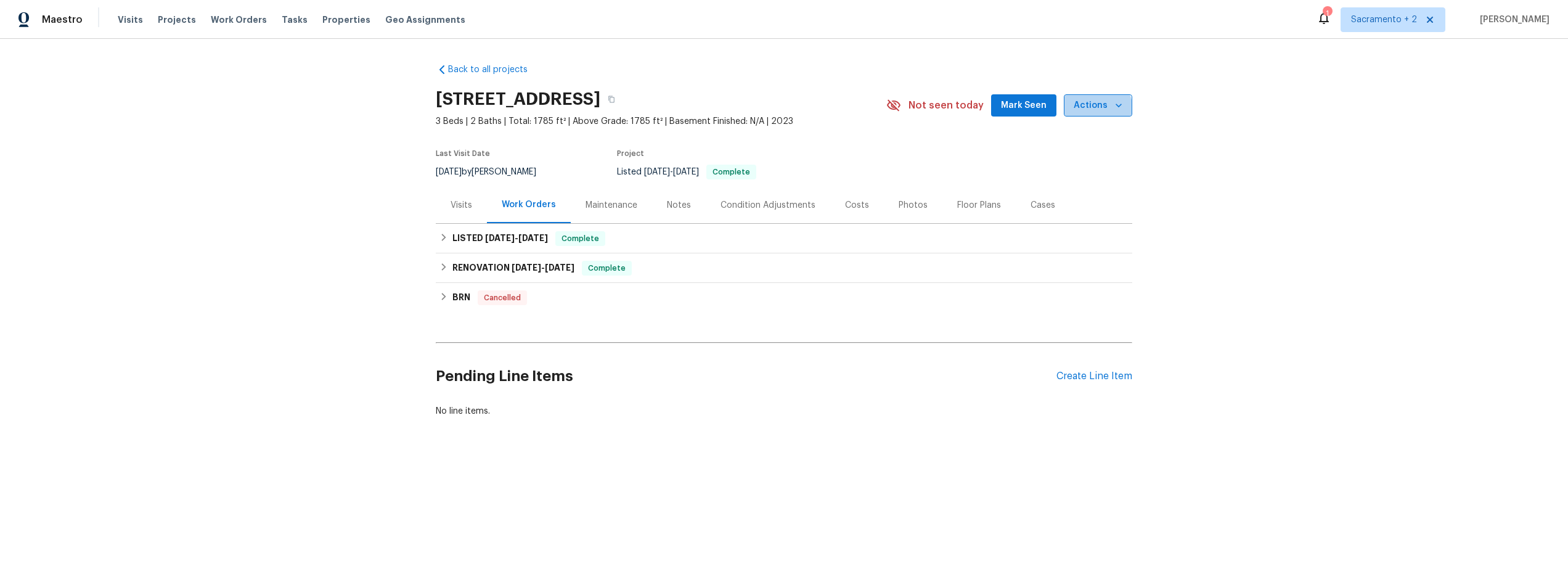
click at [1091, 110] on span "Actions" at bounding box center [1098, 106] width 48 height 16
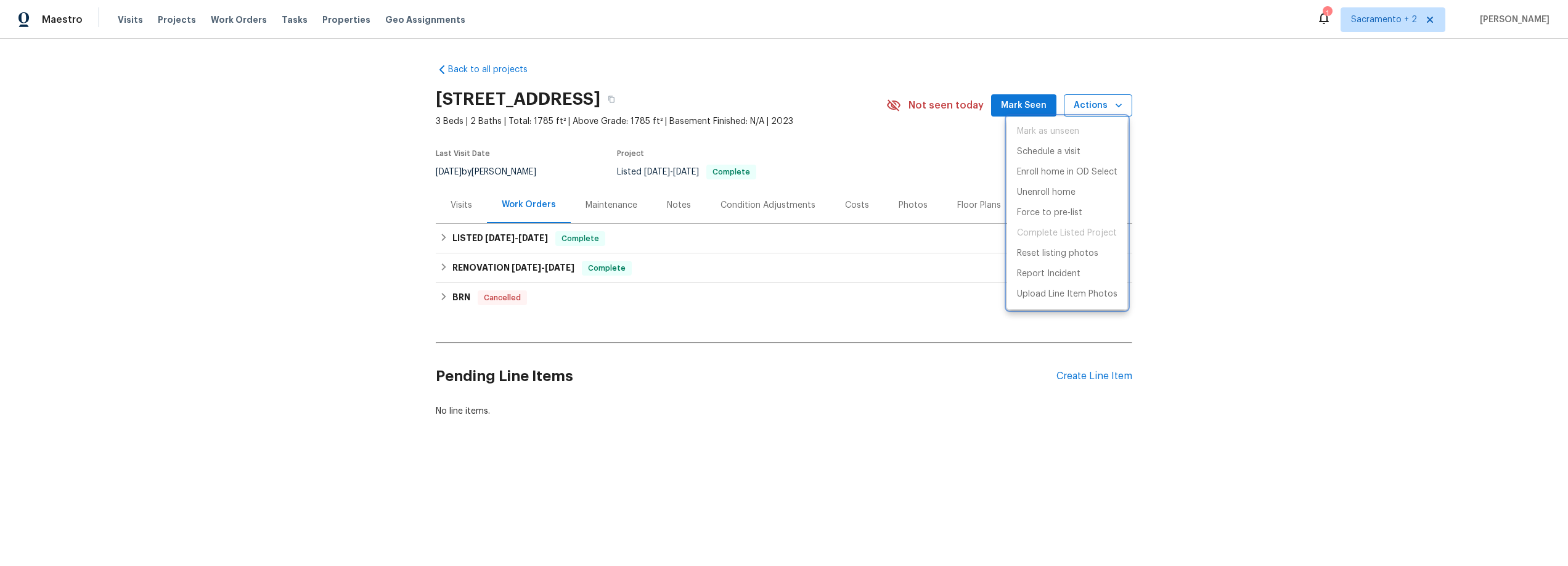
click at [1091, 110] on div at bounding box center [784, 283] width 1568 height 566
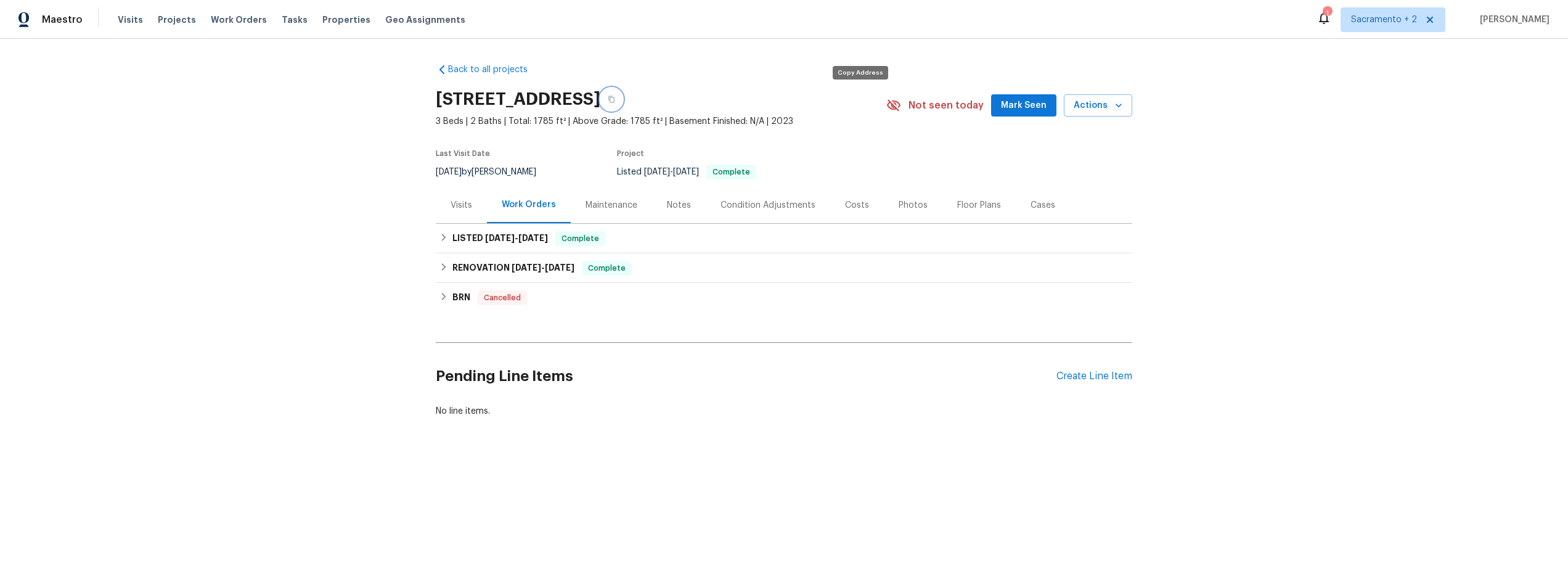
click at [615, 99] on icon "button" at bounding box center [612, 100] width 8 height 8
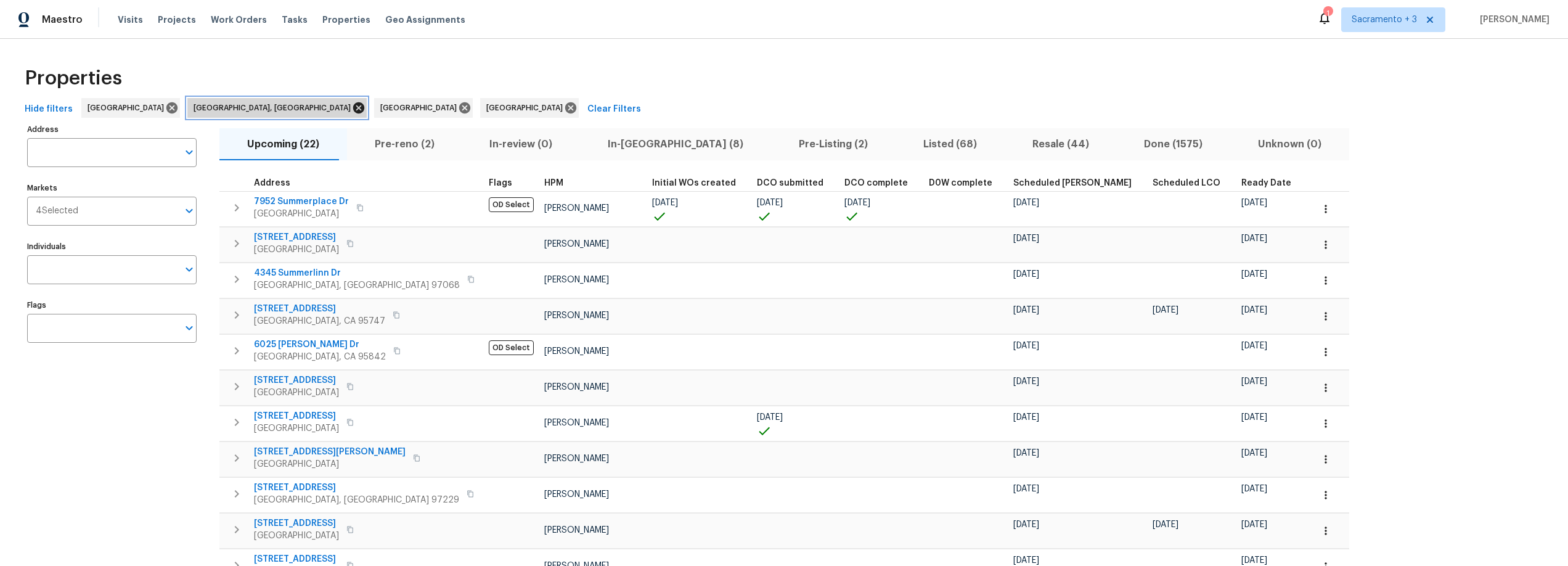
click at [353, 106] on icon at bounding box center [358, 108] width 11 height 11
click at [272, 106] on icon at bounding box center [277, 108] width 11 height 11
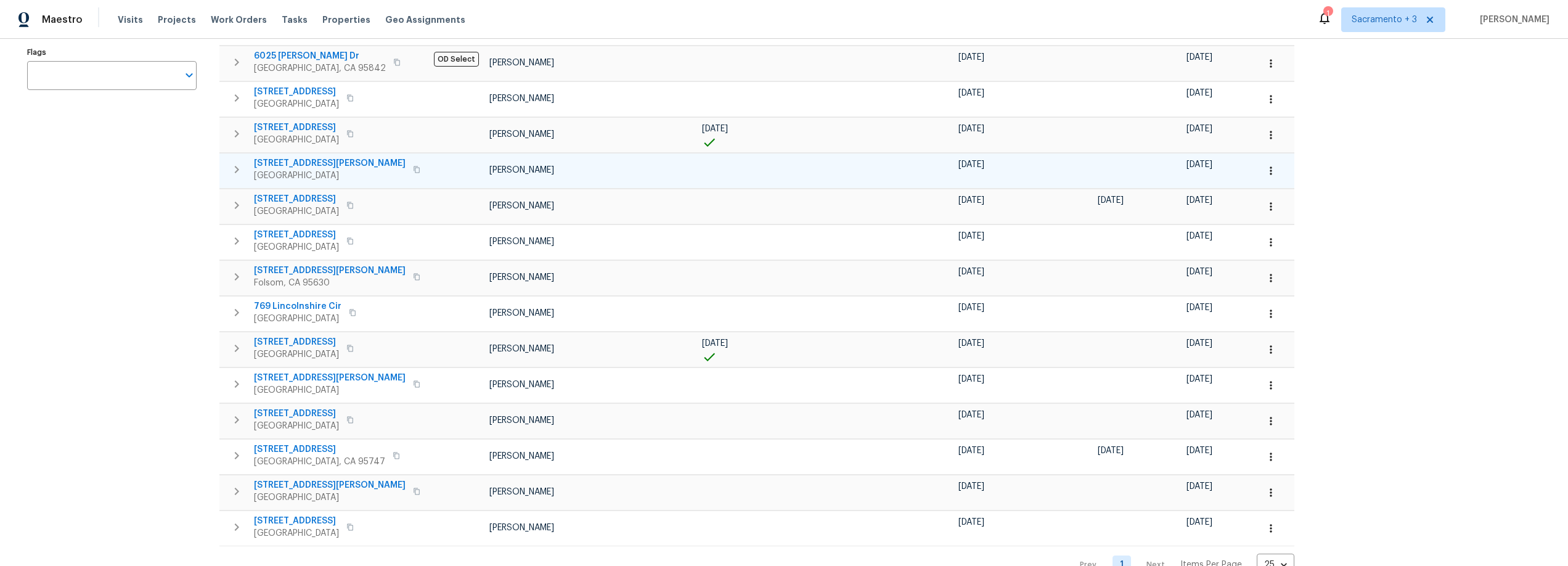
scroll to position [266, 0]
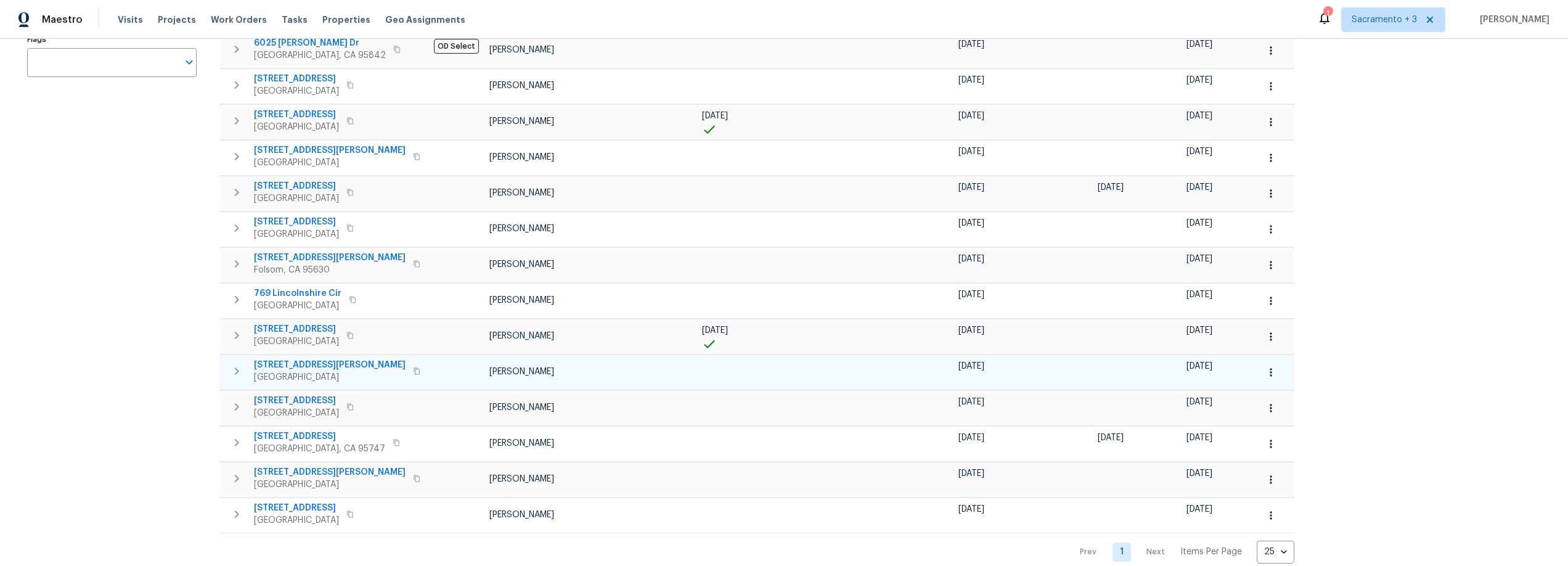
click at [272, 365] on span "[STREET_ADDRESS][PERSON_NAME]" at bounding box center [329, 364] width 151 height 13
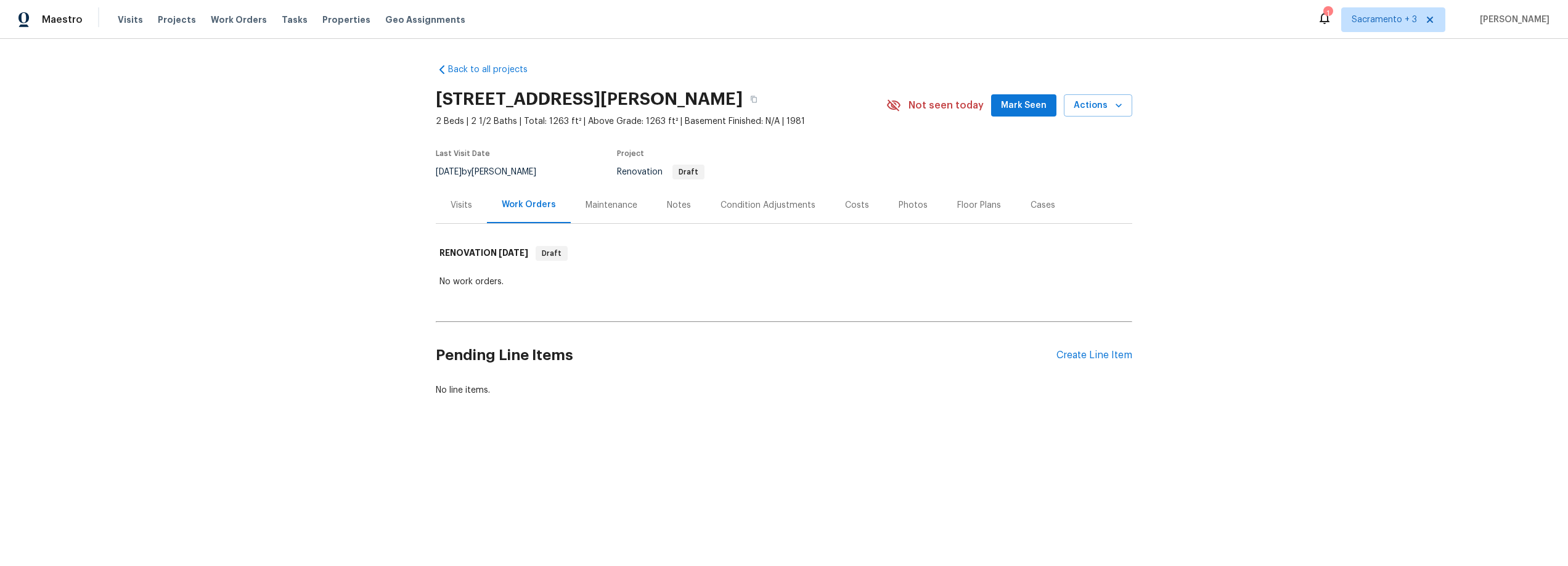
click at [898, 204] on div "Photos" at bounding box center [913, 204] width 29 height 13
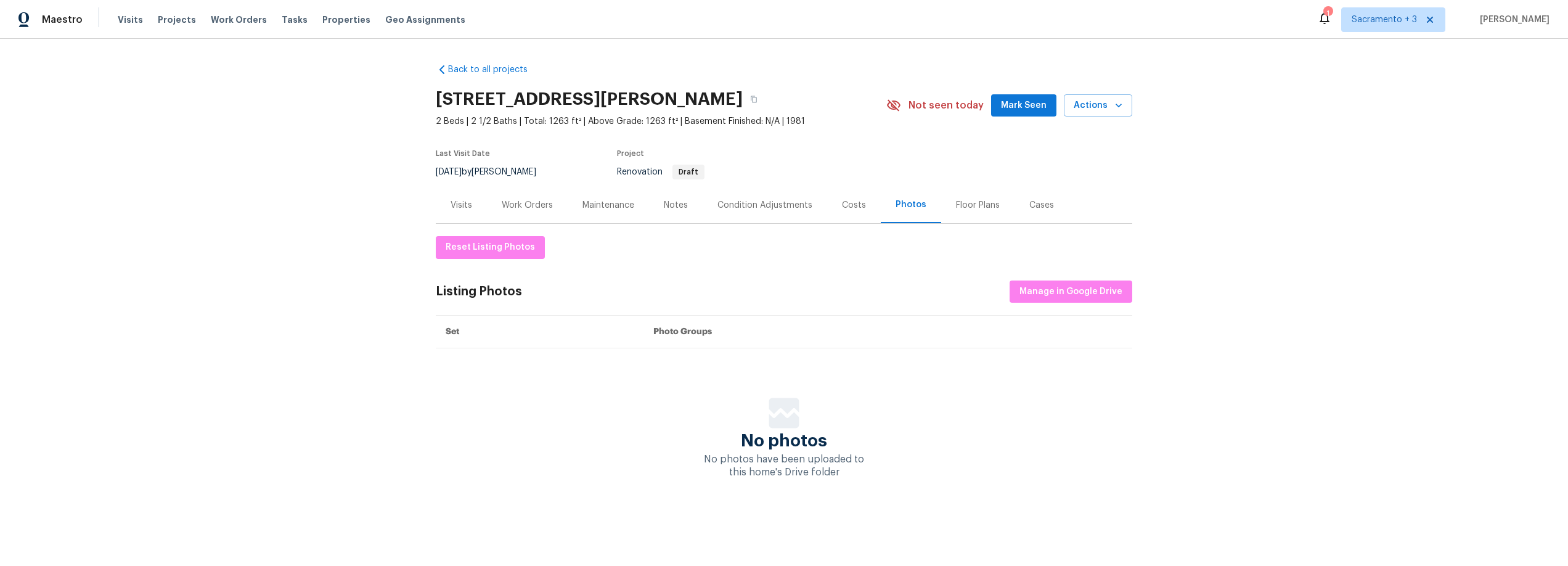
click at [451, 204] on div "Visits" at bounding box center [461, 204] width 21 height 13
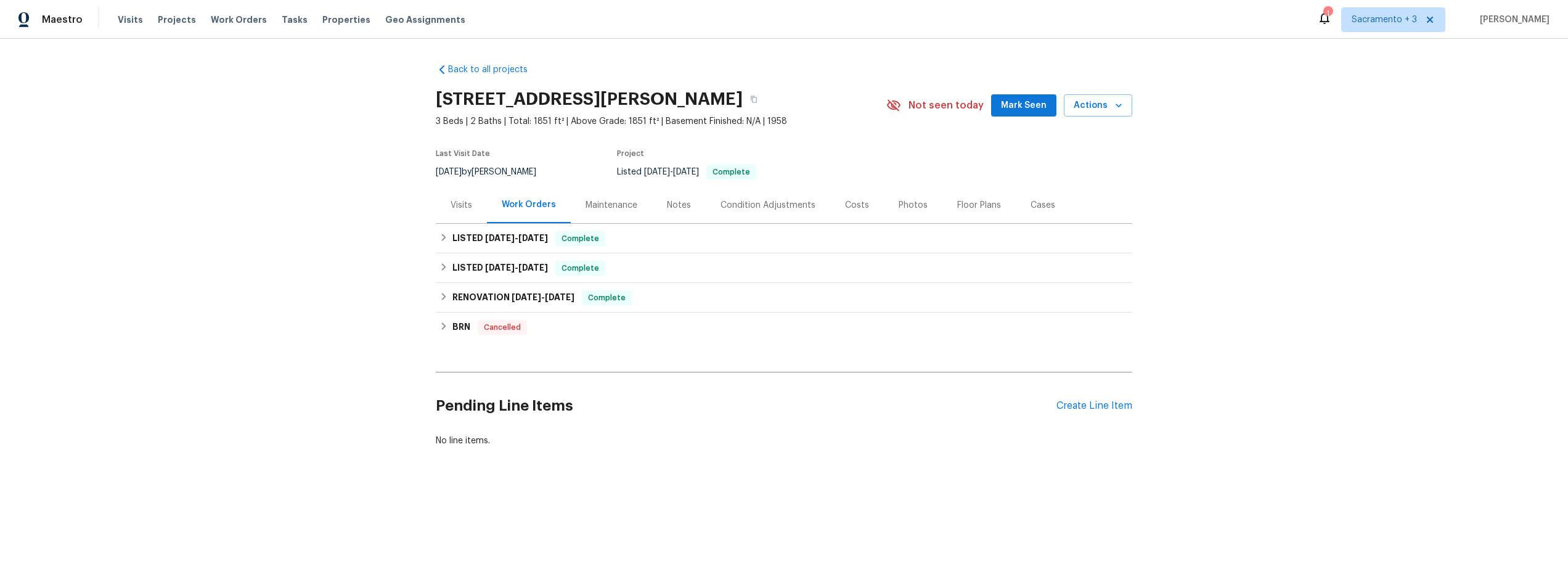
click at [898, 205] on div "Photos" at bounding box center [913, 204] width 29 height 13
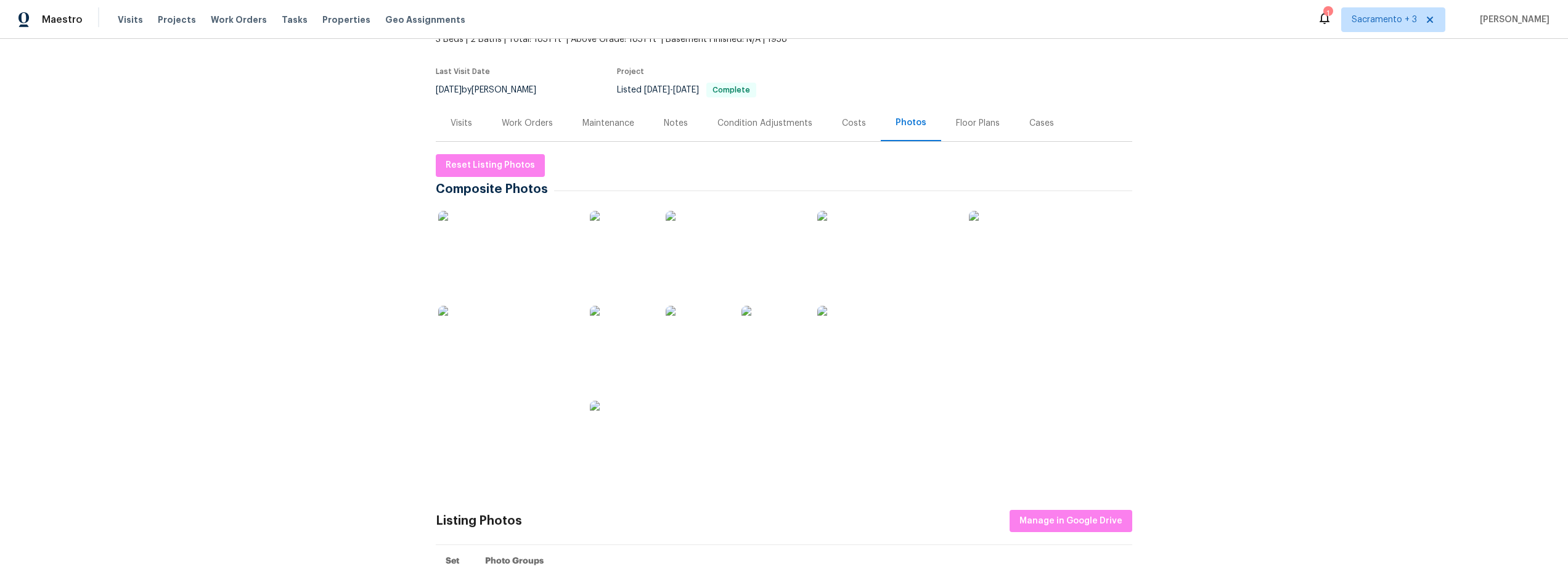
scroll to position [82, 0]
click at [538, 432] on img at bounding box center [546, 431] width 62 height 62
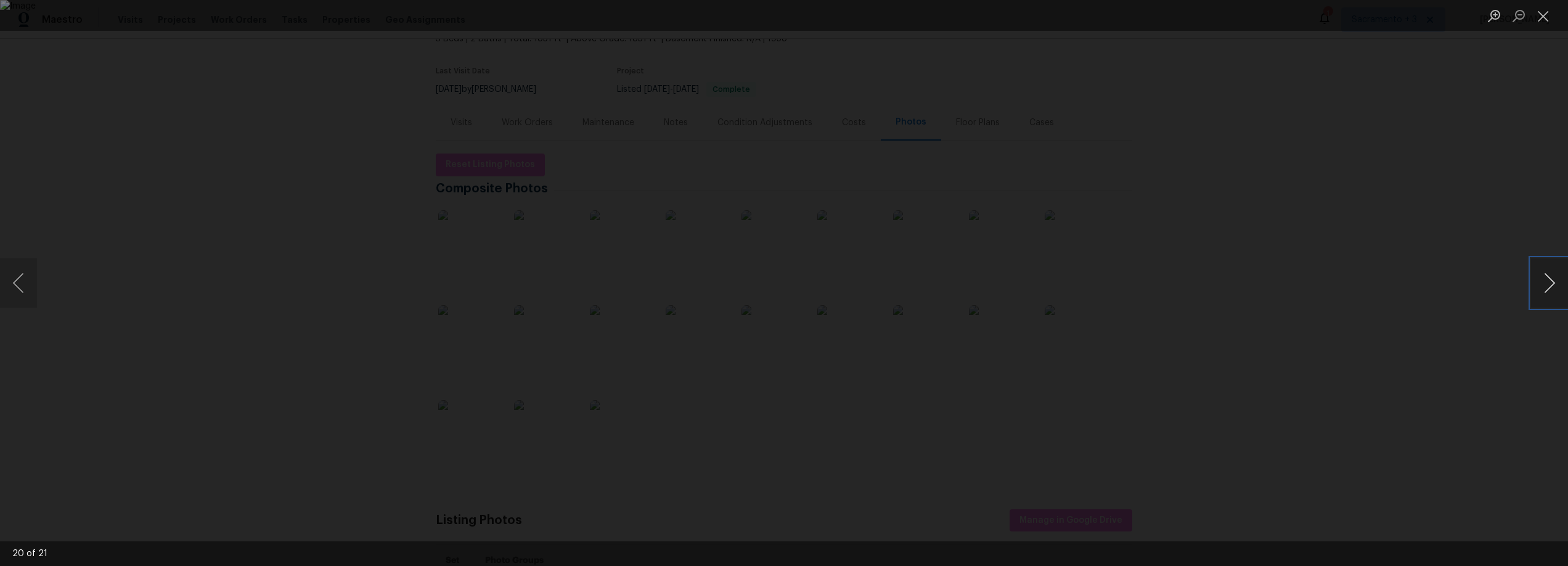
click at [1541, 284] on button "Next image" at bounding box center [1550, 283] width 37 height 49
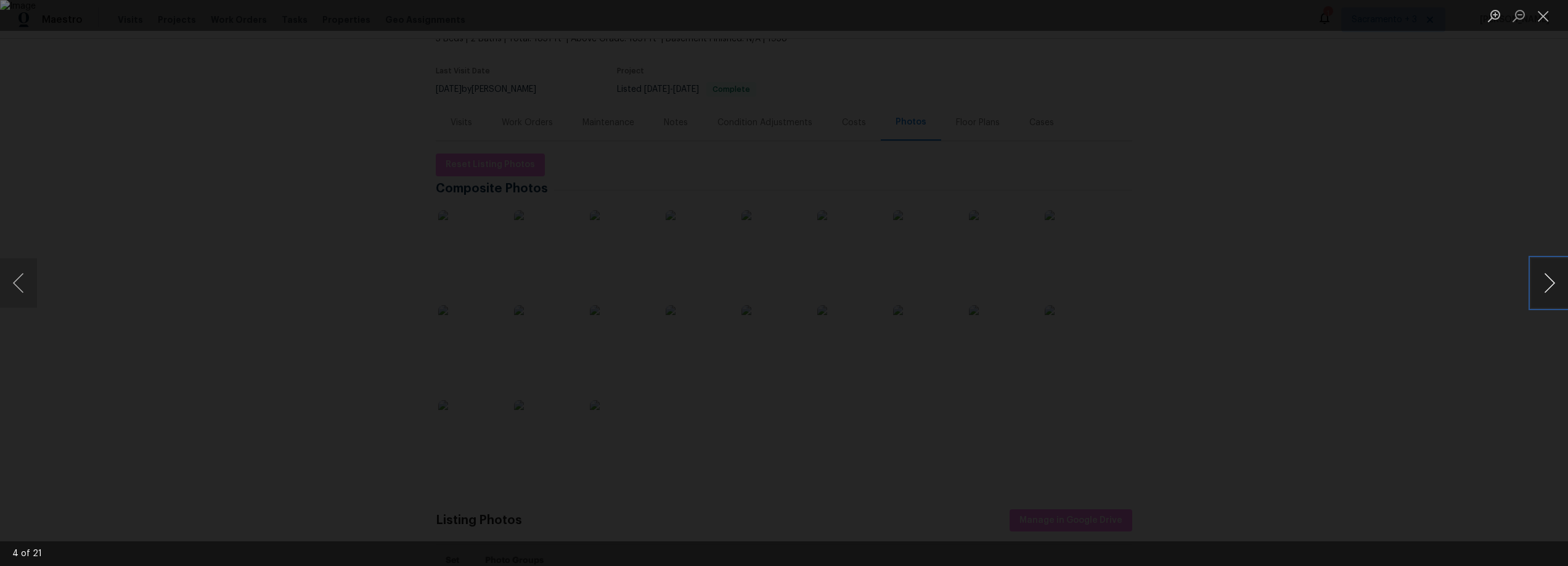
click at [1541, 284] on button "Next image" at bounding box center [1550, 283] width 37 height 49
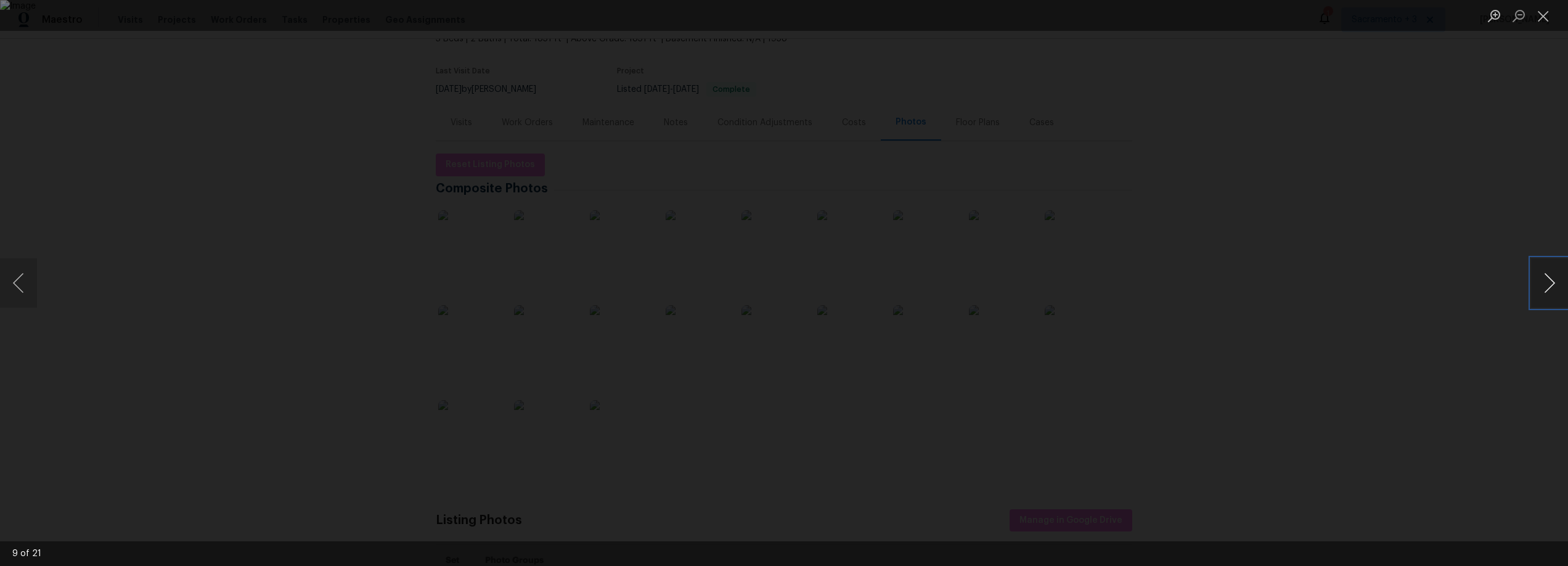
click at [1541, 284] on button "Next image" at bounding box center [1550, 283] width 37 height 49
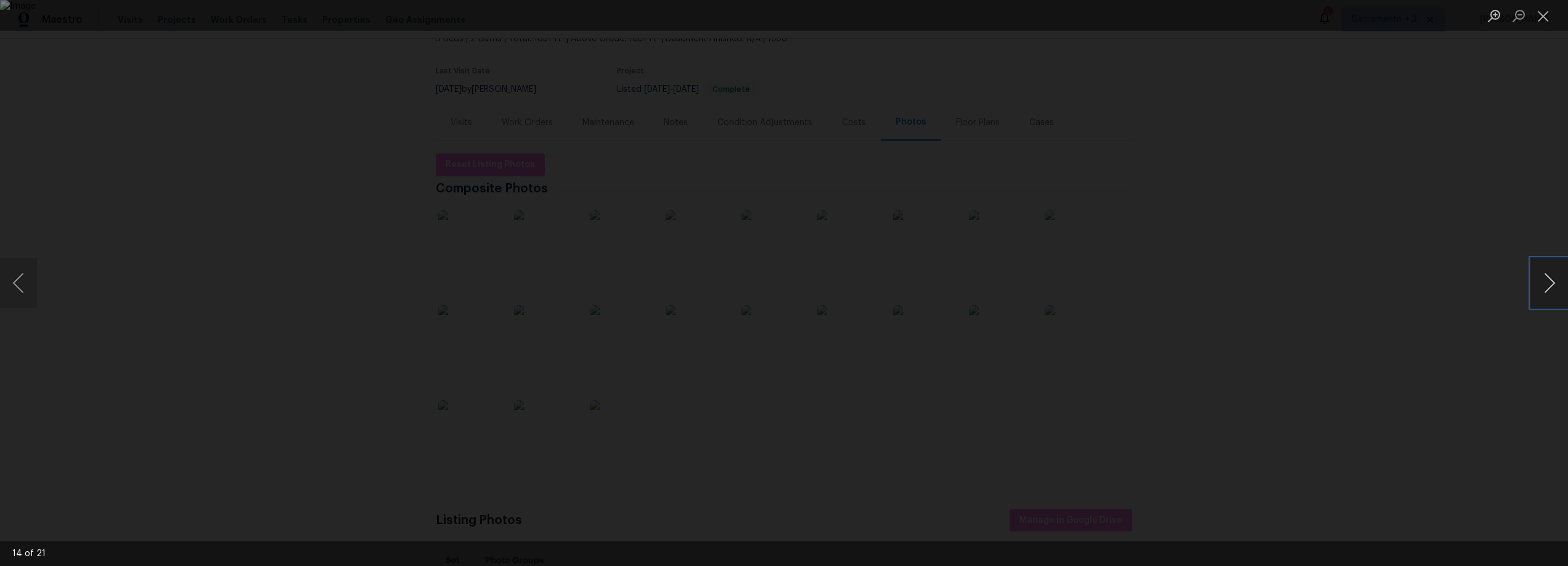
click at [1541, 284] on button "Next image" at bounding box center [1550, 283] width 37 height 49
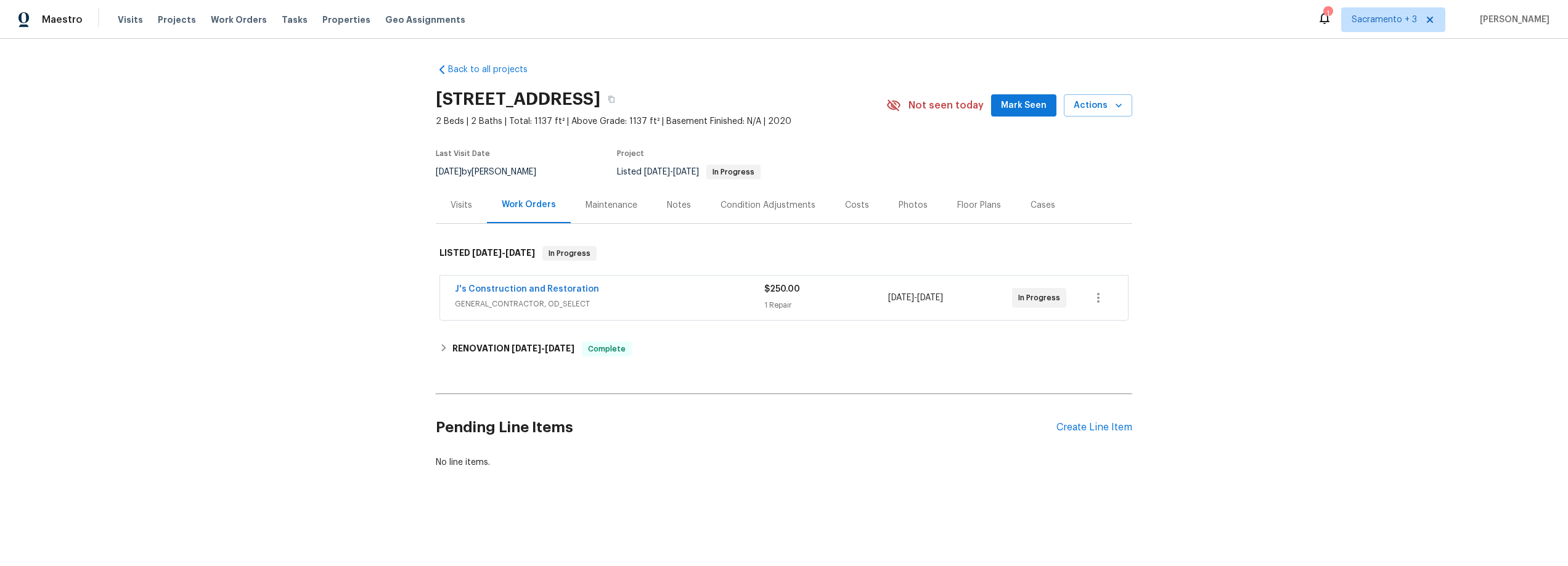
click at [885, 204] on div "Photos" at bounding box center [913, 205] width 58 height 37
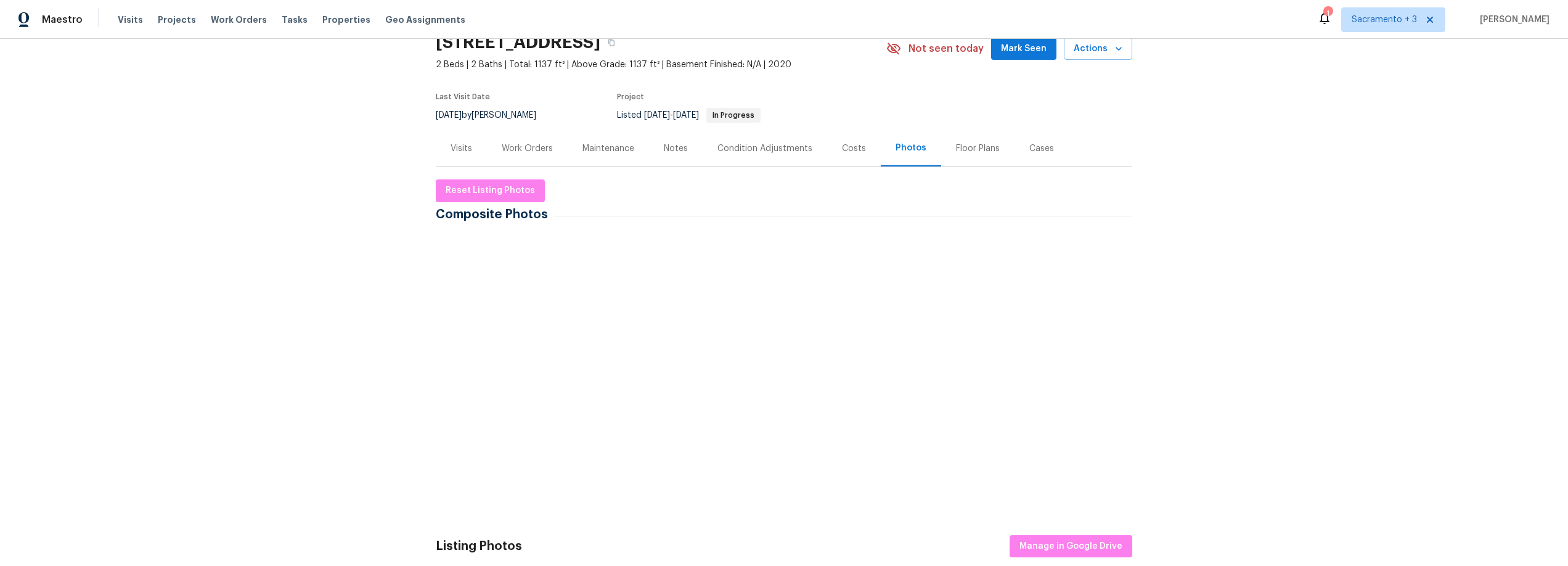
scroll to position [72, 0]
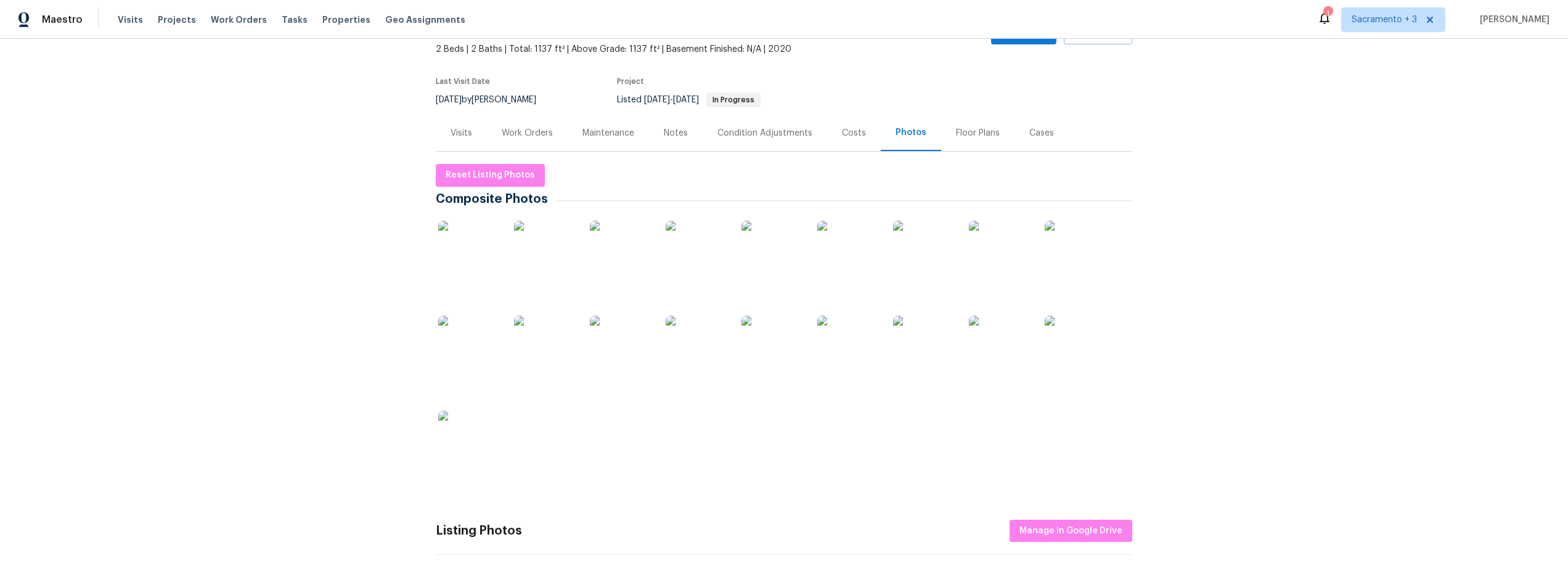
click at [462, 246] on img at bounding box center [469, 252] width 62 height 62
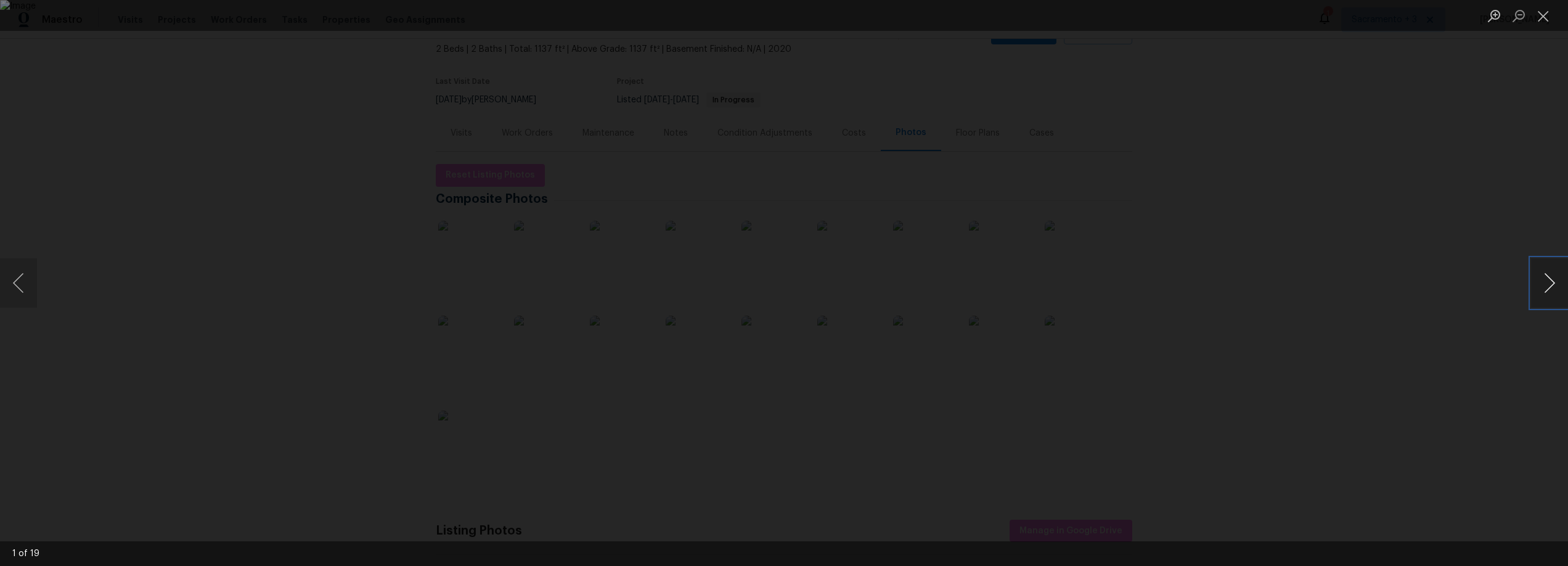
click at [1551, 284] on button "Next image" at bounding box center [1550, 283] width 37 height 49
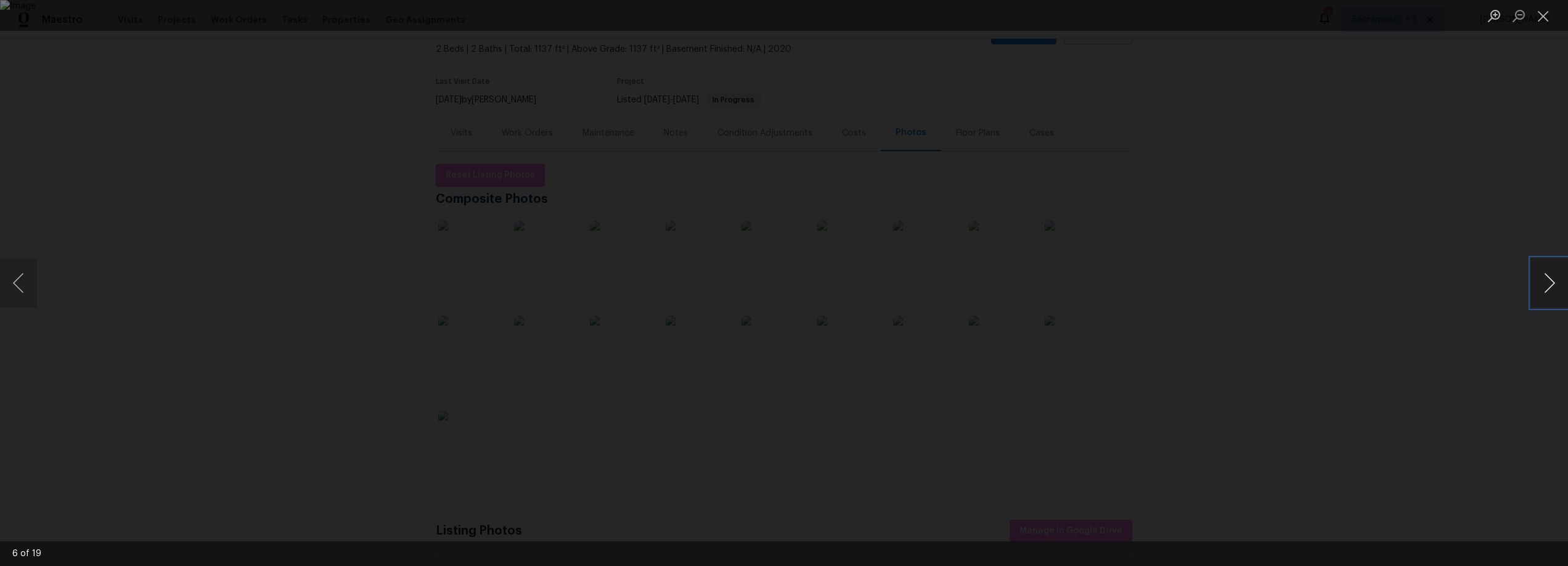
click at [1551, 284] on button "Next image" at bounding box center [1550, 283] width 37 height 49
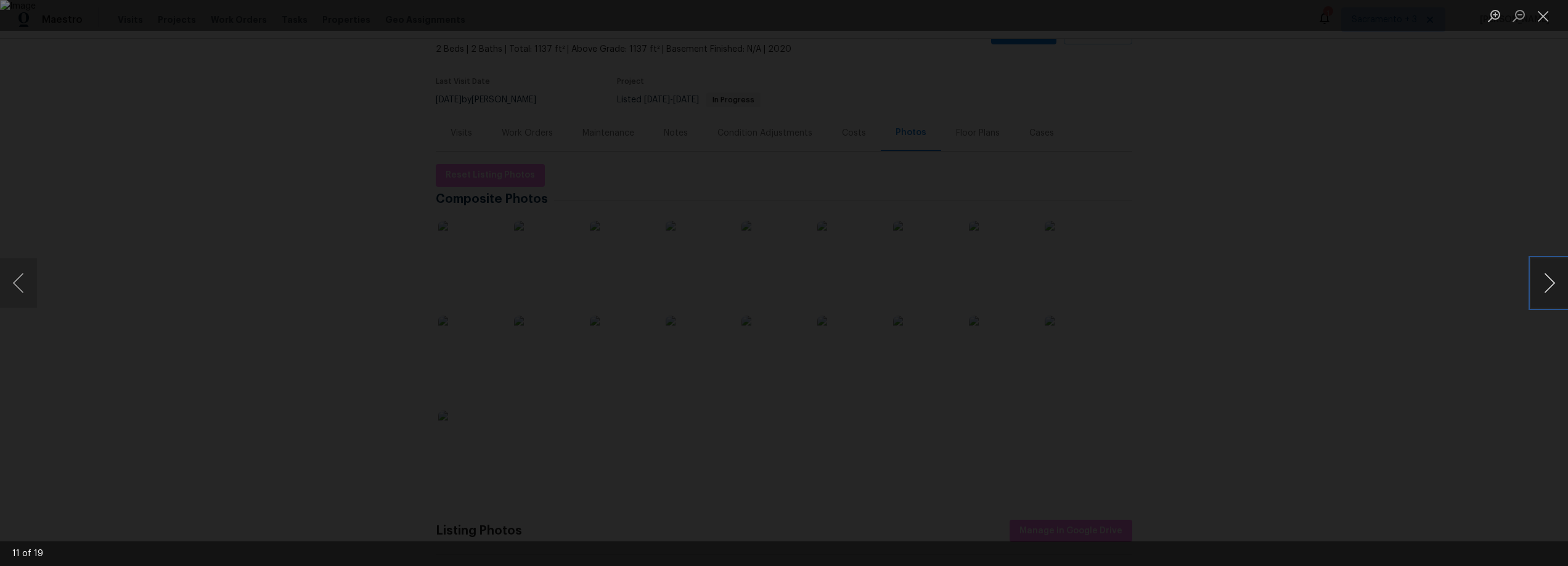
click at [1551, 284] on button "Next image" at bounding box center [1550, 283] width 37 height 49
click at [8, 288] on button "Previous image" at bounding box center [18, 283] width 37 height 49
click at [1552, 282] on button "Next image" at bounding box center [1550, 283] width 37 height 49
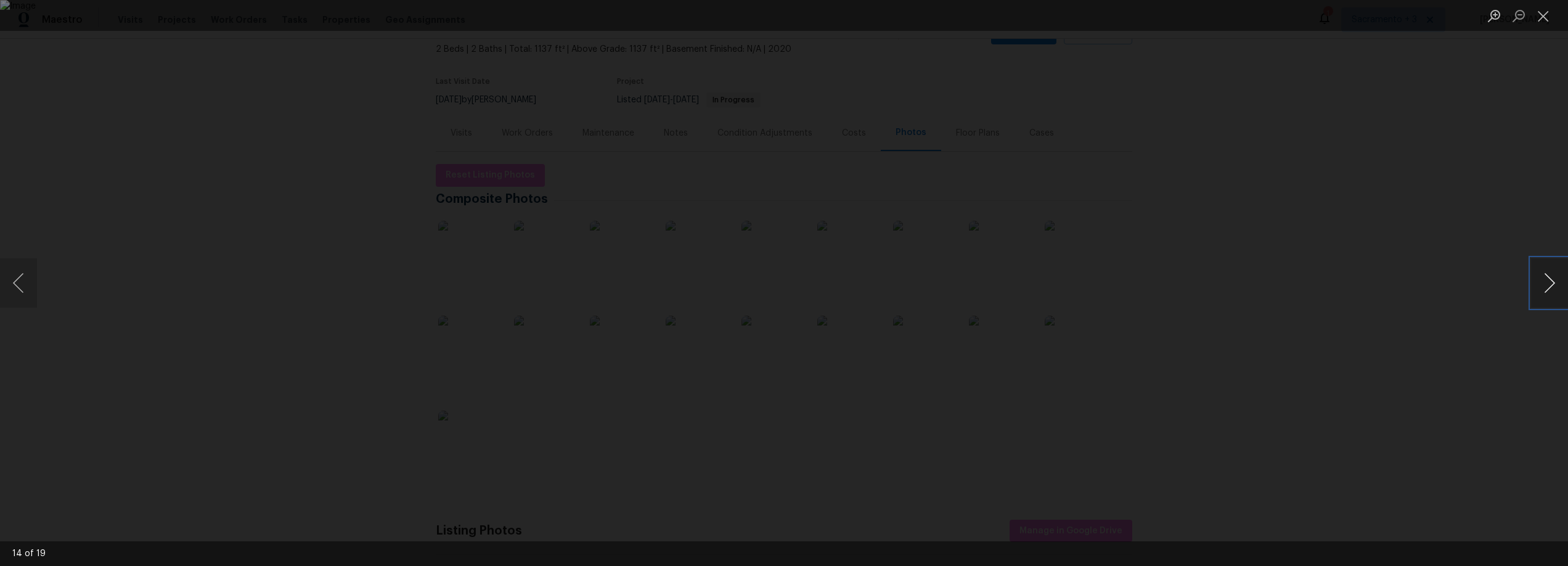
click at [1552, 282] on button "Next image" at bounding box center [1550, 283] width 37 height 49
click at [1547, 19] on button "Close lightbox" at bounding box center [1543, 16] width 24 height 21
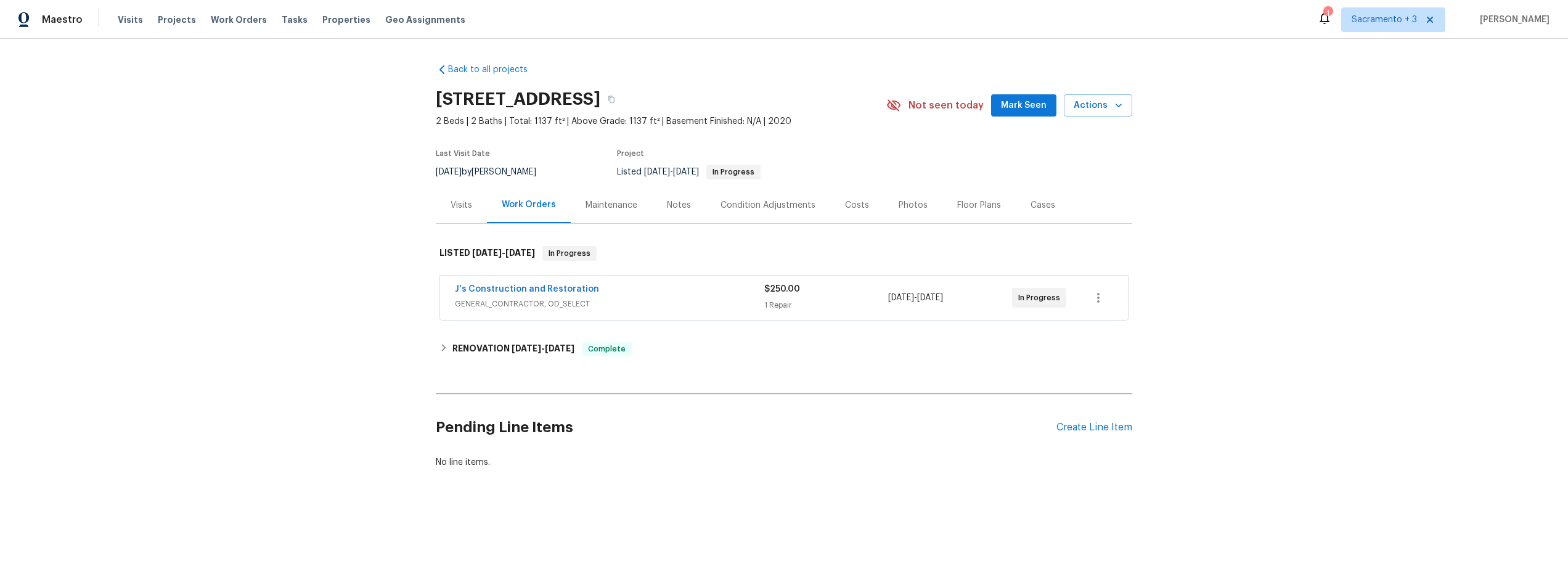
click at [898, 205] on div "Photos" at bounding box center [913, 204] width 29 height 13
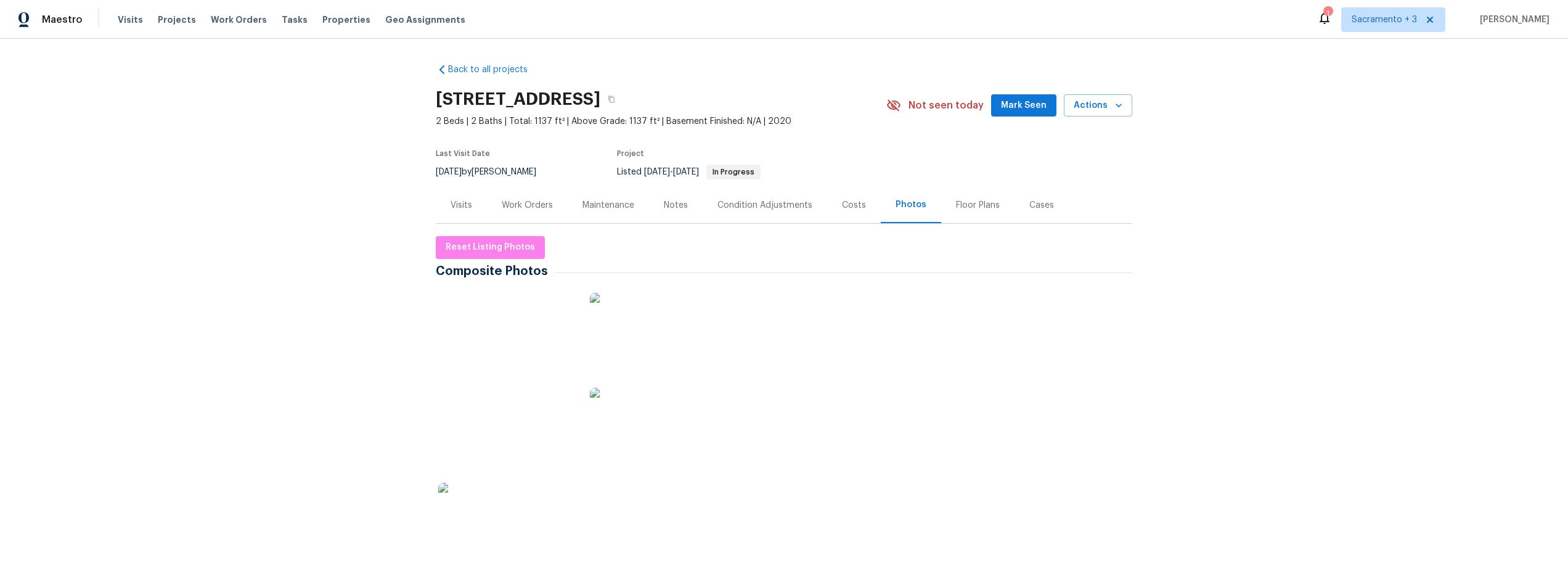
scroll to position [3, 0]
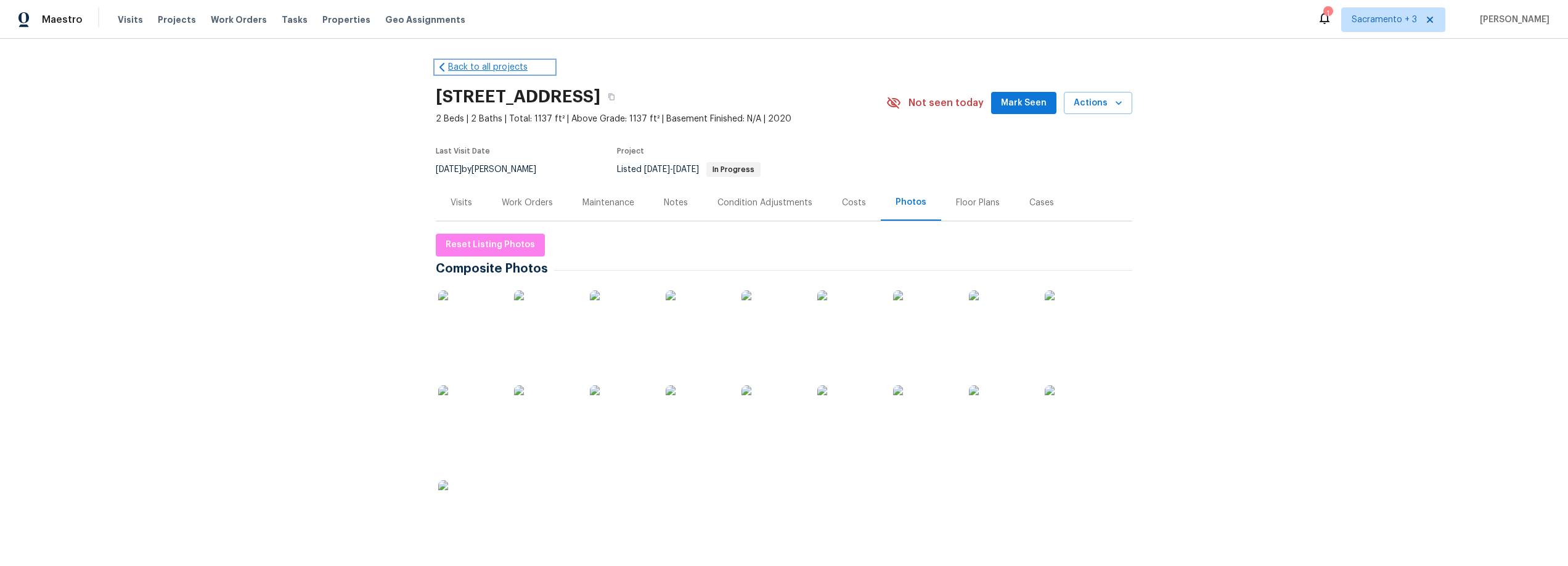
click at [455, 65] on link "Back to all projects" at bounding box center [495, 67] width 118 height 13
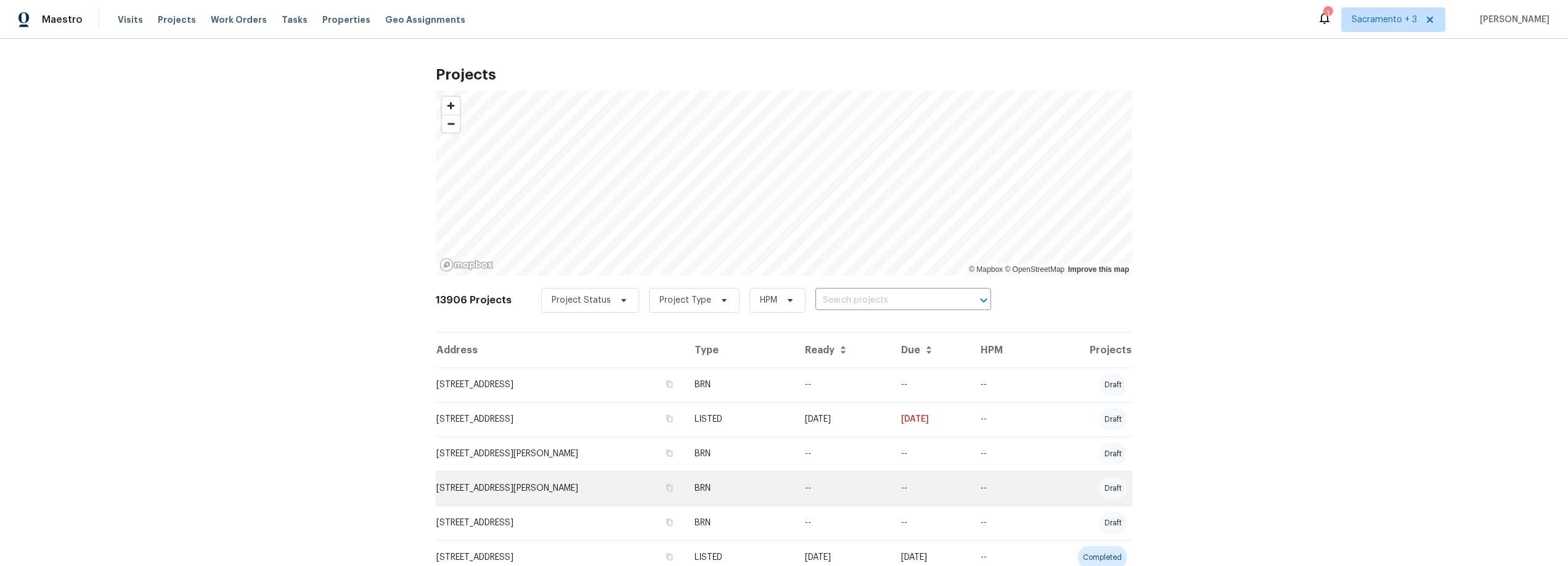
scroll to position [6, 0]
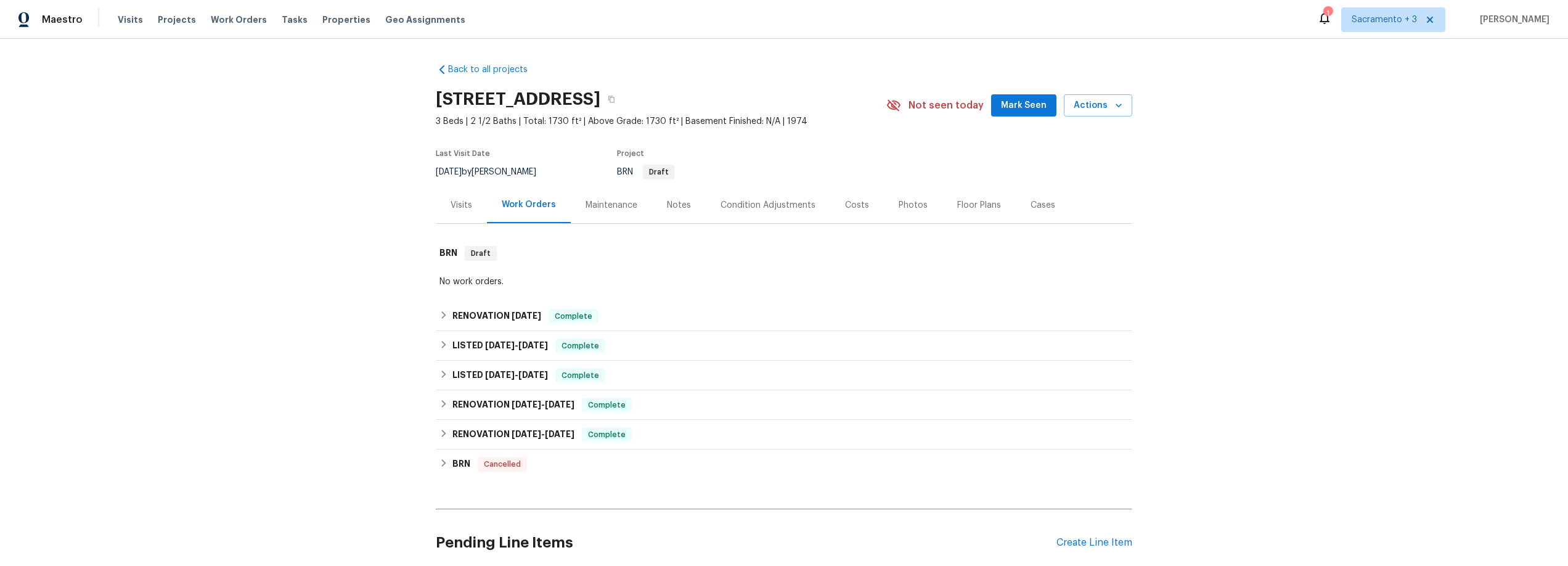
click at [906, 205] on div "Photos" at bounding box center [913, 204] width 29 height 13
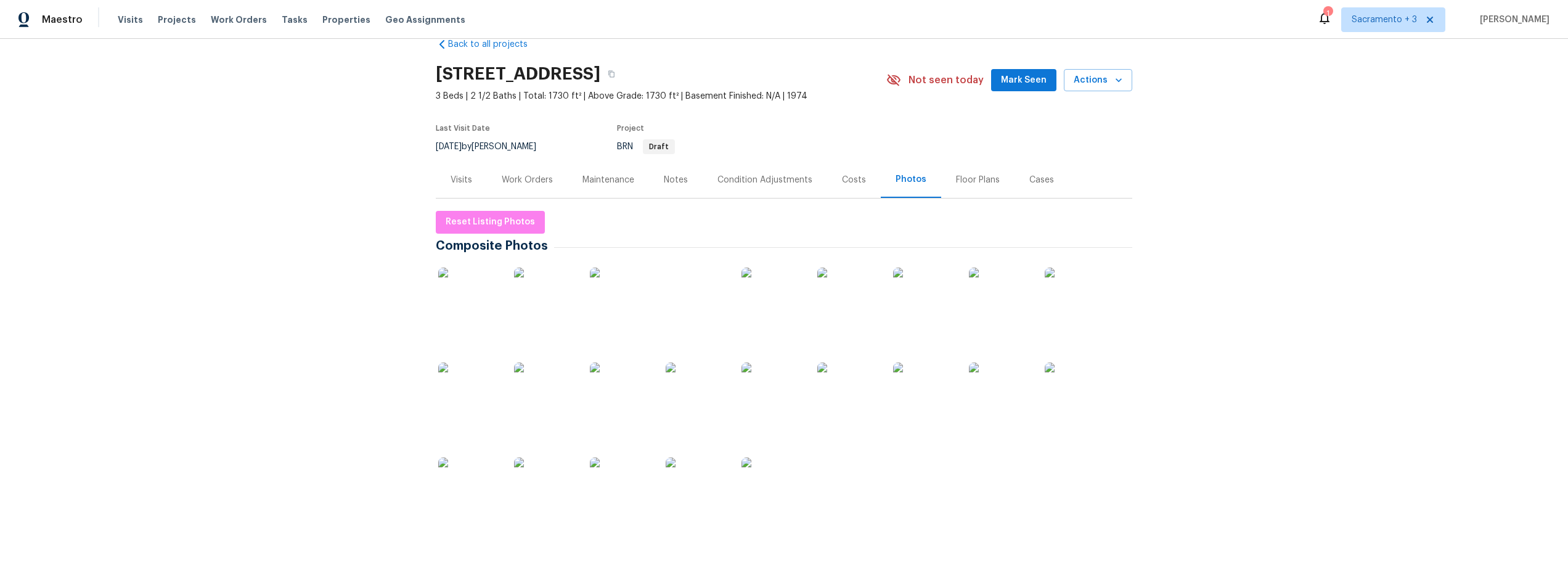
scroll to position [28, 0]
click at [477, 387] on img at bounding box center [469, 391] width 62 height 62
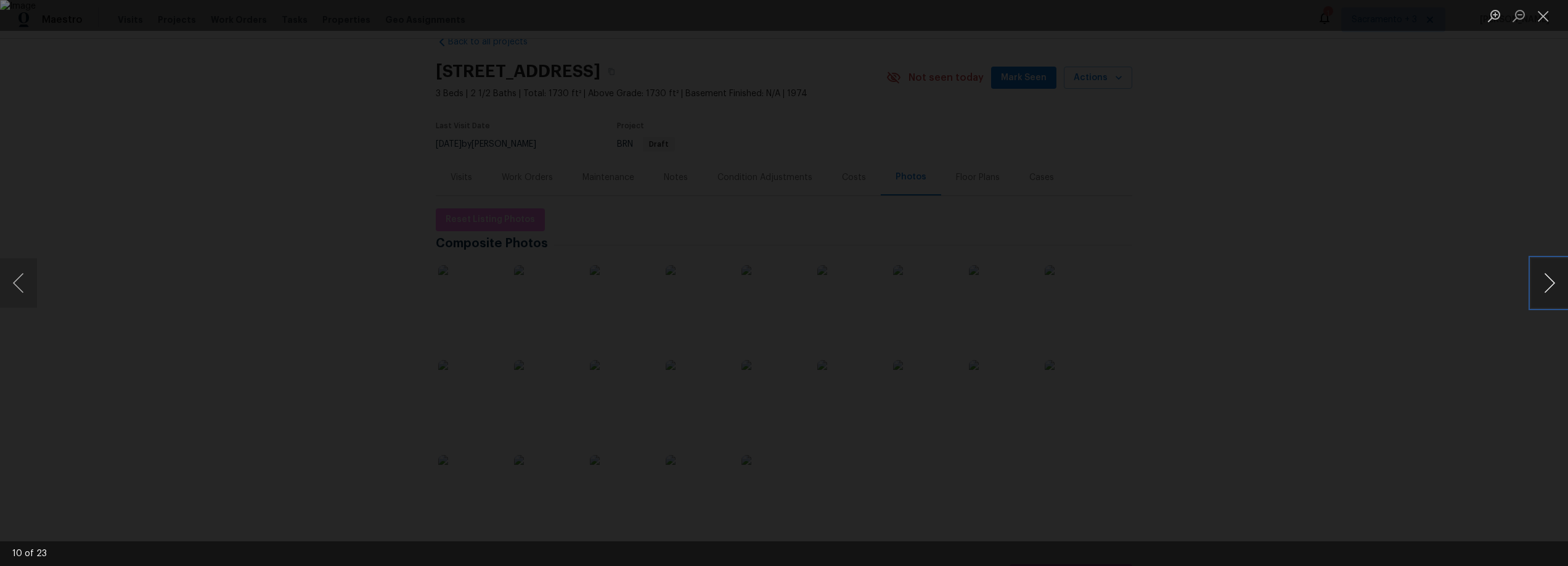
click at [1552, 276] on button "Next image" at bounding box center [1550, 283] width 37 height 49
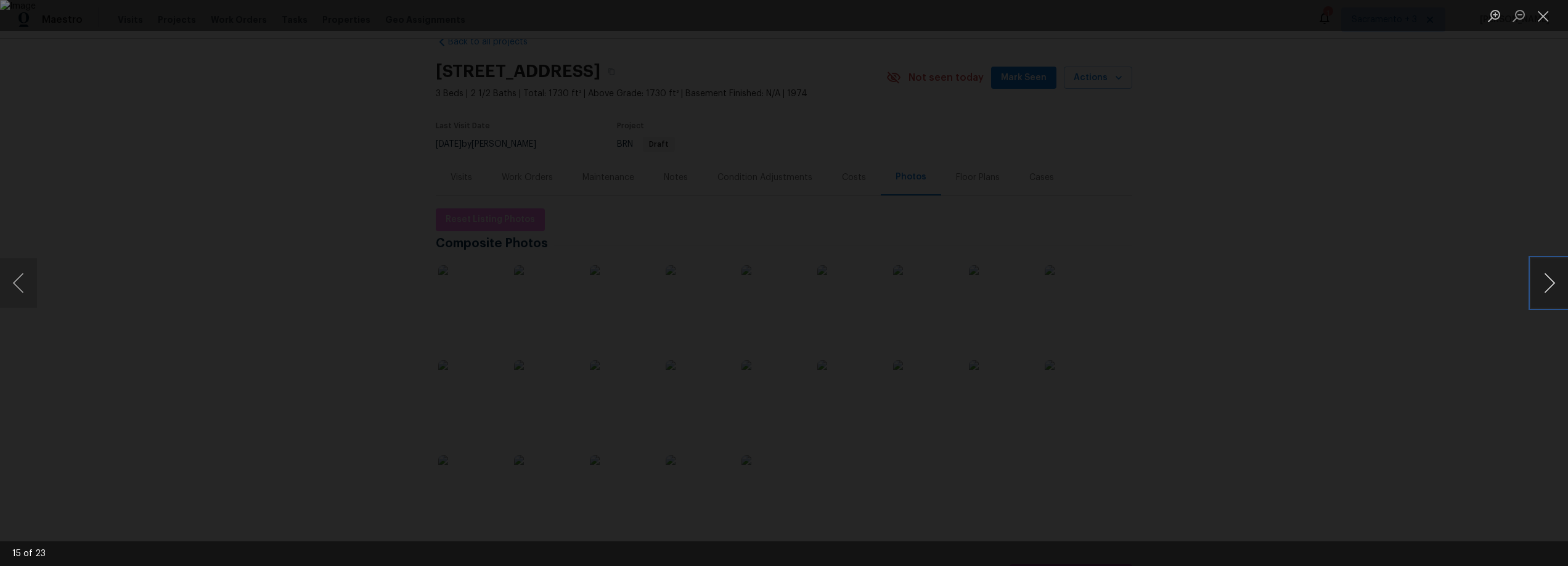
click at [1552, 276] on button "Next image" at bounding box center [1550, 283] width 37 height 49
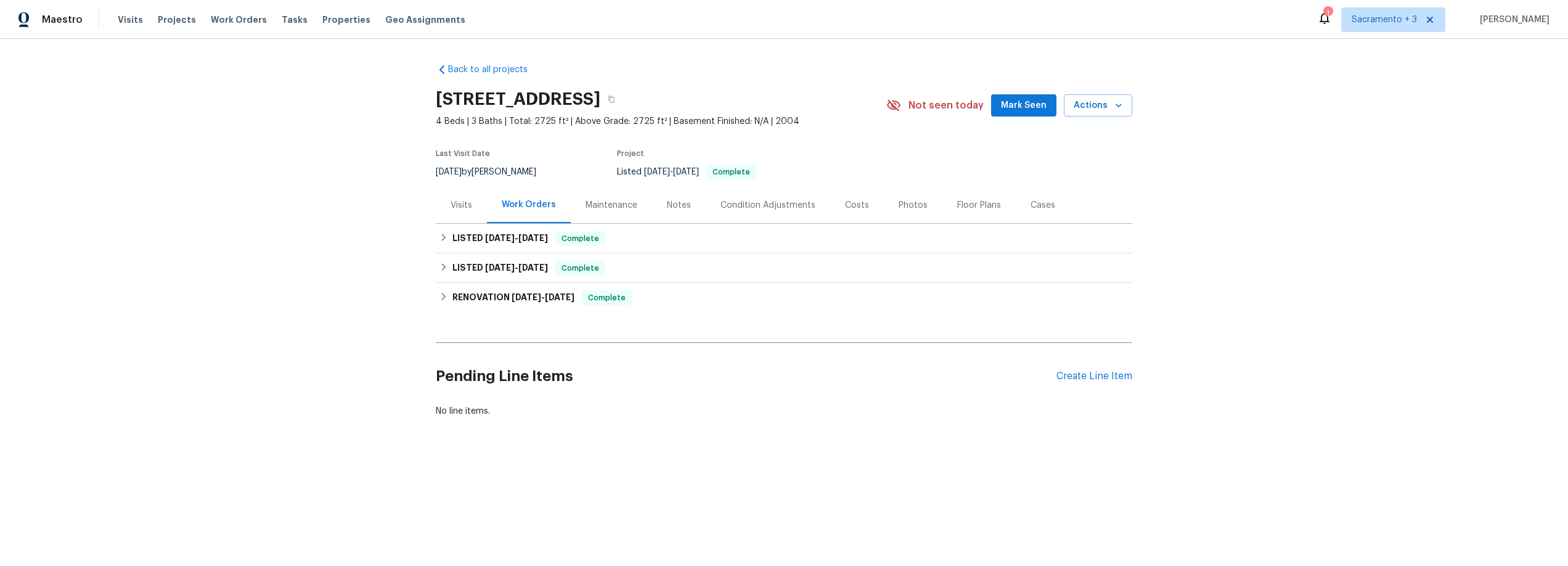
click at [907, 204] on div "Photos" at bounding box center [913, 204] width 29 height 13
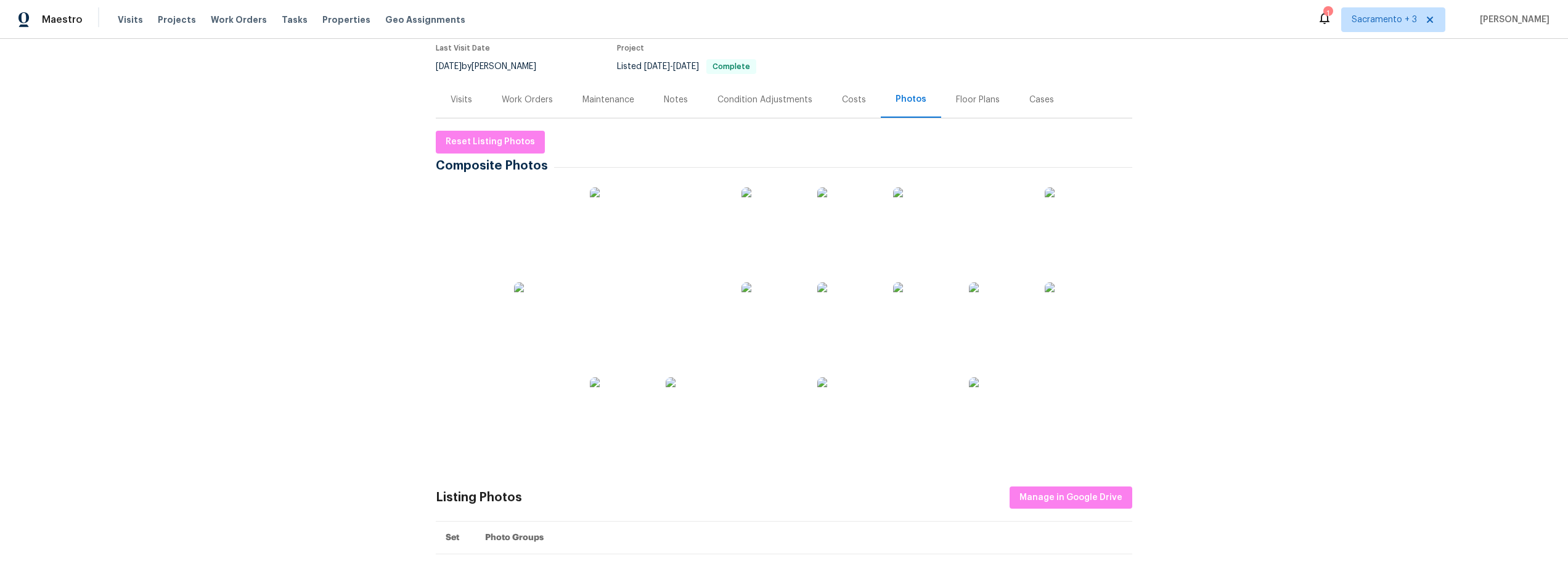
scroll to position [108, 0]
click at [481, 214] on img at bounding box center [469, 216] width 62 height 62
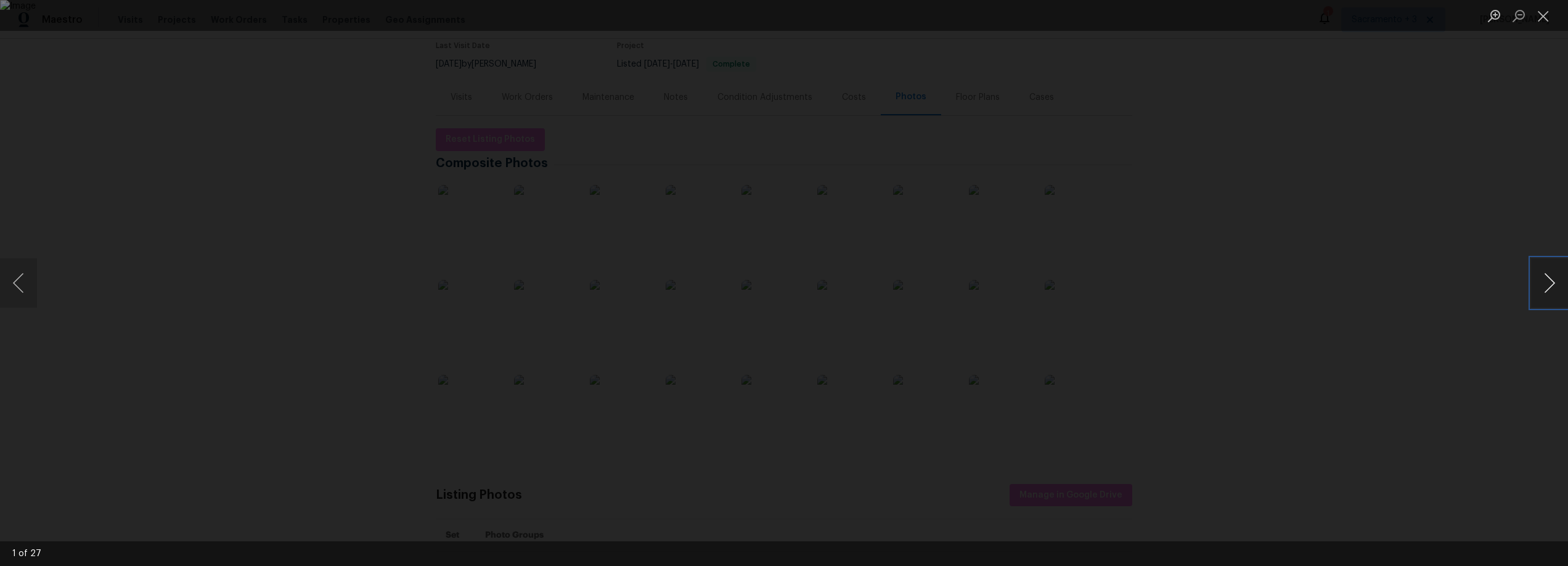
click at [1544, 276] on button "Next image" at bounding box center [1550, 283] width 37 height 49
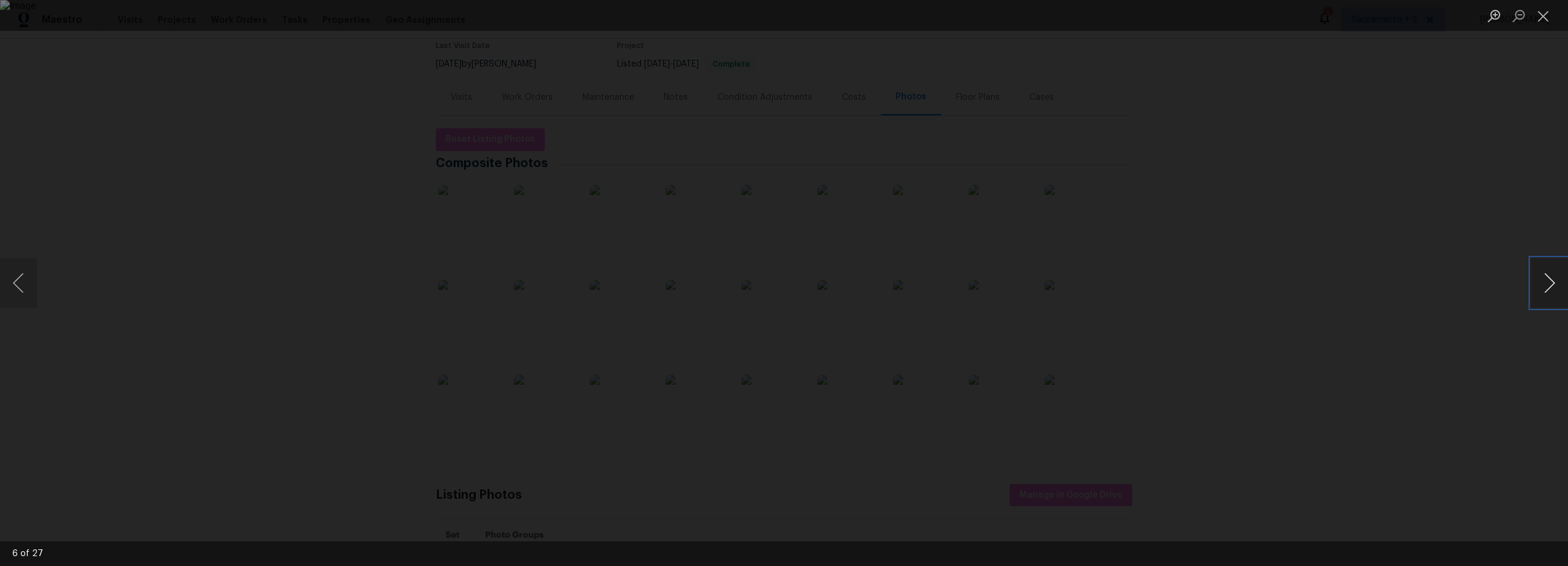
click at [1544, 276] on button "Next image" at bounding box center [1550, 283] width 37 height 49
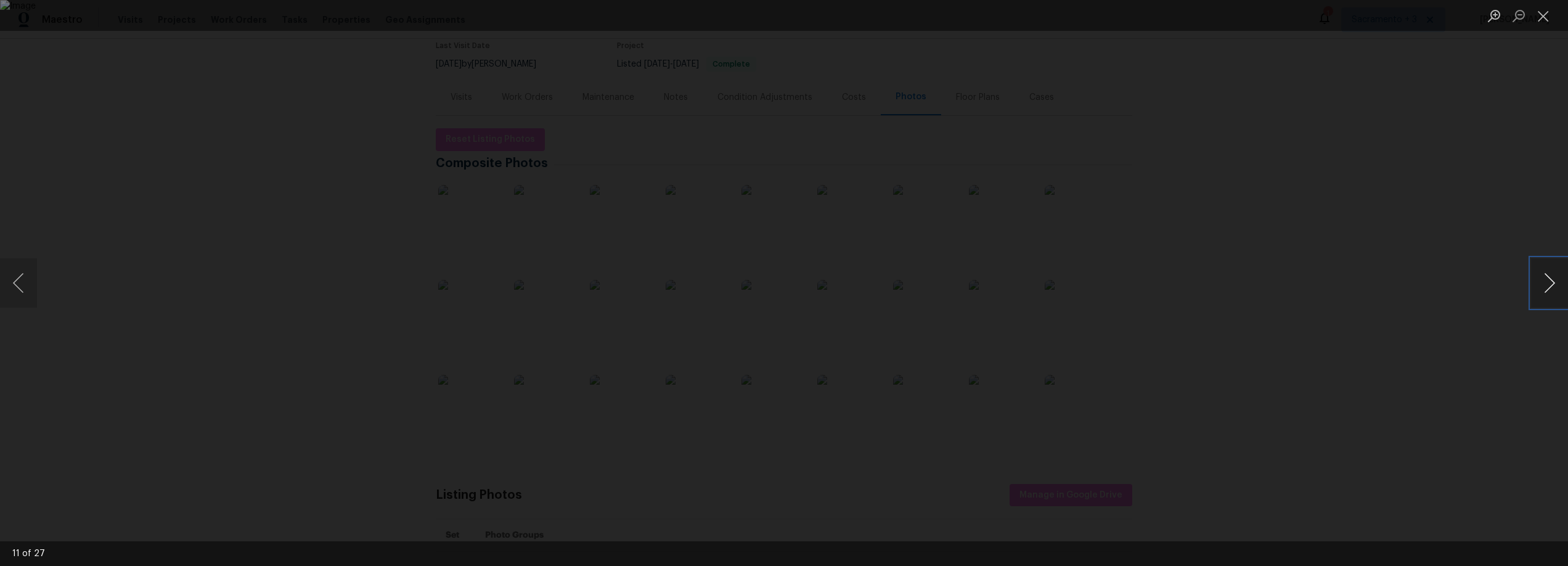
click at [1544, 276] on button "Next image" at bounding box center [1550, 283] width 37 height 49
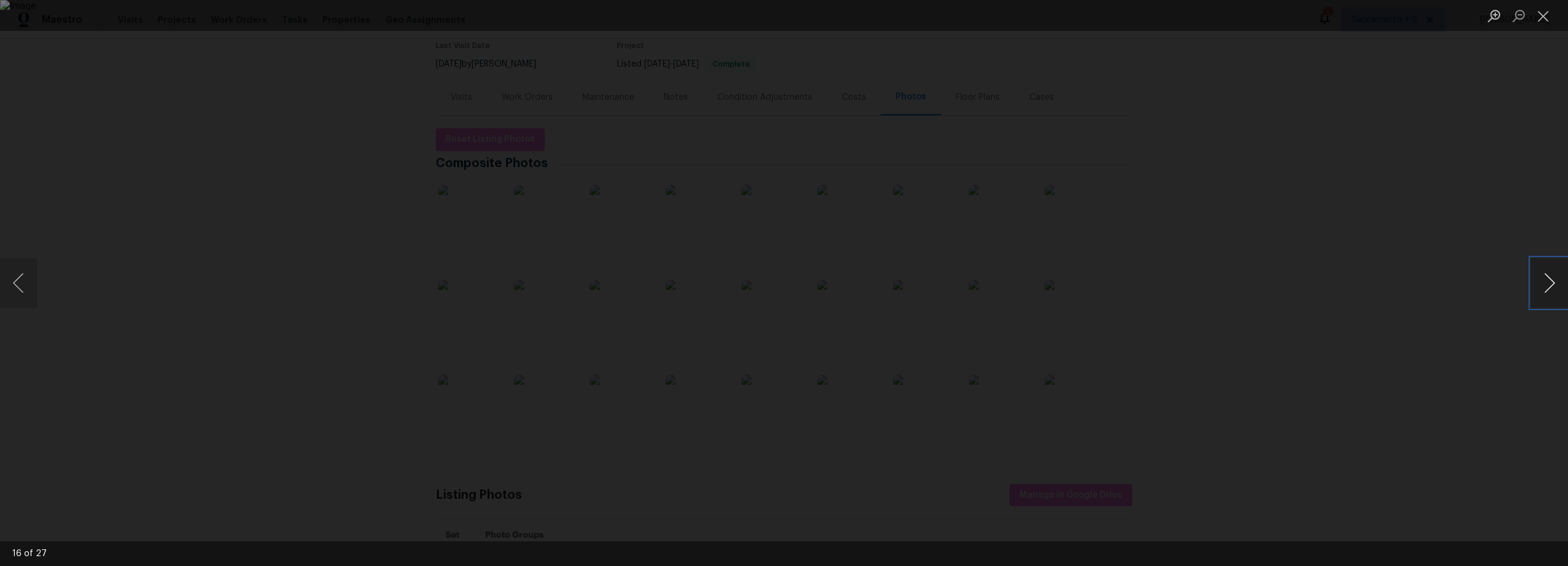
click at [1544, 276] on button "Next image" at bounding box center [1550, 283] width 37 height 49
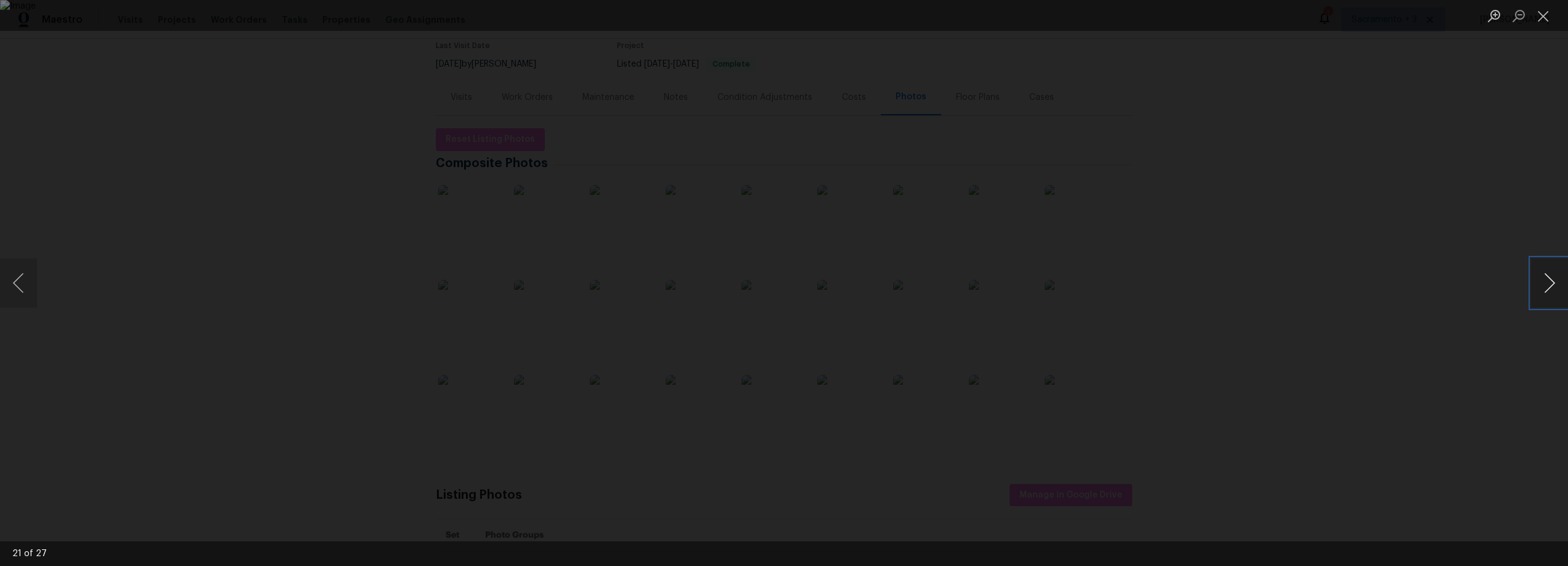
click at [1544, 276] on button "Next image" at bounding box center [1550, 283] width 37 height 49
click at [30, 280] on button "Previous image" at bounding box center [18, 283] width 37 height 49
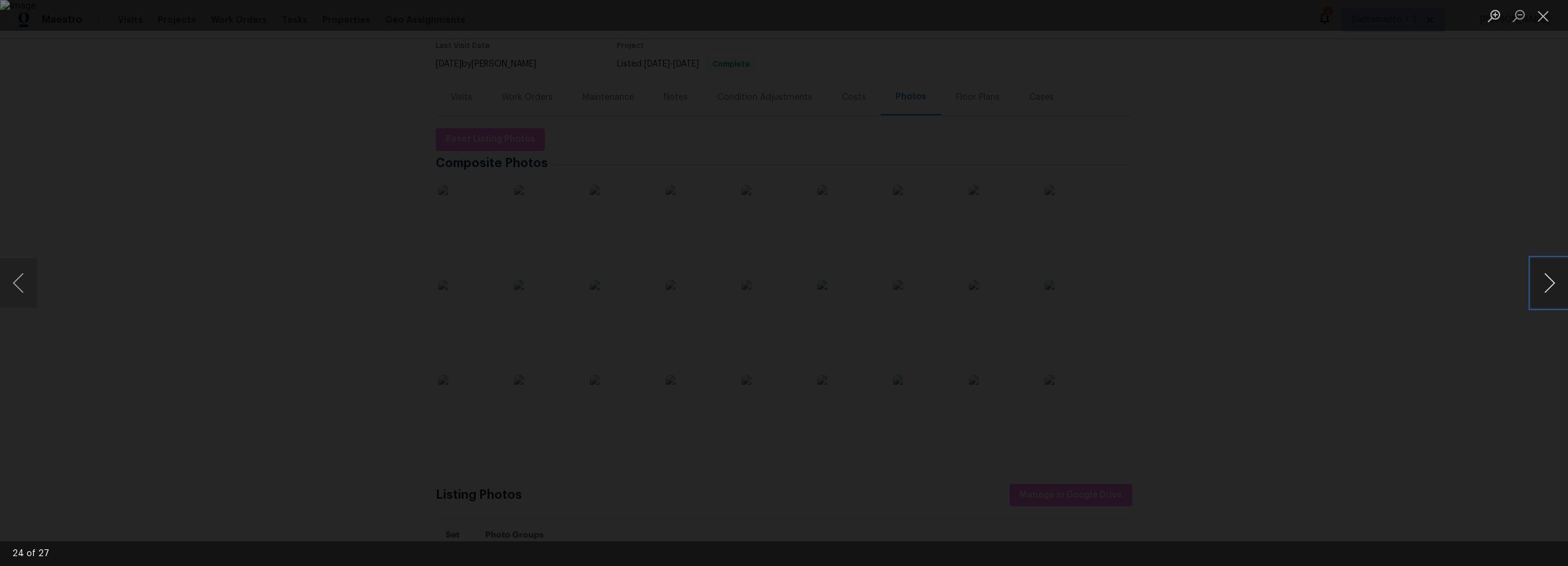
click at [1553, 287] on button "Next image" at bounding box center [1550, 283] width 37 height 49
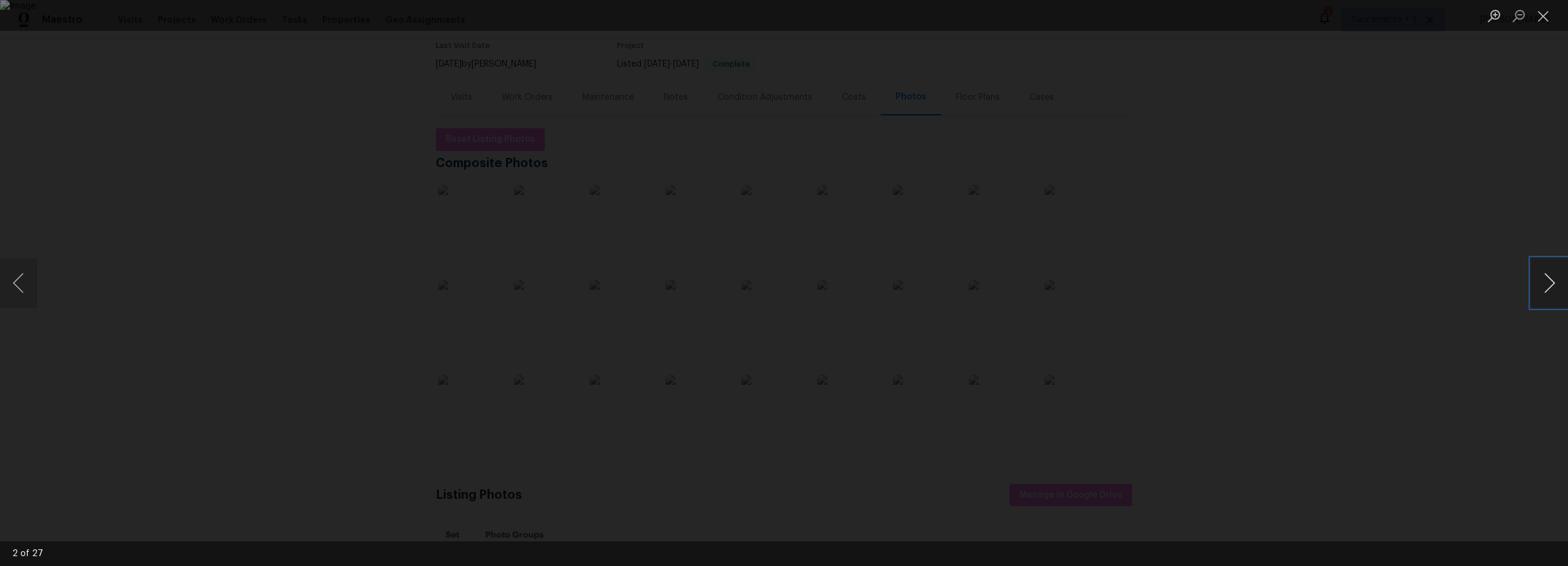
click at [1553, 287] on button "Next image" at bounding box center [1550, 283] width 37 height 49
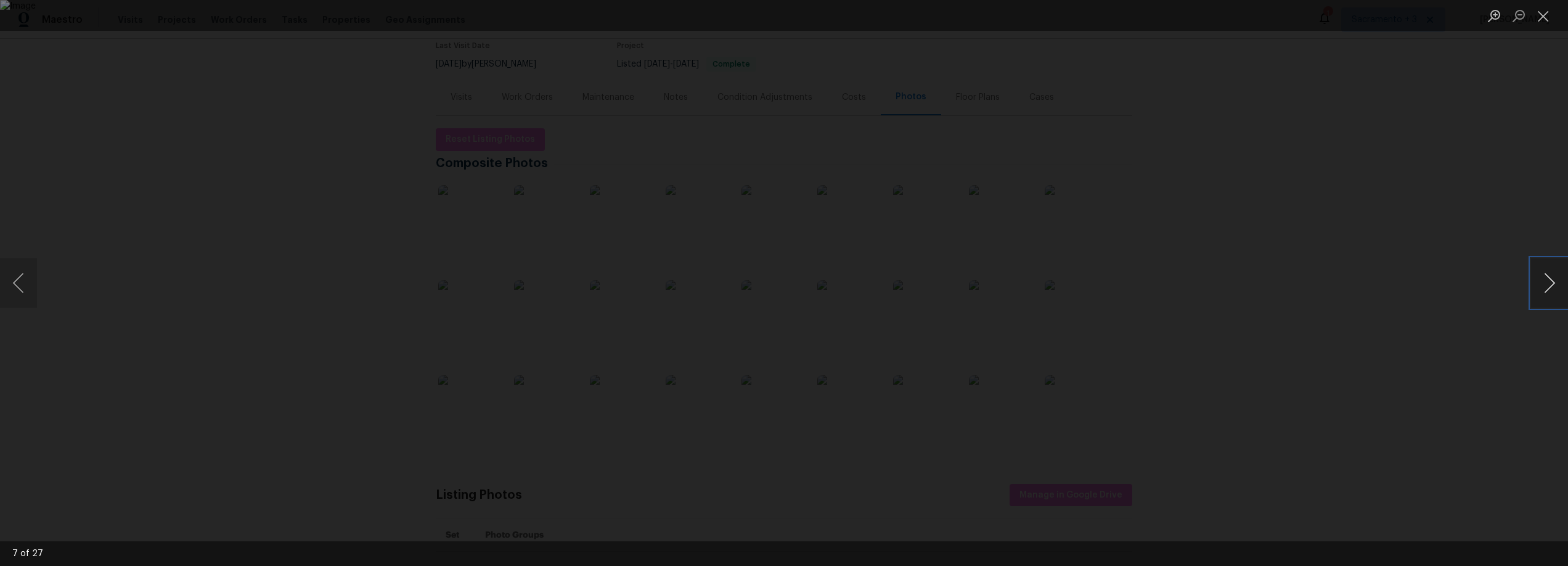
click at [1553, 287] on button "Next image" at bounding box center [1550, 283] width 37 height 49
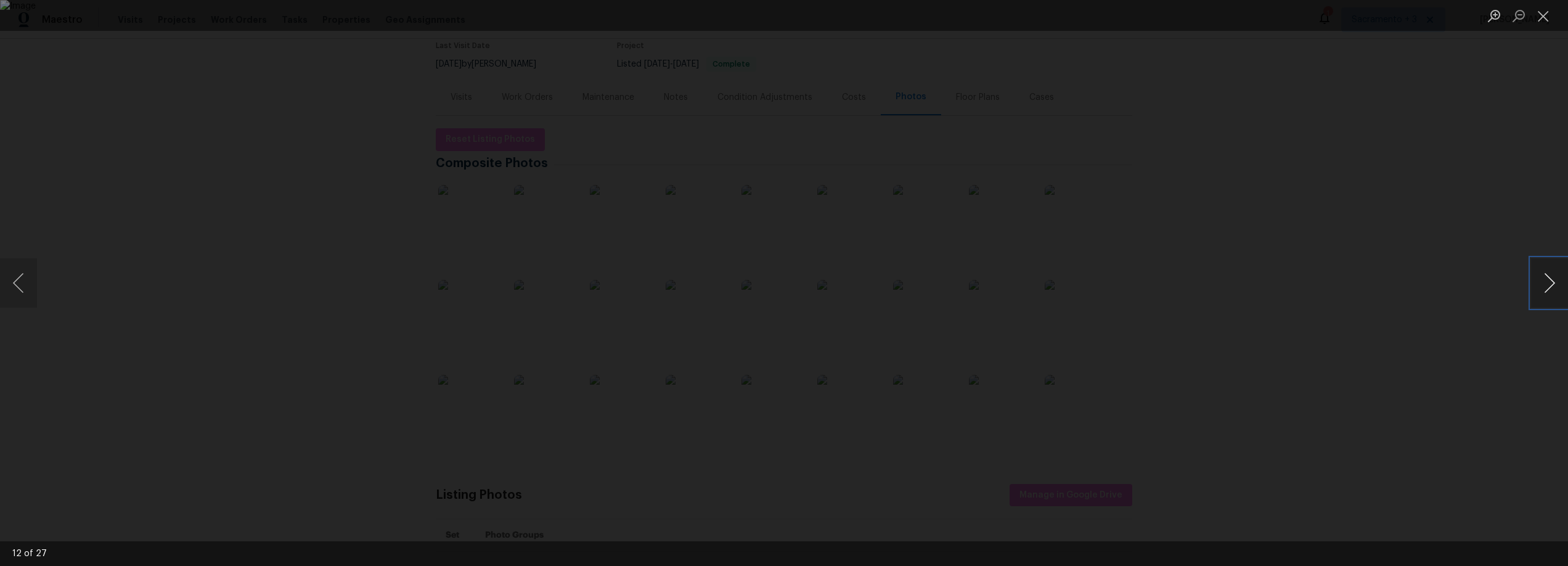
click at [1553, 287] on button "Next image" at bounding box center [1550, 283] width 37 height 49
